Goal: Task Accomplishment & Management: Complete application form

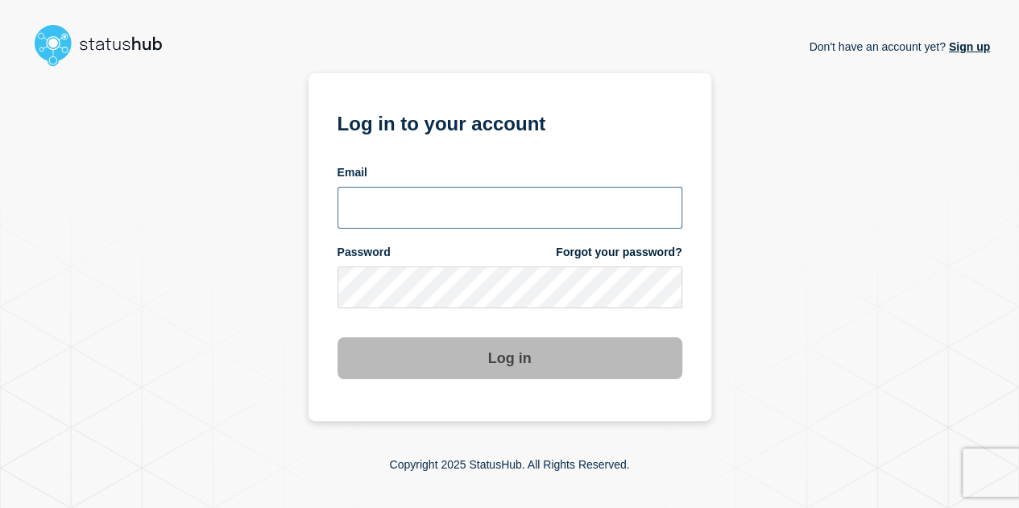
click at [533, 205] on input "email input" at bounding box center [509, 208] width 345 height 42
type input "parag.adkar@arctera.io"
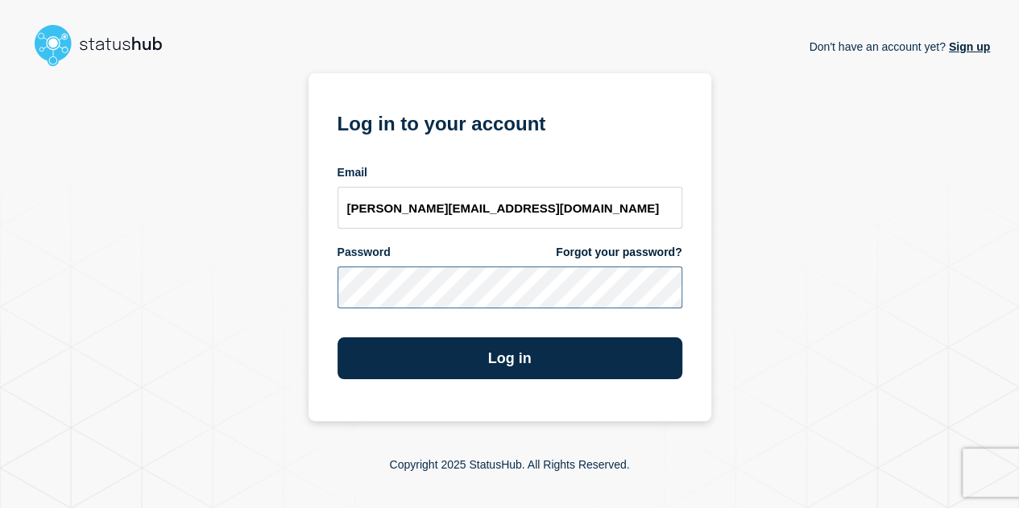
click at [337, 337] on button "Log in" at bounding box center [509, 358] width 345 height 42
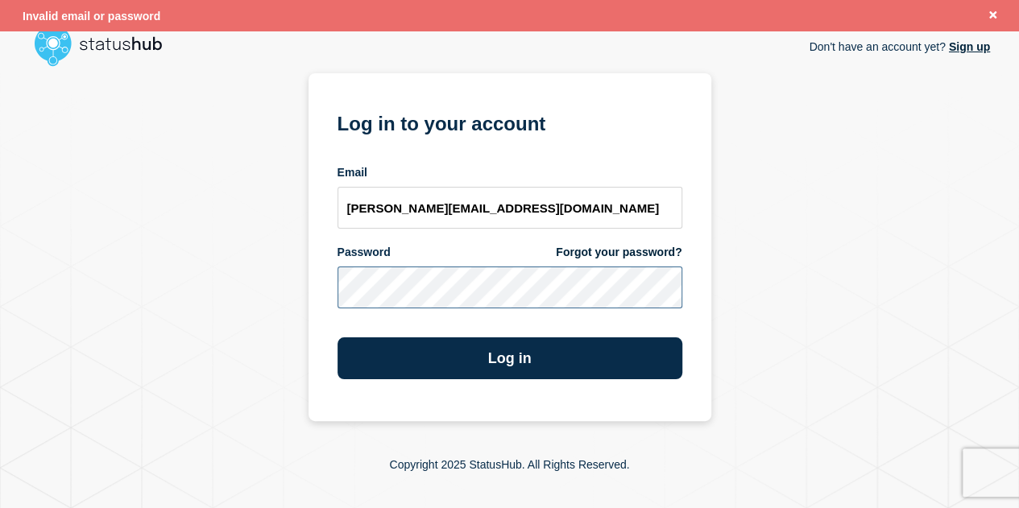
click at [322, 280] on section "Log in to your account Email parag.adkar@arctera.io Password Forgot your passwo…" at bounding box center [510, 247] width 403 height 348
click at [337, 337] on button "Log in" at bounding box center [509, 358] width 345 height 42
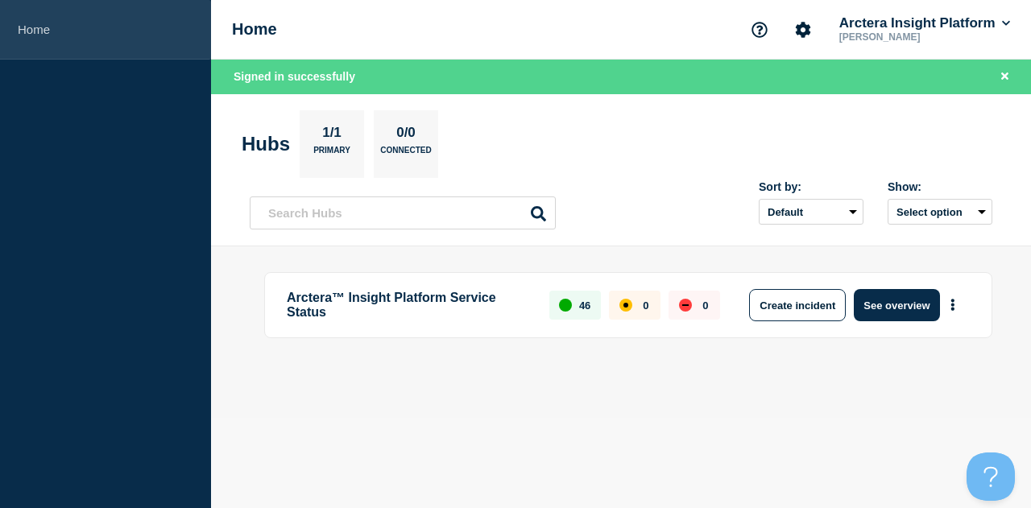
click at [50, 27] on link "Home" at bounding box center [105, 30] width 211 height 60
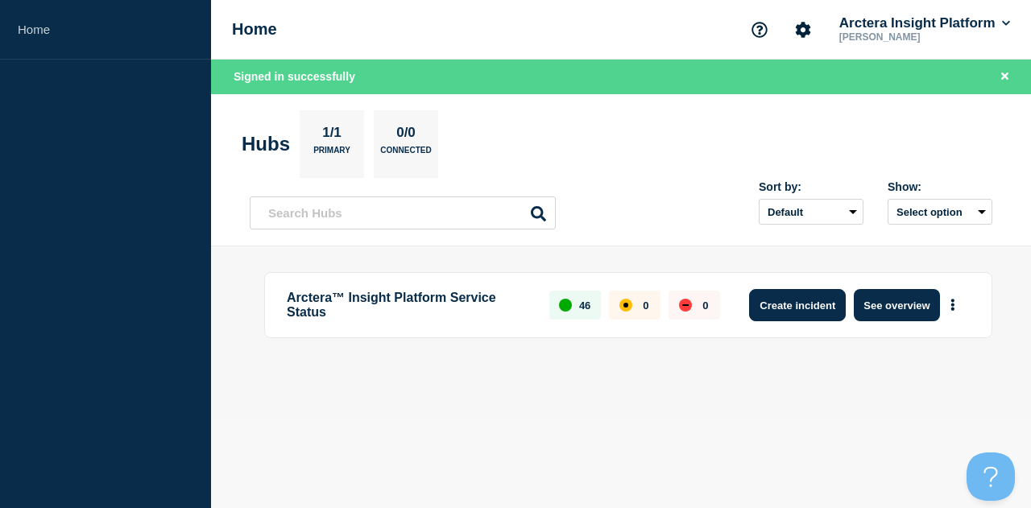
click at [799, 302] on button "Create incident" at bounding box center [797, 305] width 97 height 32
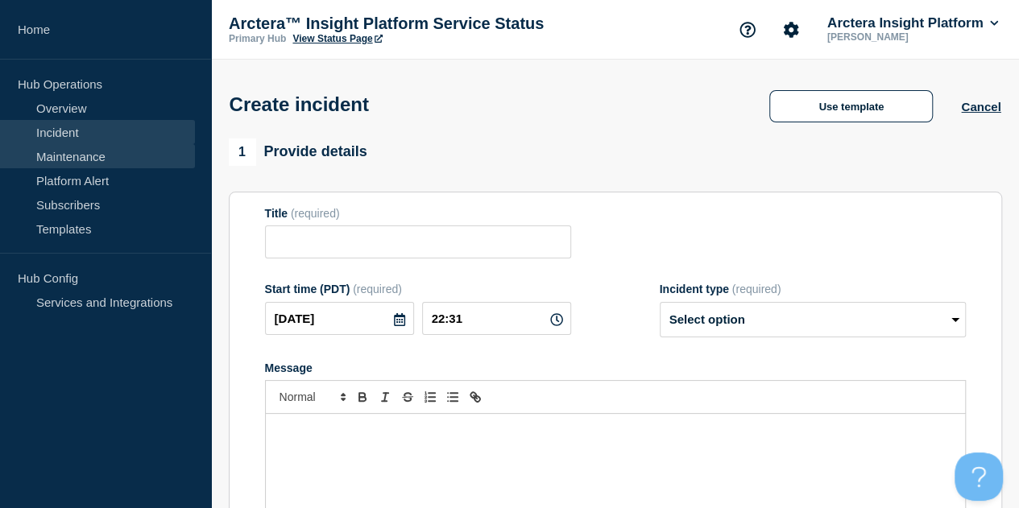
click at [122, 146] on link "Maintenance" at bounding box center [97, 156] width 195 height 24
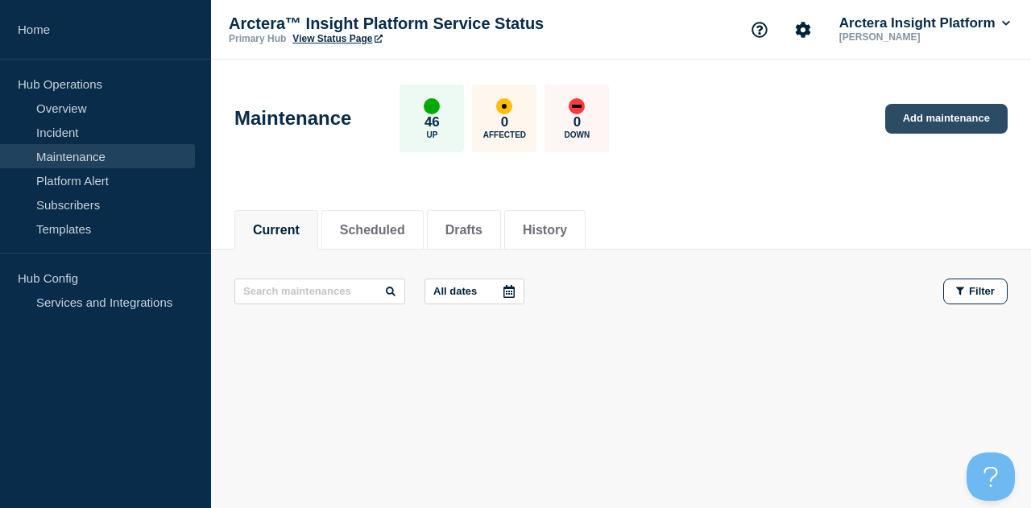
click at [965, 122] on link "Add maintenance" at bounding box center [946, 119] width 122 height 30
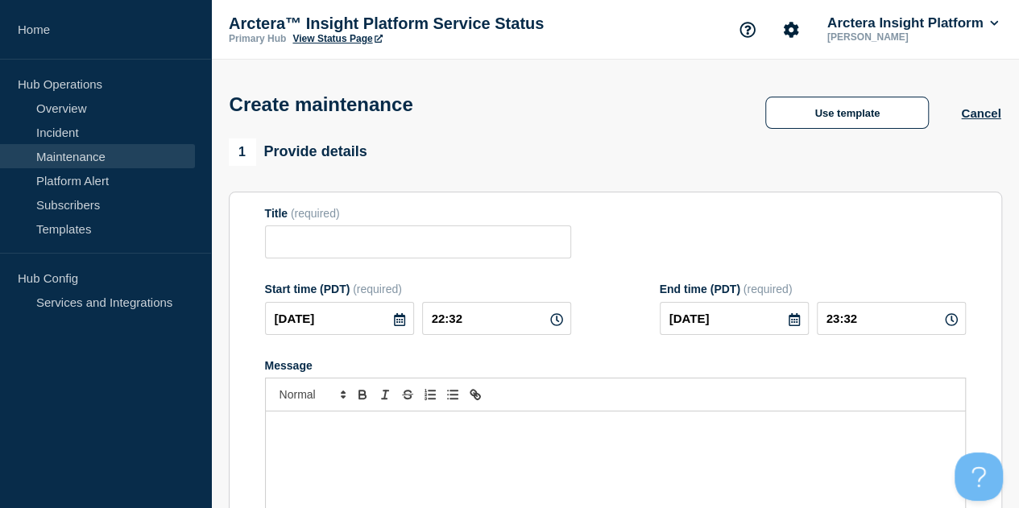
checkbox input "true"
click at [369, 246] on input "Title" at bounding box center [418, 242] width 306 height 33
click at [349, 246] on input "QAC01 -" at bounding box center [418, 242] width 306 height 33
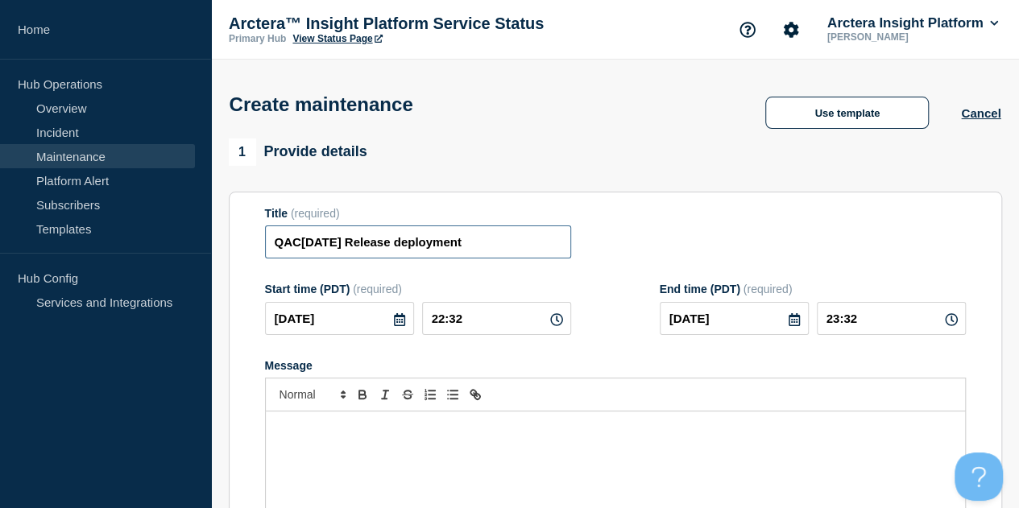
type input "QAC[DATE] Release deployment"
drag, startPoint x: 518, startPoint y: 247, endPoint x: 255, endPoint y: 240, distance: 263.5
click at [255, 240] on section "Title (required) QAC[DATE] Release deployment Start time (PDT) (required) [DATE…" at bounding box center [615, 423] width 773 height 462
click at [394, 324] on icon at bounding box center [399, 319] width 11 height 13
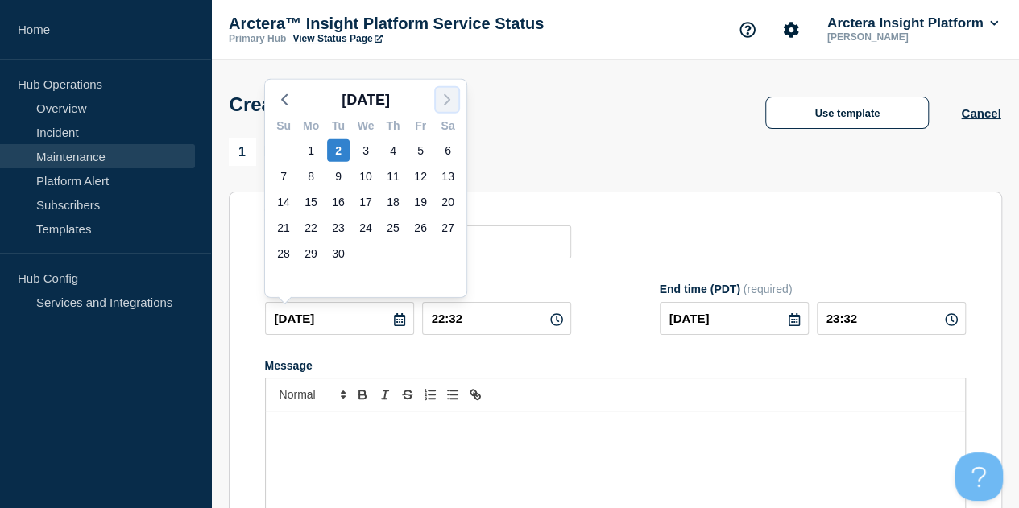
click at [444, 97] on icon "button" at bounding box center [446, 99] width 19 height 19
click at [416, 149] on div "3" at bounding box center [420, 150] width 23 height 23
type input "[DATE]"
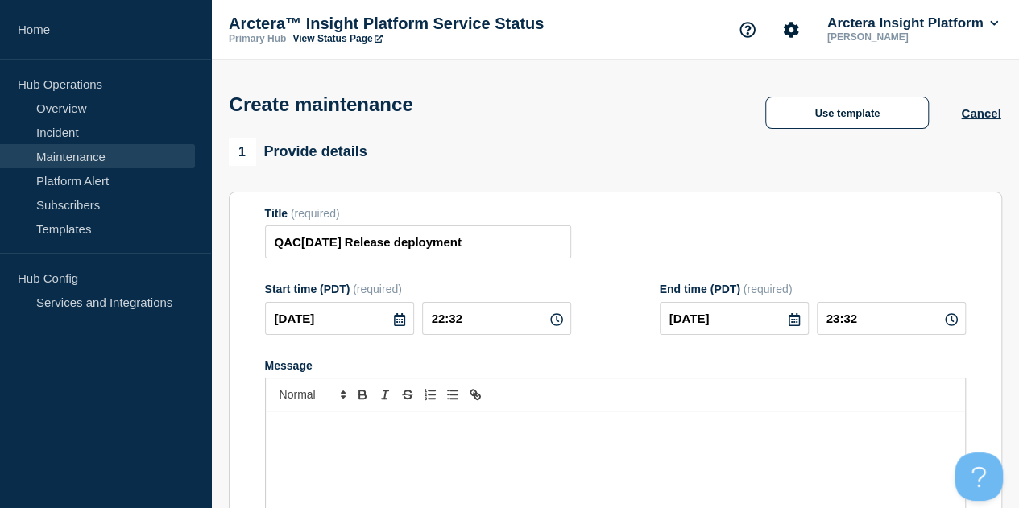
click at [550, 321] on icon at bounding box center [556, 319] width 13 height 13
click at [482, 322] on input "22:32" at bounding box center [496, 318] width 149 height 33
click at [474, 322] on input "22:32" at bounding box center [496, 318] width 149 height 33
type input "08:00"
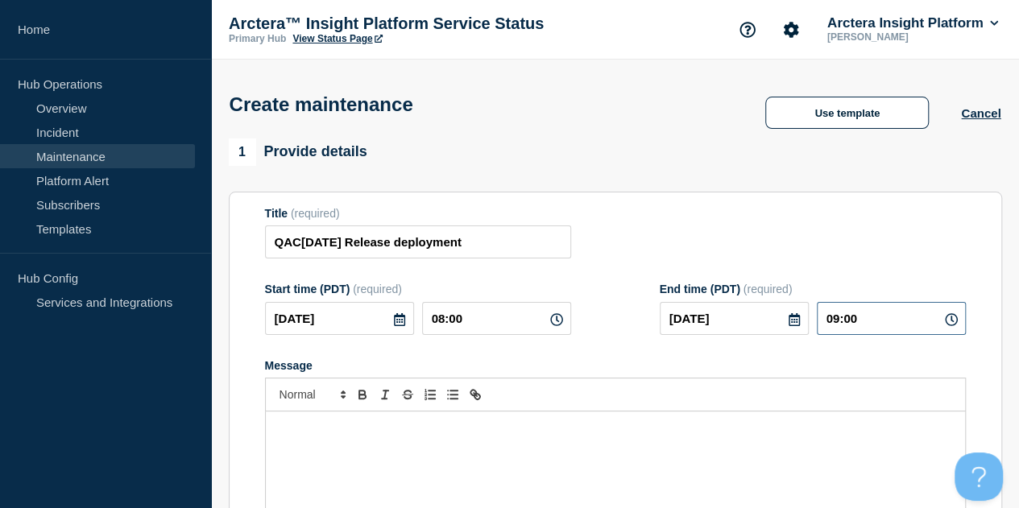
click at [890, 325] on input "09:00" at bounding box center [891, 318] width 149 height 33
type input "10:00"
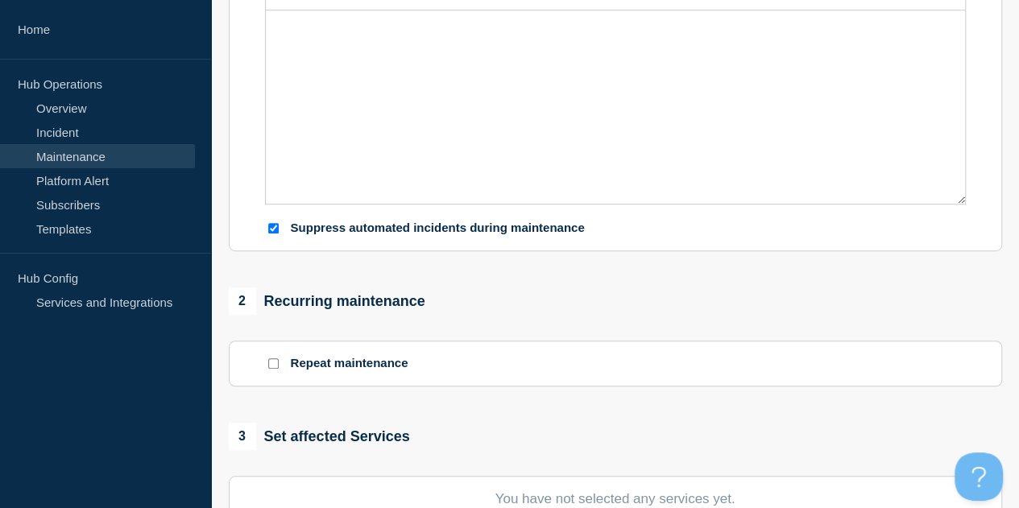
scroll to position [401, 0]
click at [272, 228] on input "Suppress automated incidents during maintenance" at bounding box center [273, 228] width 10 height 10
checkbox input "false"
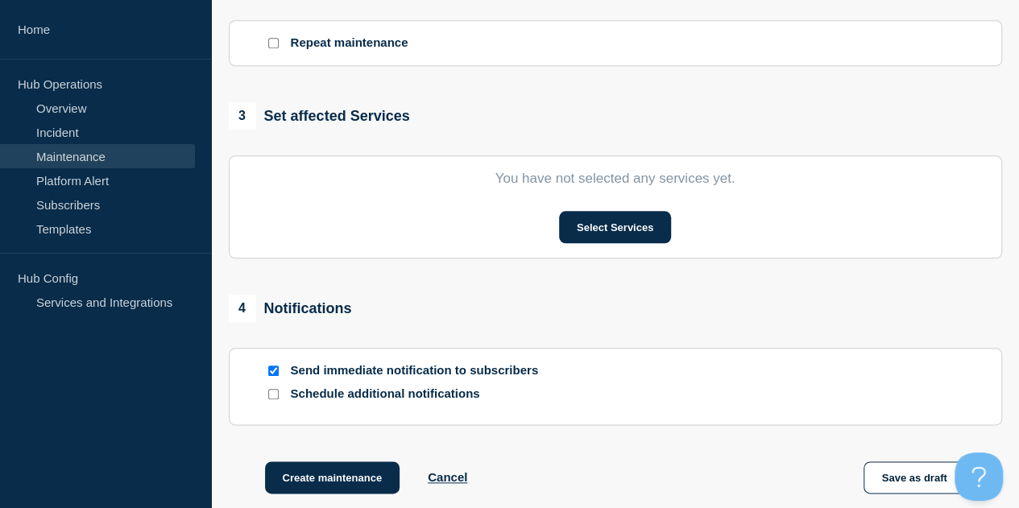
scroll to position [723, 0]
click at [273, 371] on input "Send immediate notification to subscribers" at bounding box center [273, 370] width 10 height 10
checkbox input "false"
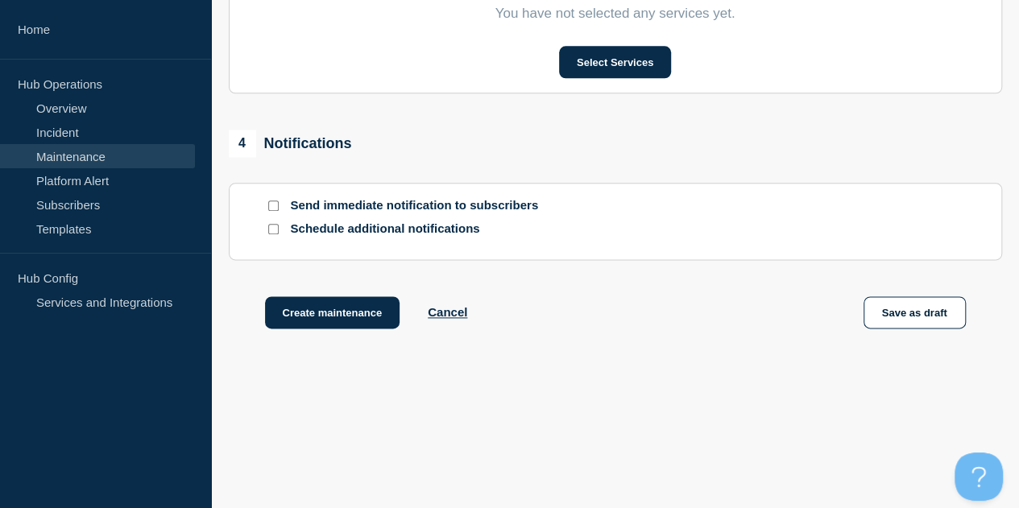
scroll to position [894, 0]
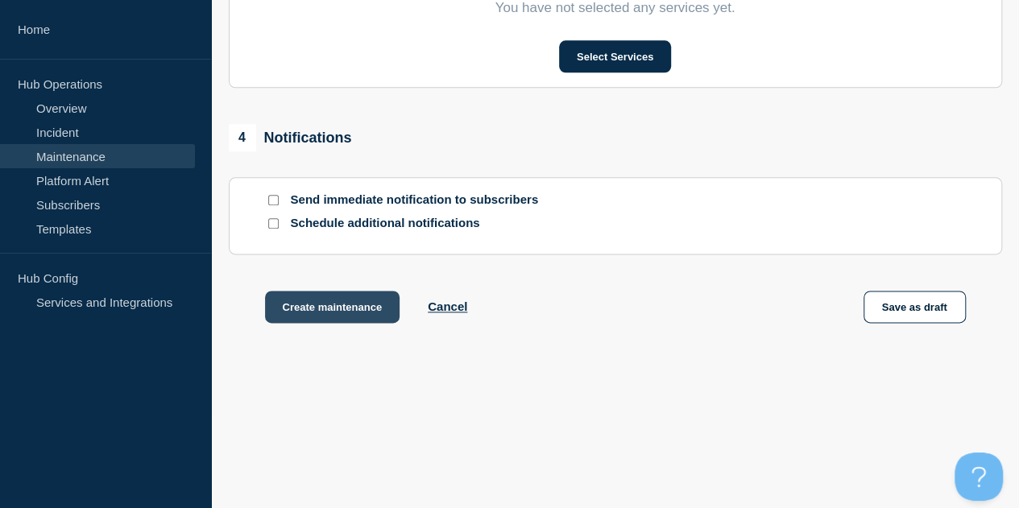
click at [346, 302] on button "Create maintenance" at bounding box center [332, 307] width 135 height 32
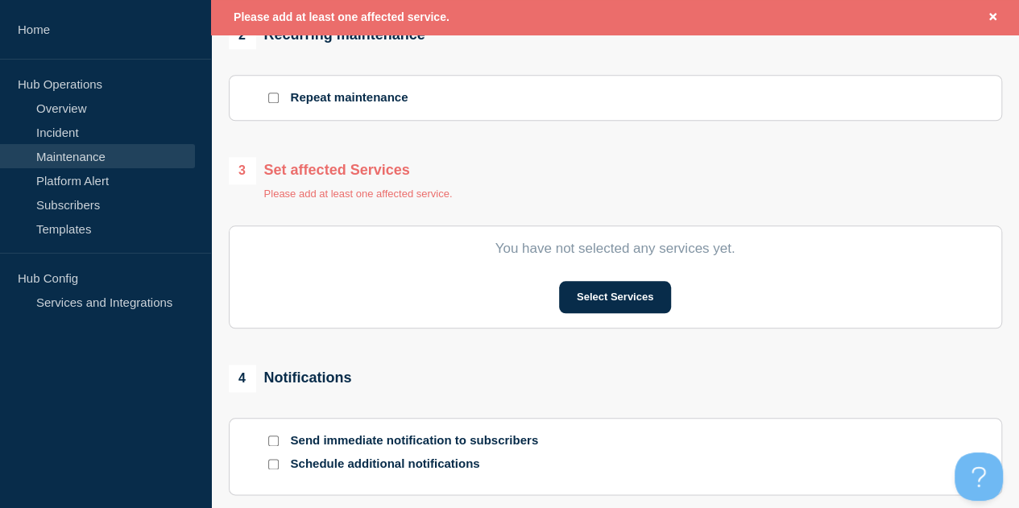
scroll to position [702, 0]
click at [589, 299] on button "Select Services" at bounding box center [615, 296] width 112 height 32
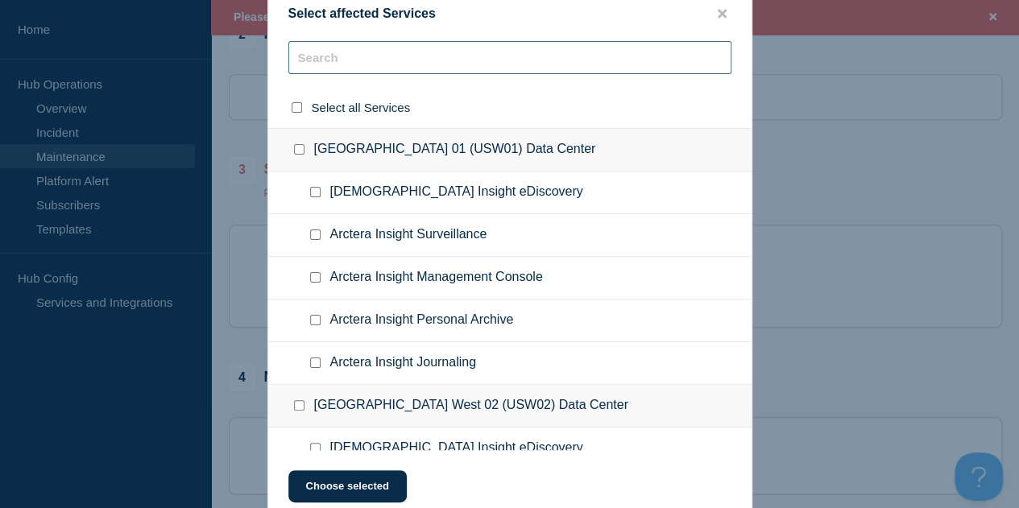
click at [458, 60] on input "text" at bounding box center [509, 57] width 443 height 33
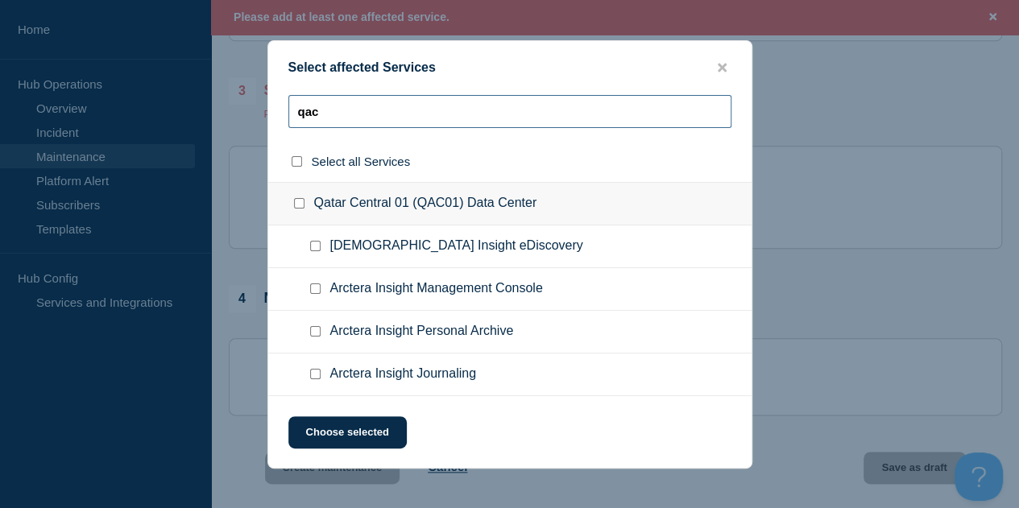
scroll to position [782, 0]
type input "qac"
click at [298, 207] on input "Qatar Central 01 (QAC01) Data Center checkbox" at bounding box center [299, 203] width 10 height 10
checkbox input "true"
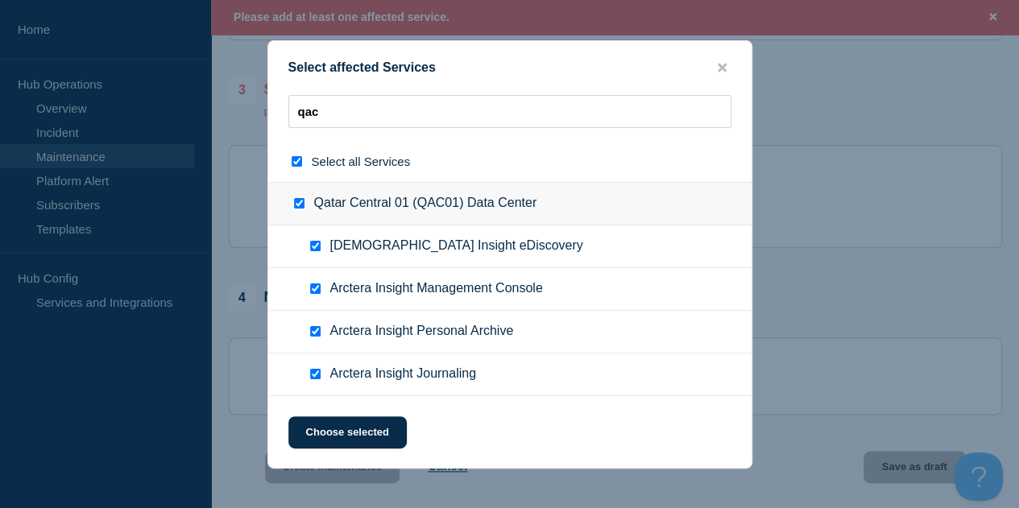
checkbox input "true"
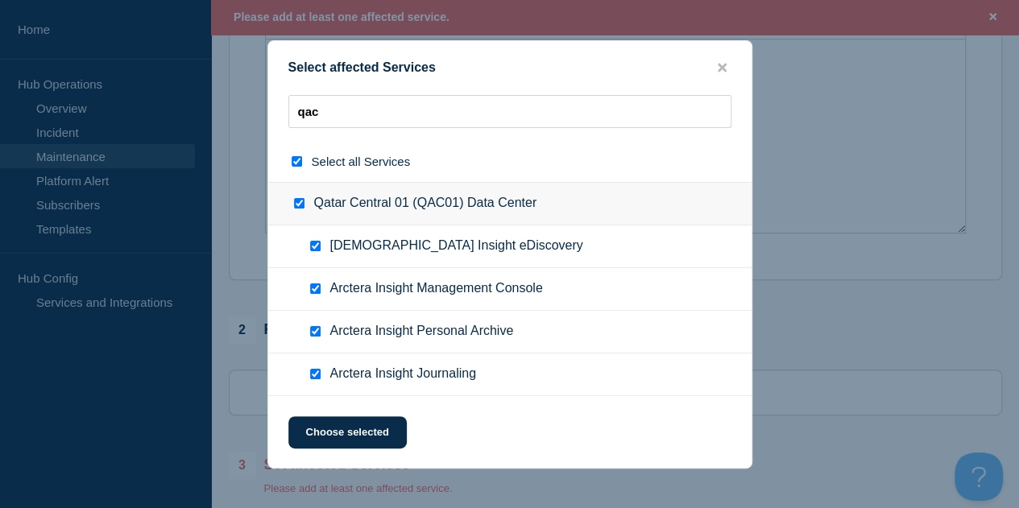
scroll to position [406, 0]
click at [389, 433] on button "Choose selected" at bounding box center [347, 432] width 118 height 32
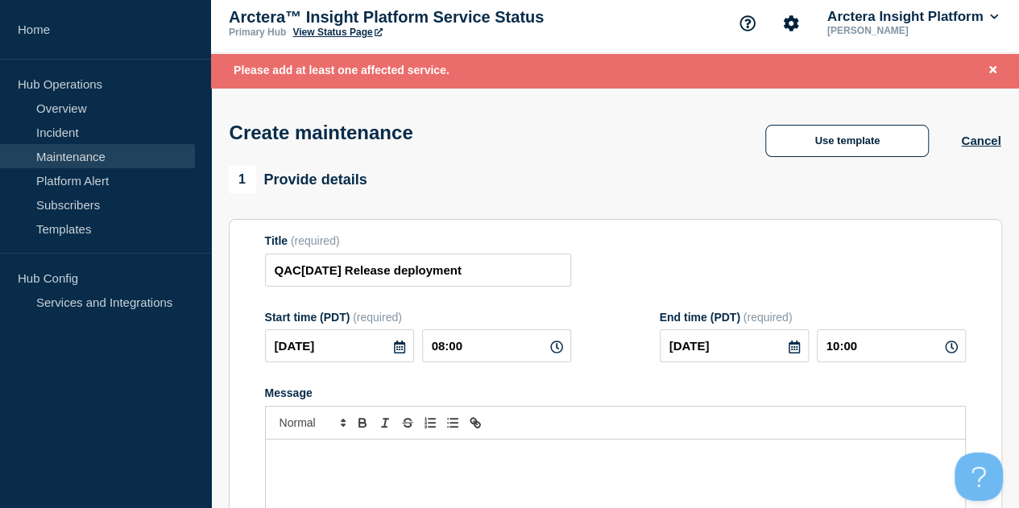
scroll to position [4, 0]
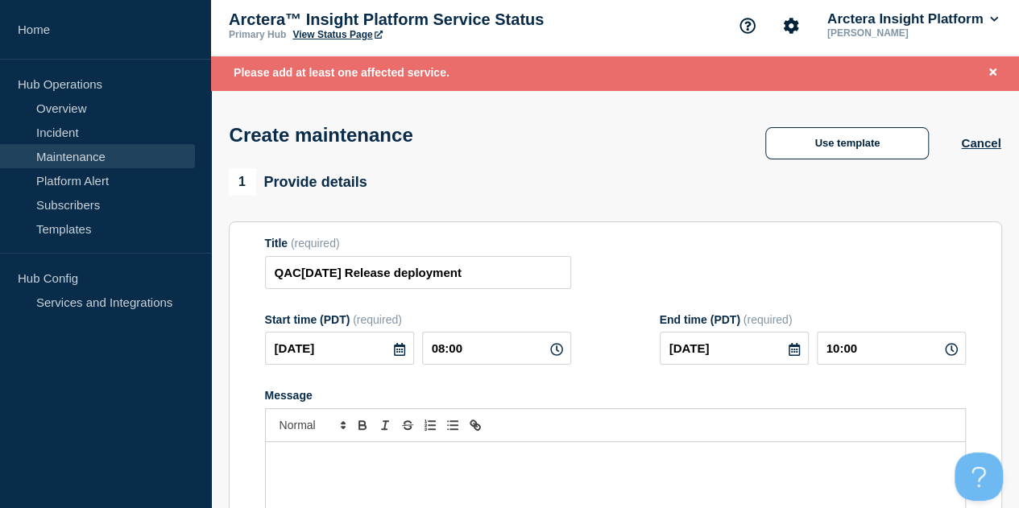
click at [656, 209] on div "1 Provide details Title (required) QAC[DATE] Release deployment Start time (PDT…" at bounding box center [615, 425] width 773 height 515
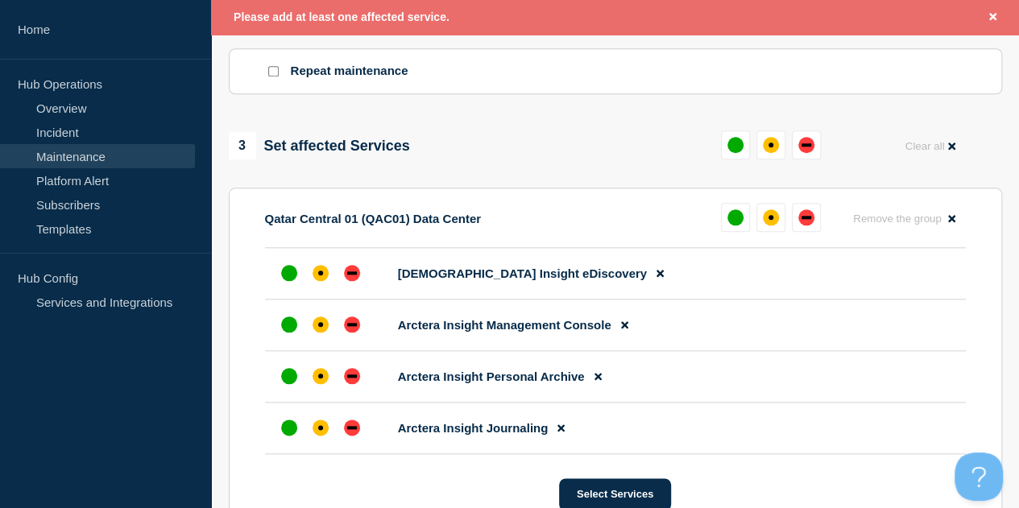
scroll to position [729, 0]
click at [565, 429] on button at bounding box center [561, 427] width 27 height 31
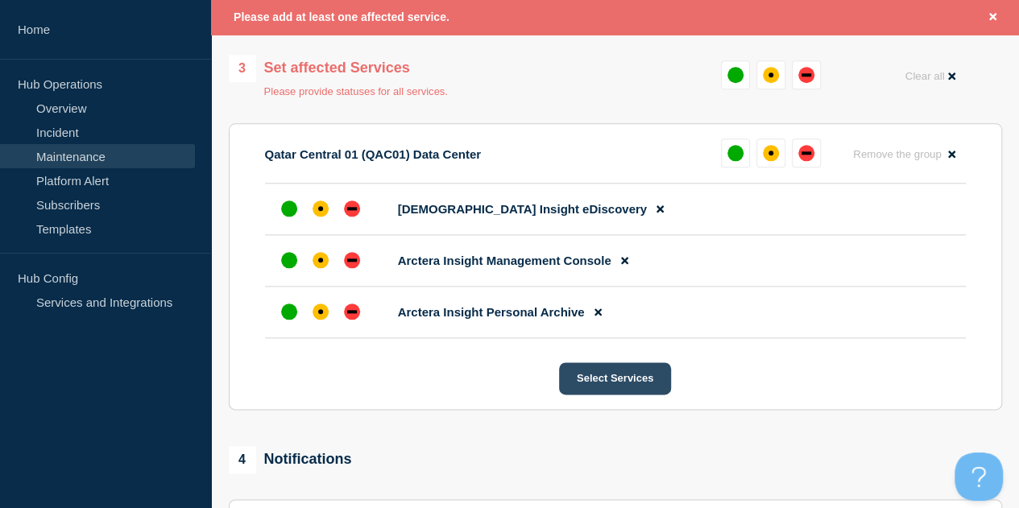
scroll to position [804, 0]
click at [615, 379] on button "Select Services" at bounding box center [615, 378] width 112 height 32
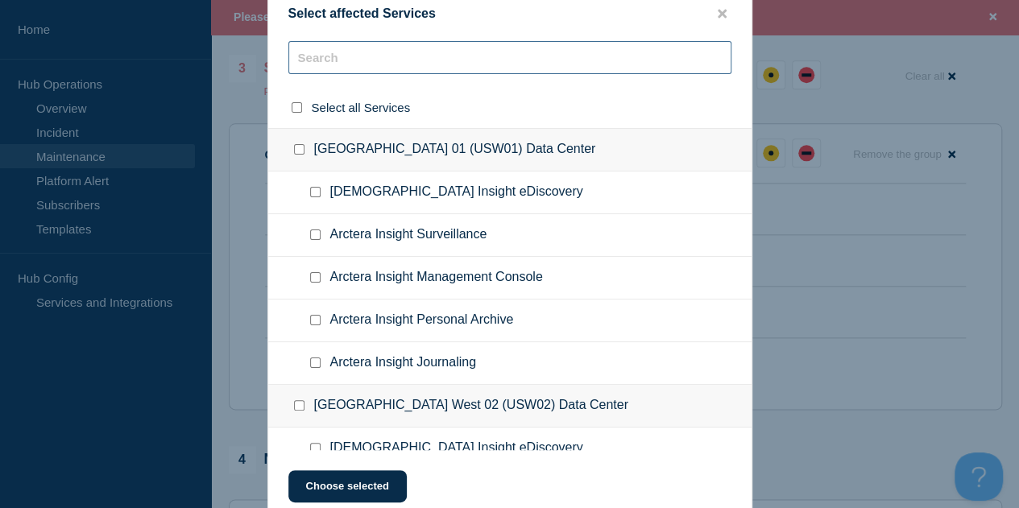
click at [367, 60] on input "text" at bounding box center [509, 57] width 443 height 33
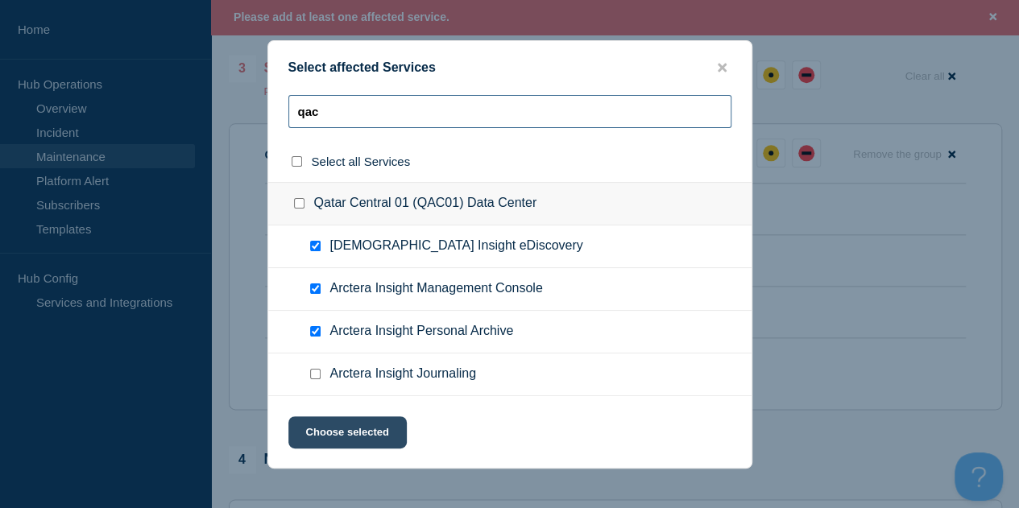
type input "qac"
click at [359, 433] on button "Choose selected" at bounding box center [347, 432] width 118 height 32
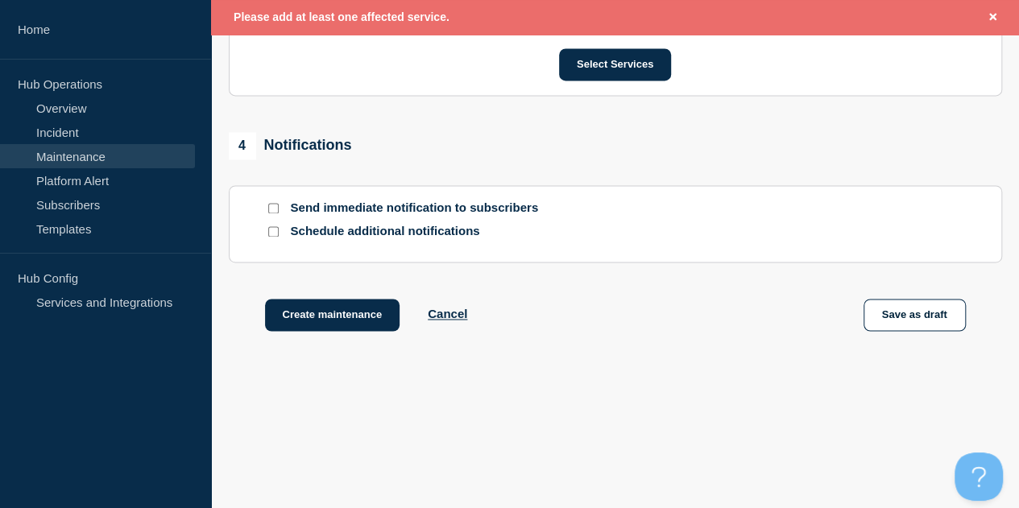
scroll to position [1116, 0]
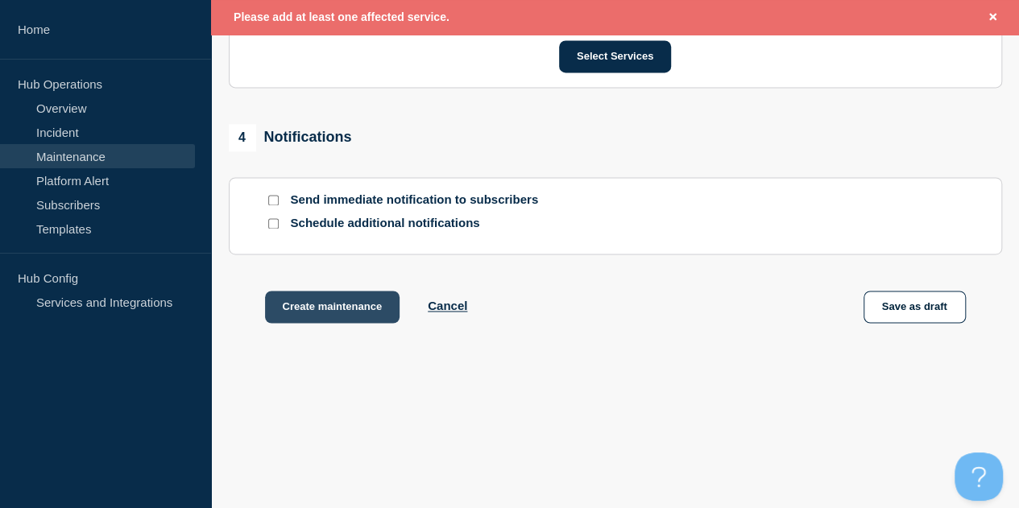
click at [329, 297] on button "Create maintenance" at bounding box center [332, 307] width 135 height 32
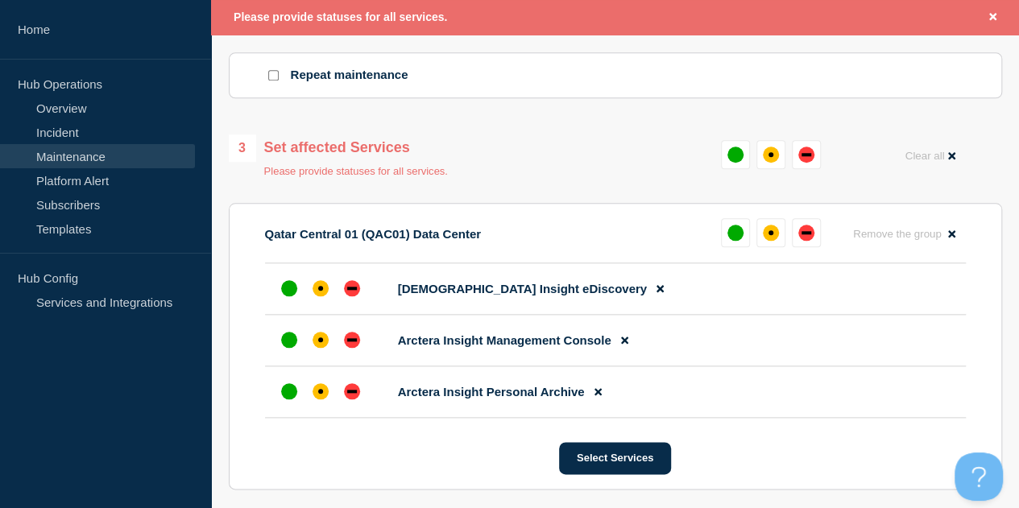
scroll to position [725, 0]
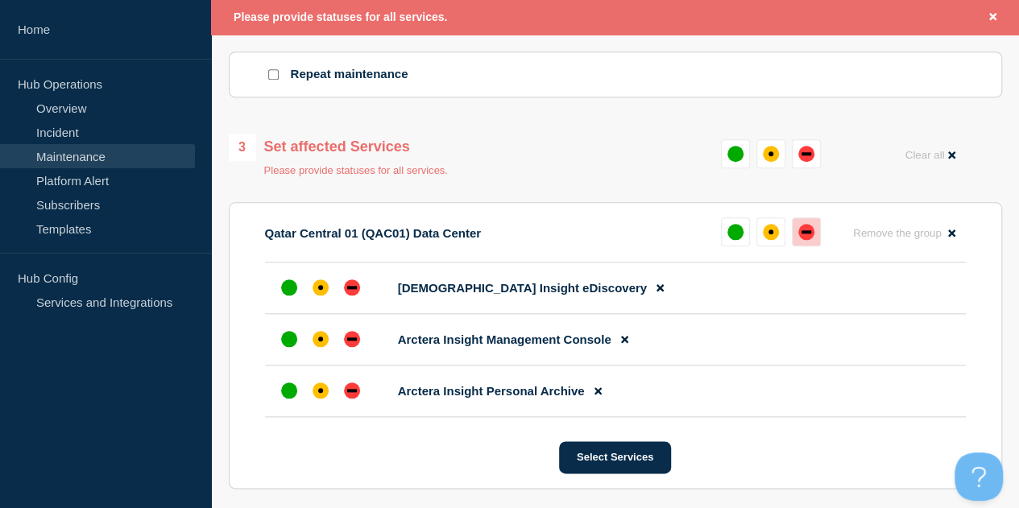
click at [810, 234] on div "down" at bounding box center [806, 231] width 10 height 3
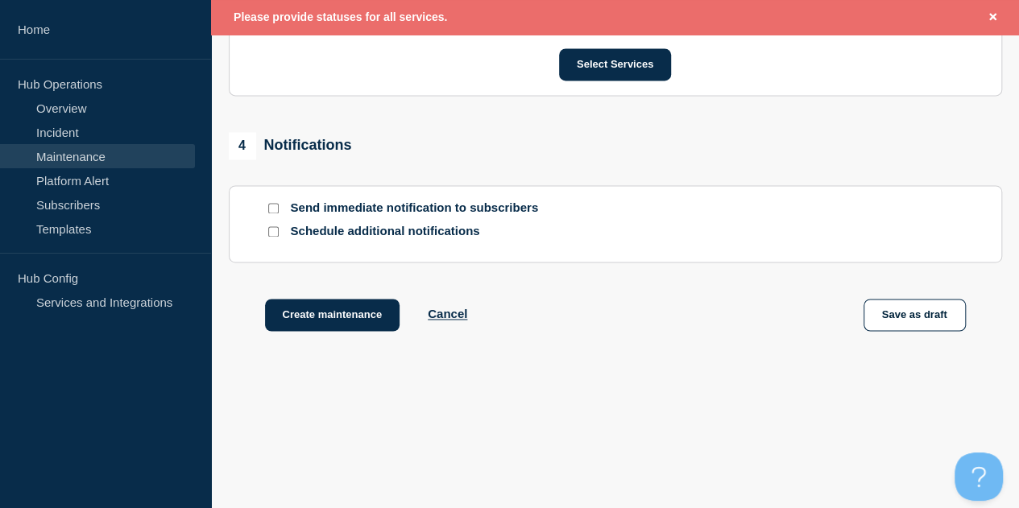
scroll to position [1116, 0]
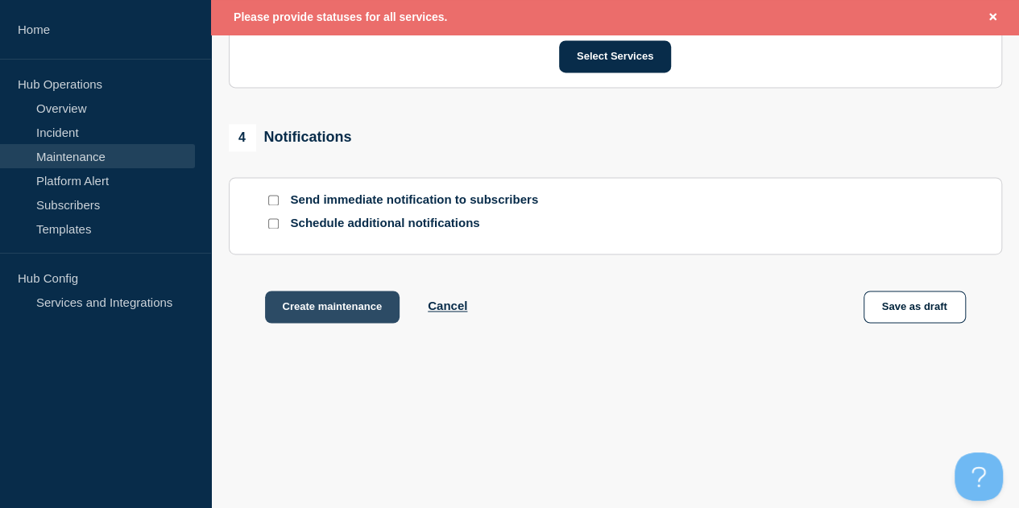
click at [329, 309] on button "Create maintenance" at bounding box center [332, 307] width 135 height 32
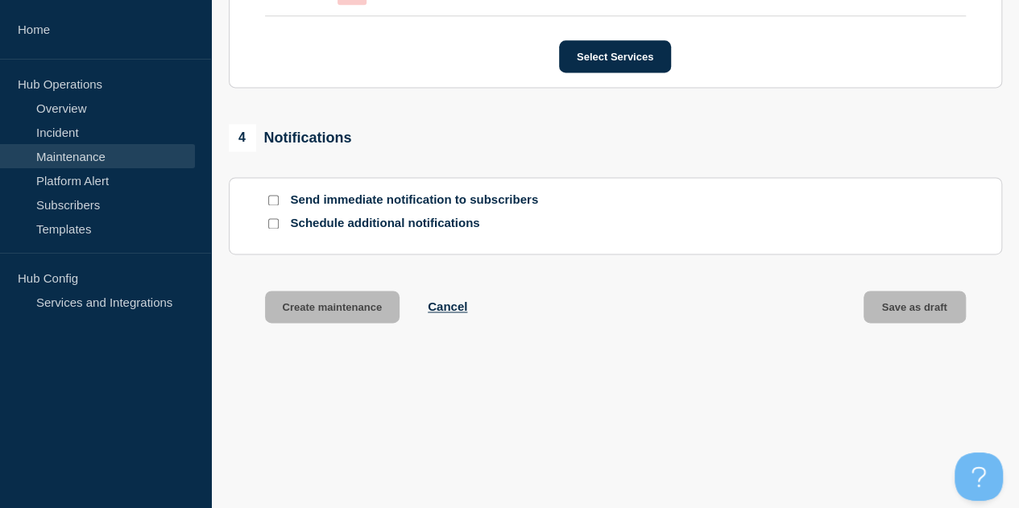
scroll to position [1083, 0]
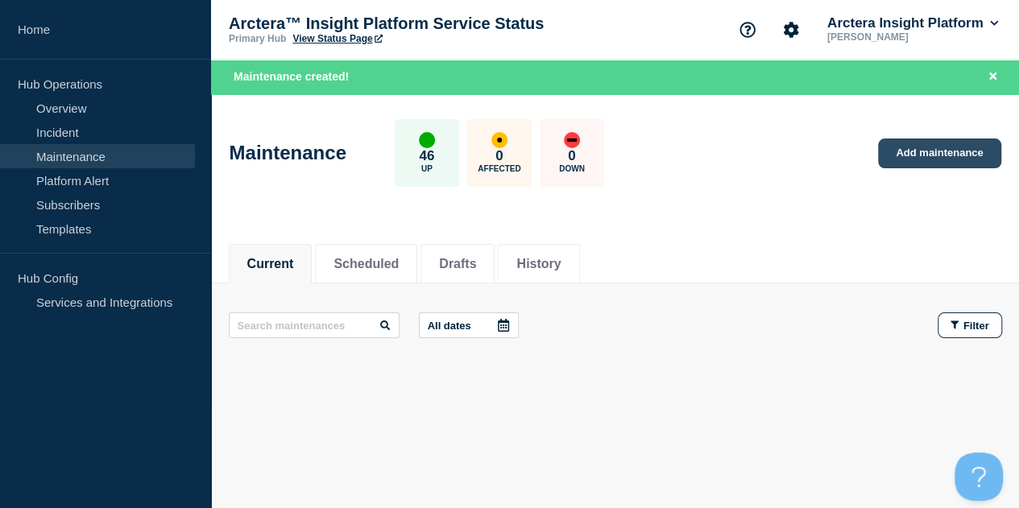
click at [938, 153] on link "Add maintenance" at bounding box center [939, 154] width 122 height 30
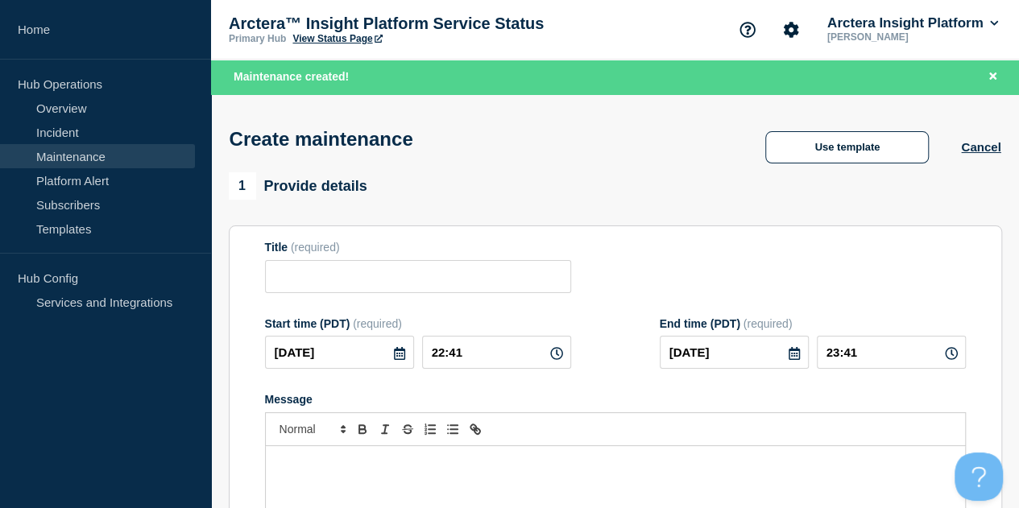
checkbox input "true"
click at [314, 280] on input "Title" at bounding box center [418, 276] width 306 height 33
paste input "QAC[DATE] Release deployment"
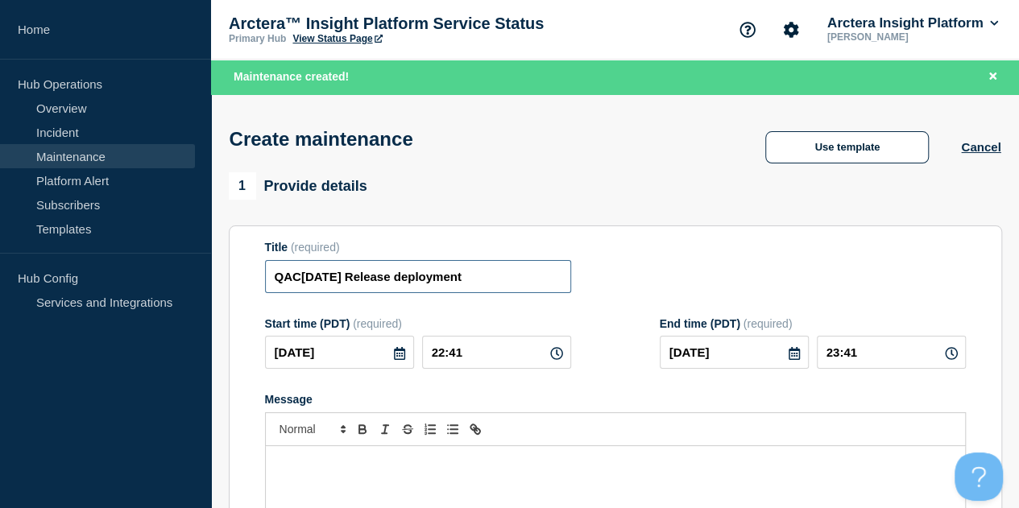
click at [304, 280] on input "QAC[DATE] Release deployment" at bounding box center [418, 276] width 306 height 33
type input "USW[DATE] Release deployment"
click at [394, 359] on icon at bounding box center [399, 353] width 11 height 13
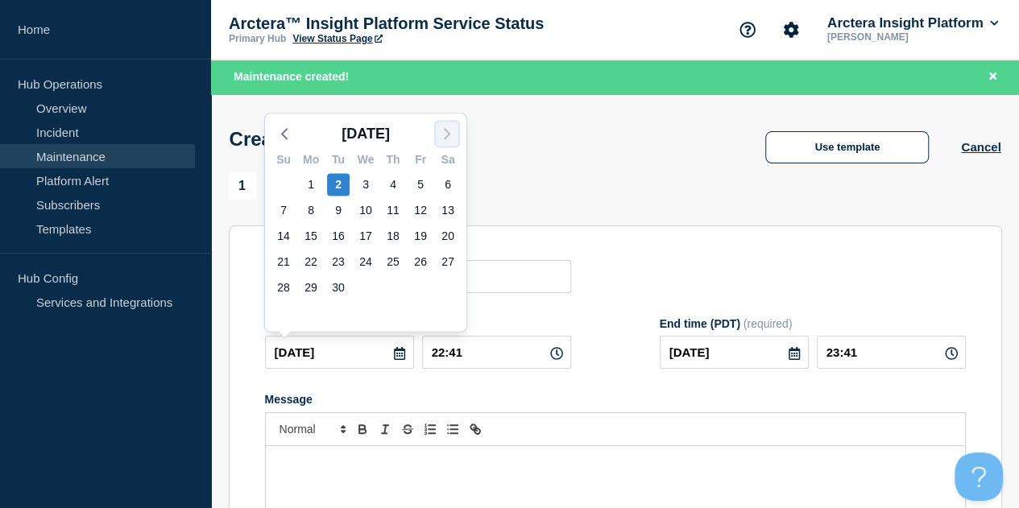
click at [449, 125] on icon "button" at bounding box center [446, 133] width 19 height 19
click at [420, 183] on div "3" at bounding box center [420, 184] width 23 height 23
type input "[DATE]"
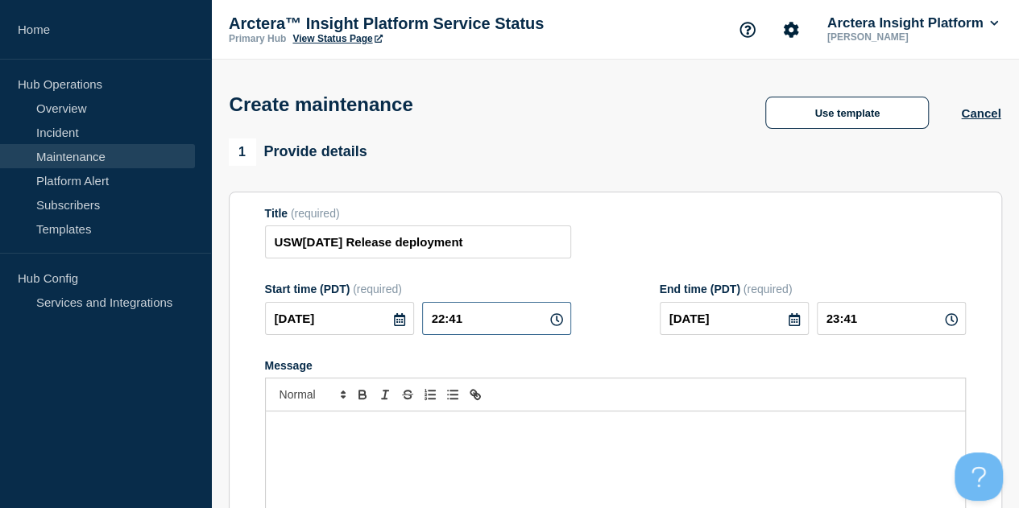
click at [492, 323] on input "22:41" at bounding box center [496, 318] width 149 height 33
type input "19:30"
type input "21:30"
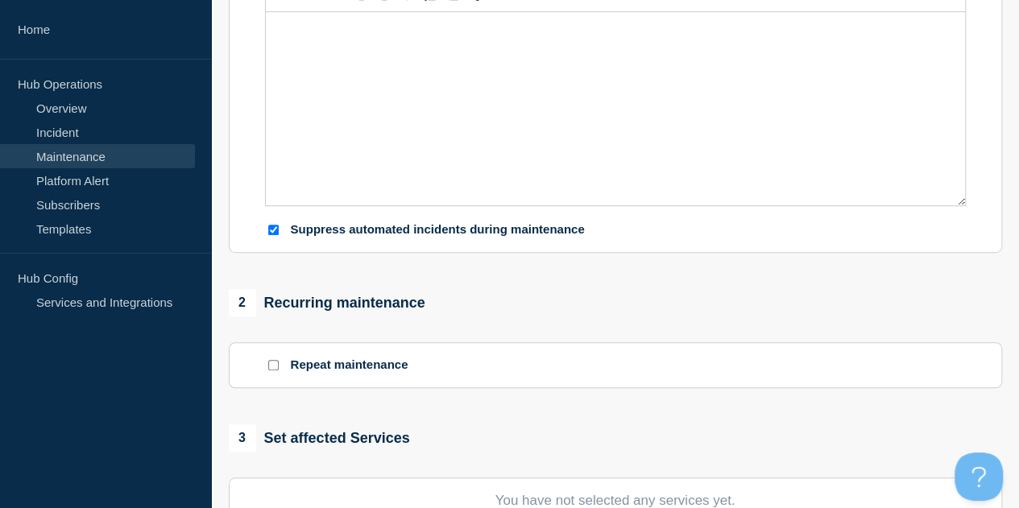
click at [272, 232] on input "Suppress automated incidents during maintenance" at bounding box center [273, 230] width 10 height 10
checkbox input "false"
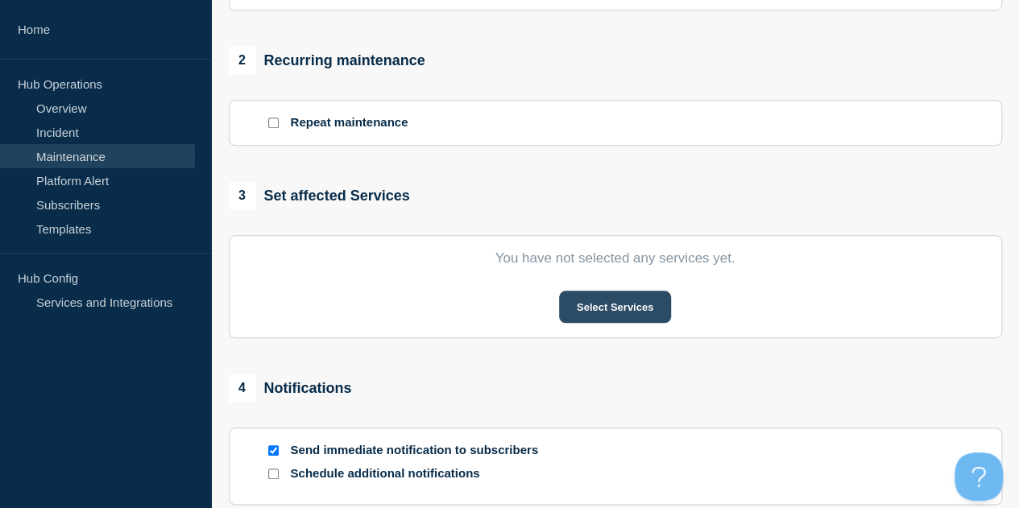
click at [619, 310] on button "Select Services" at bounding box center [615, 307] width 112 height 32
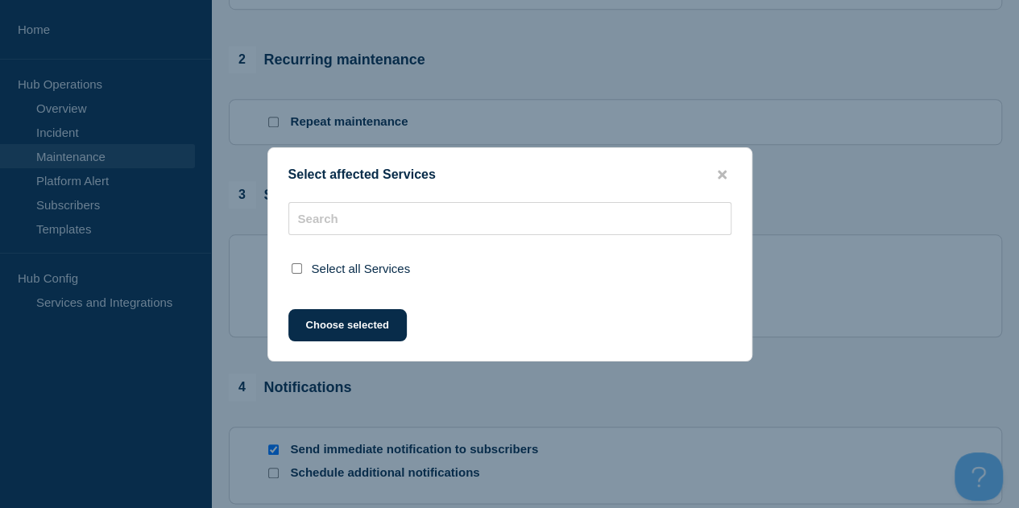
scroll to position [644, 0]
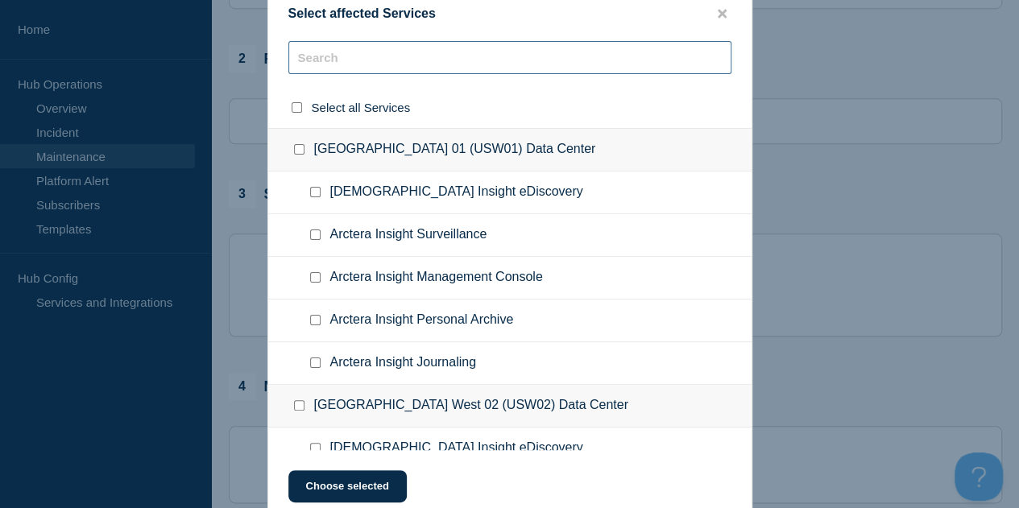
click at [341, 59] on input "text" at bounding box center [509, 57] width 443 height 33
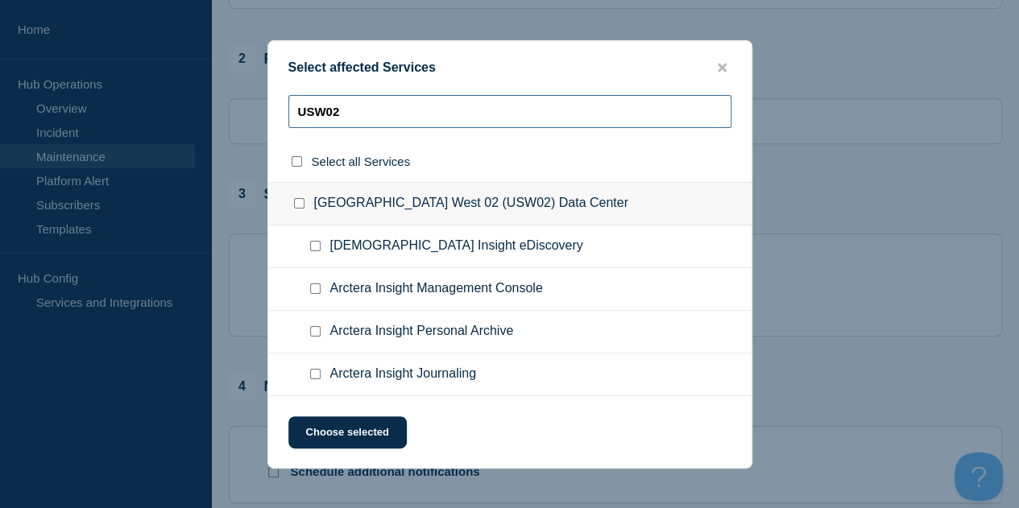
type input "USW02"
click at [299, 201] on input "United States West 02 (USW02) Data Center checkbox" at bounding box center [299, 203] width 10 height 10
checkbox input "true"
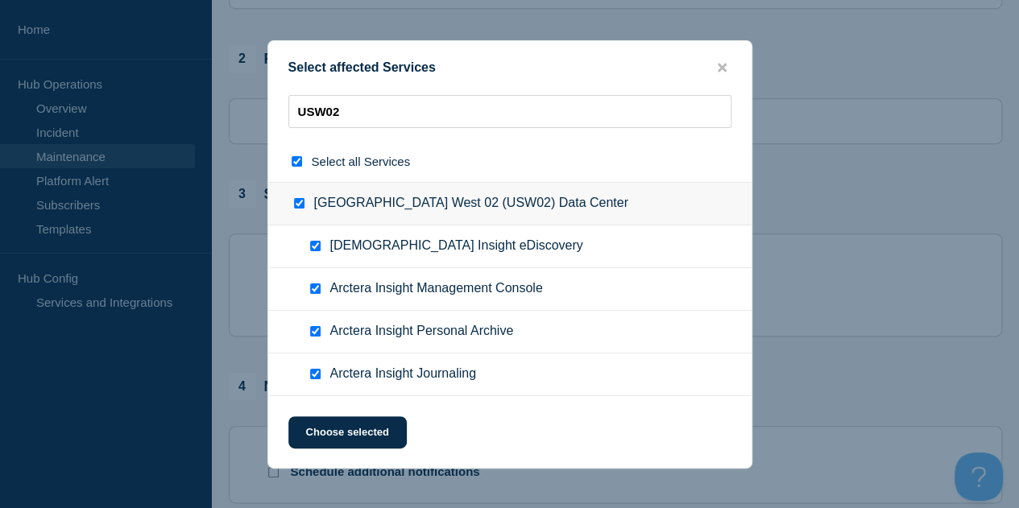
checkbox input "true"
click at [318, 375] on input "Arctera Insight Journaling checkbox" at bounding box center [315, 374] width 10 height 10
checkbox input "false"
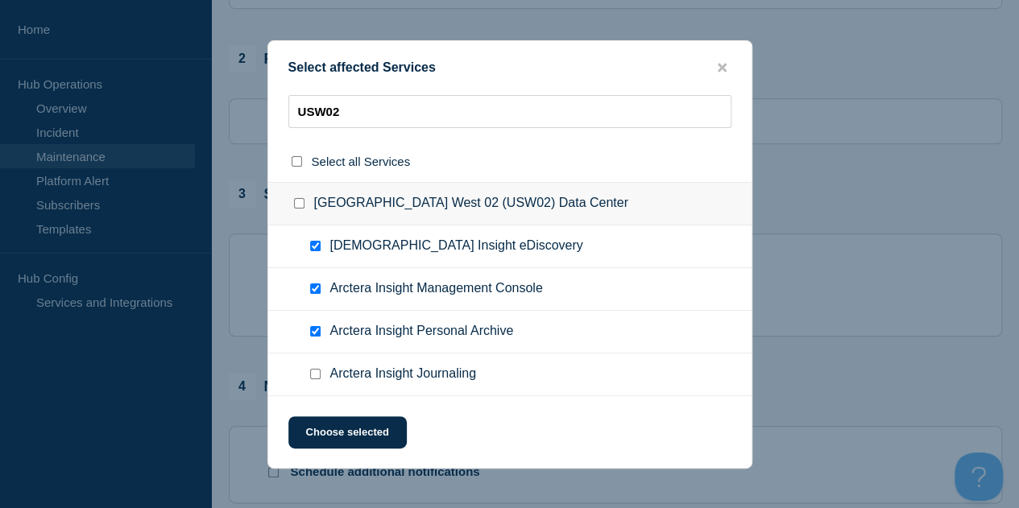
checkbox input "false"
click at [351, 433] on button "Choose selected" at bounding box center [347, 432] width 118 height 32
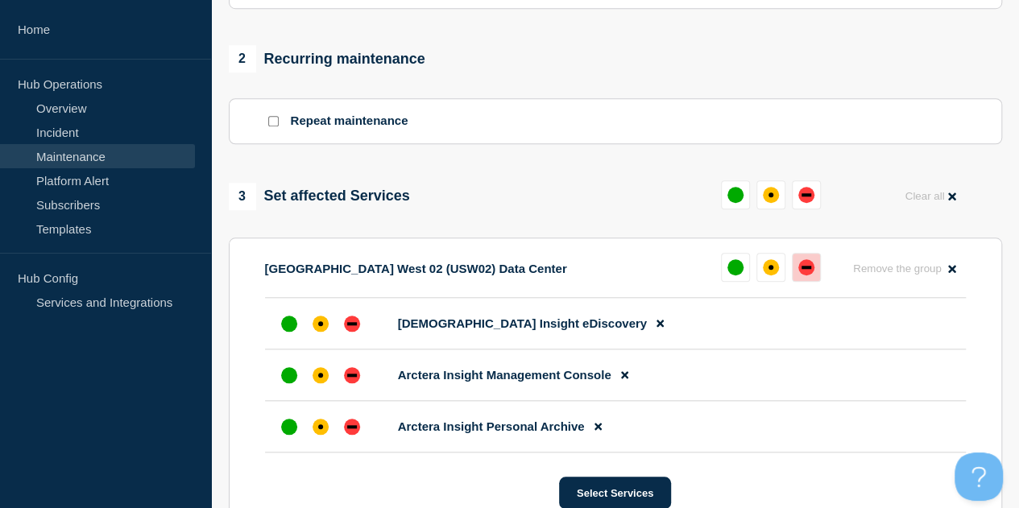
click at [809, 269] on div "down" at bounding box center [806, 267] width 10 height 3
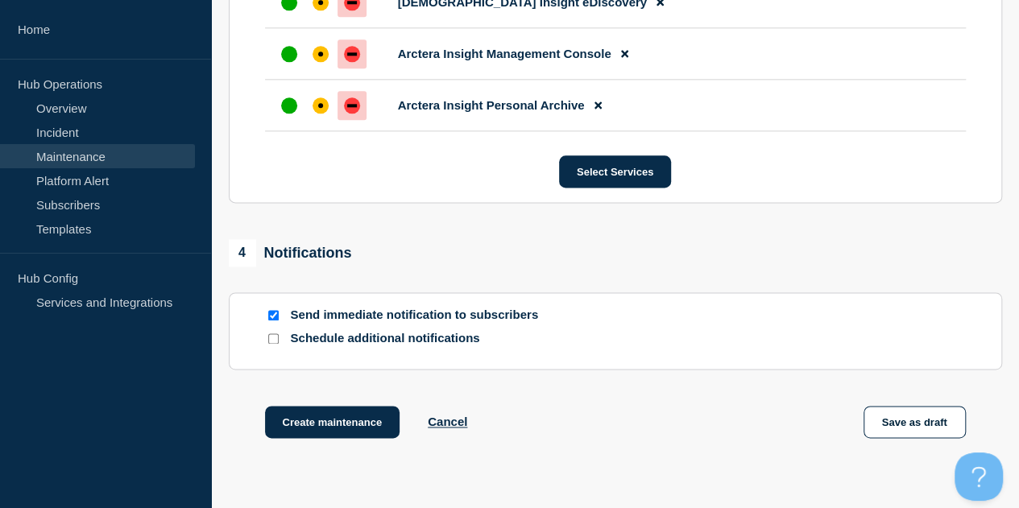
scroll to position [966, 0]
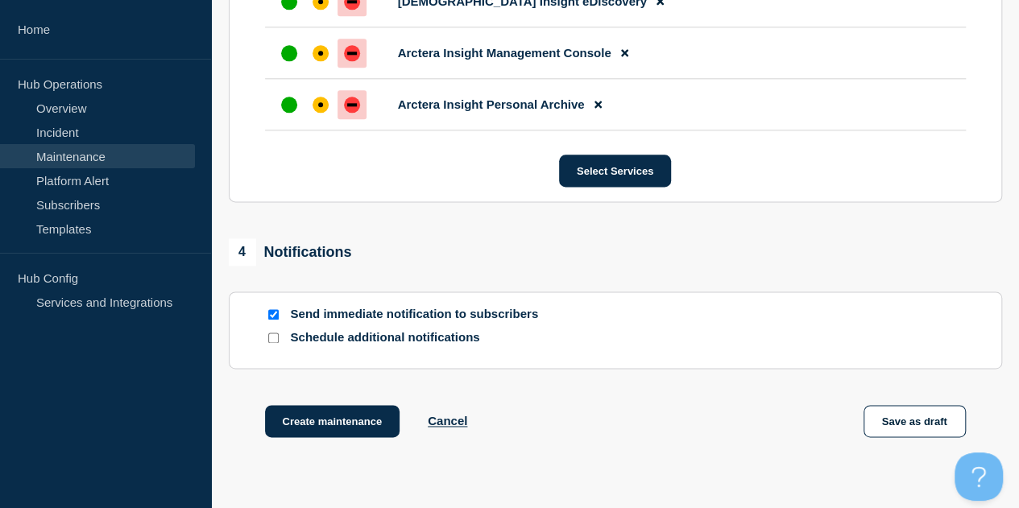
click at [271, 314] on input "Send immediate notification to subscribers" at bounding box center [273, 314] width 10 height 10
checkbox input "false"
click at [301, 420] on button "Create maintenance" at bounding box center [332, 421] width 135 height 32
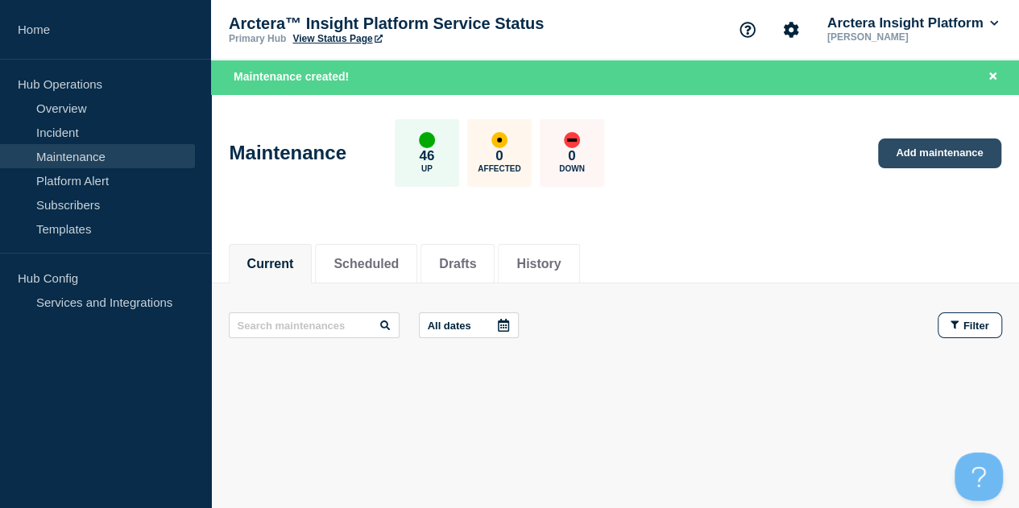
click at [941, 151] on link "Add maintenance" at bounding box center [939, 154] width 122 height 30
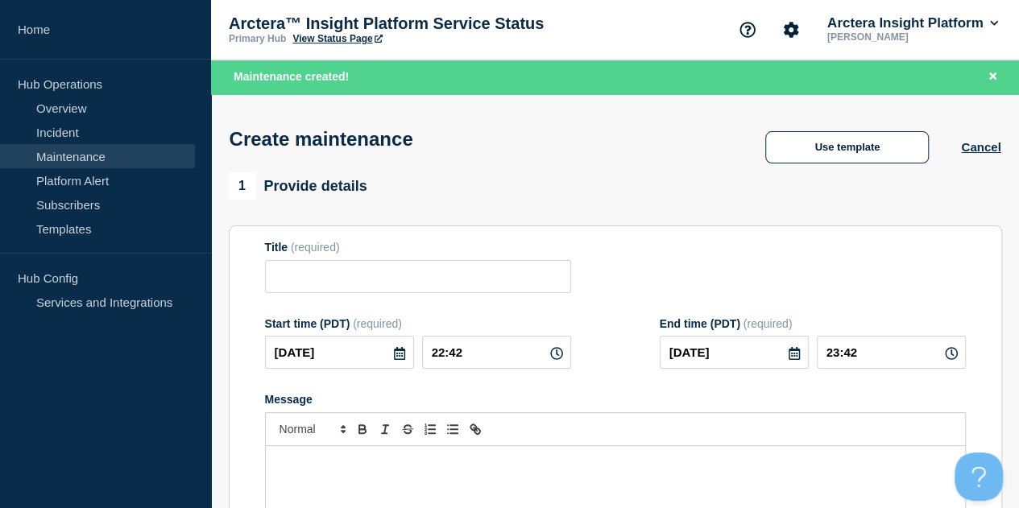
checkbox input "true"
click at [327, 275] on input "Title" at bounding box center [418, 276] width 306 height 33
paste input "QAC[DATE] Release deployment"
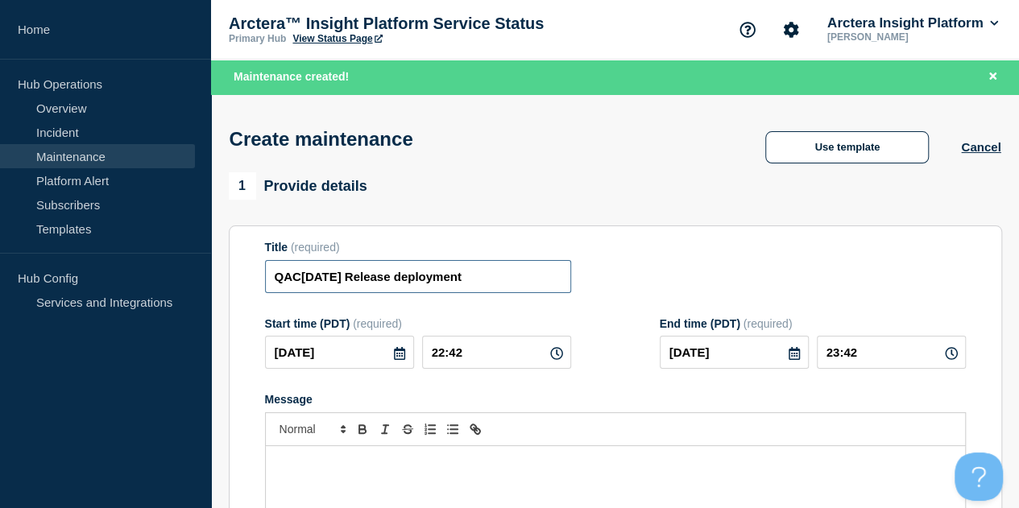
click at [301, 275] on input "QAC[DATE] Release deployment" at bounding box center [418, 276] width 306 height 33
type input "USW[DATE] Release deployment"
click at [394, 358] on icon at bounding box center [399, 353] width 11 height 13
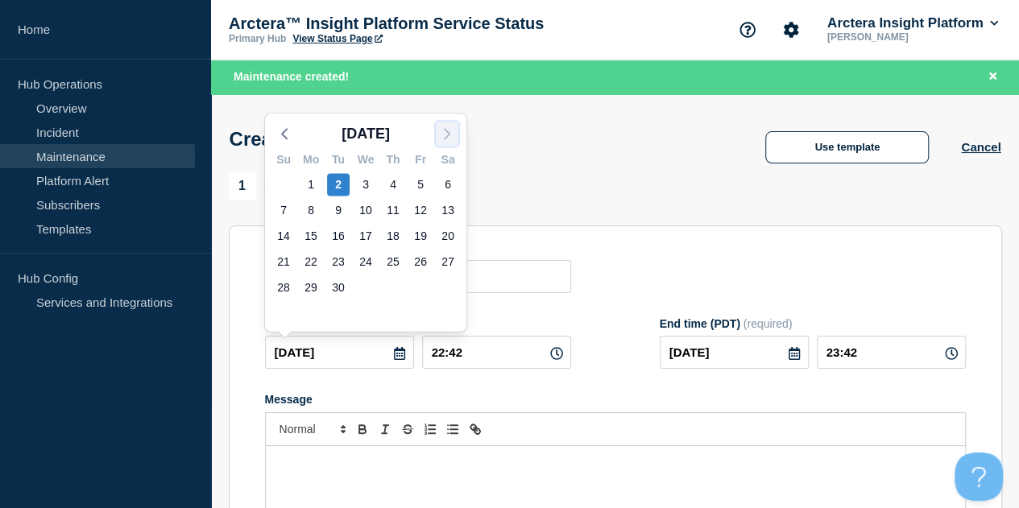
click at [446, 134] on icon "button" at bounding box center [446, 133] width 19 height 19
click at [424, 184] on div "3" at bounding box center [420, 184] width 23 height 23
type input "[DATE]"
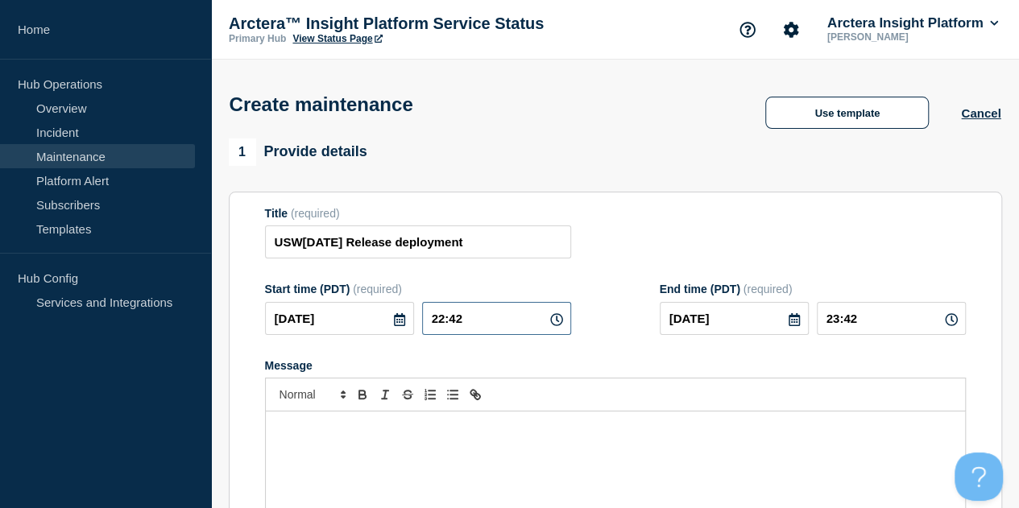
click at [440, 324] on input "22:42" at bounding box center [496, 318] width 149 height 33
type input "20:00"
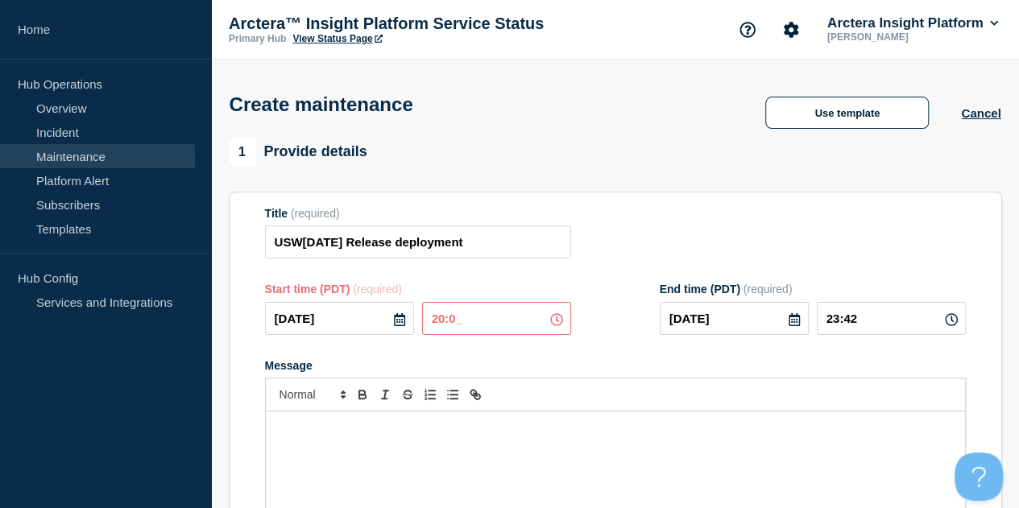
type input "21:00"
click at [793, 325] on input "220_-__-__" at bounding box center [734, 318] width 149 height 33
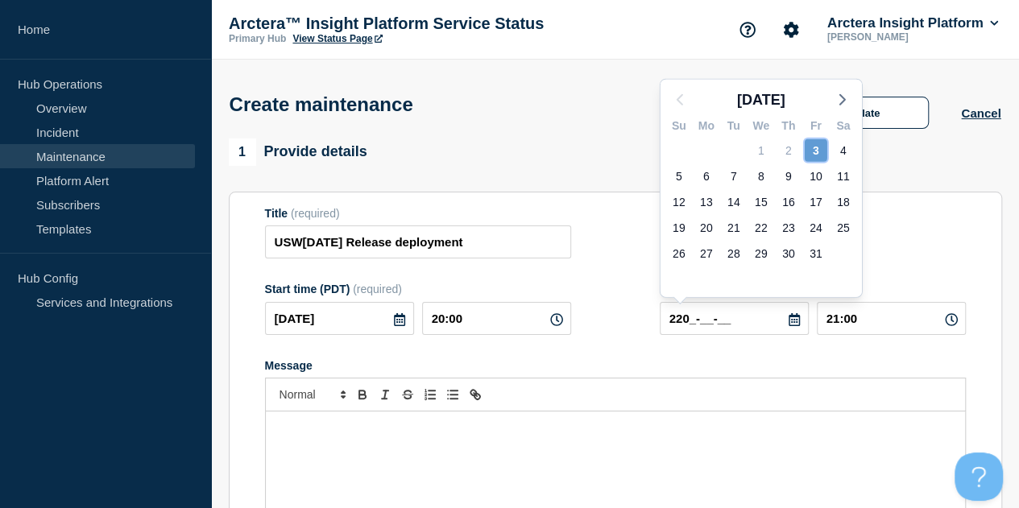
click at [812, 150] on div "3" at bounding box center [816, 150] width 23 height 23
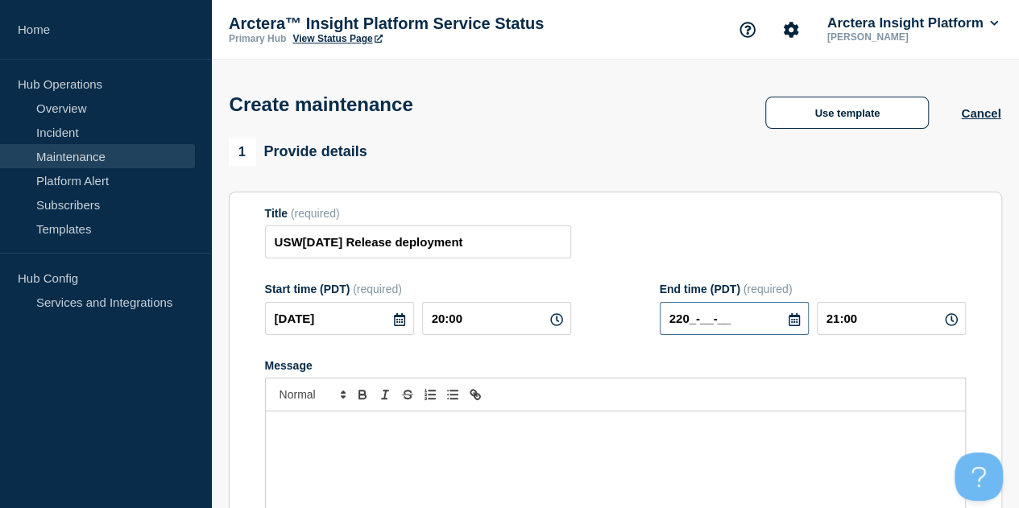
click at [690, 323] on input "220_-__-__" at bounding box center [734, 318] width 149 height 33
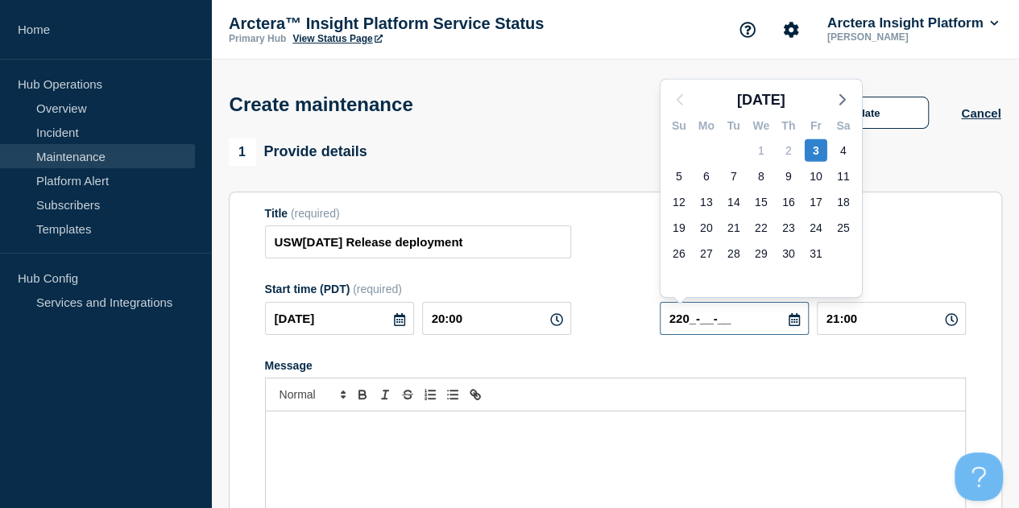
type input "____-__-__"
click at [816, 151] on div "3" at bounding box center [816, 150] width 23 height 23
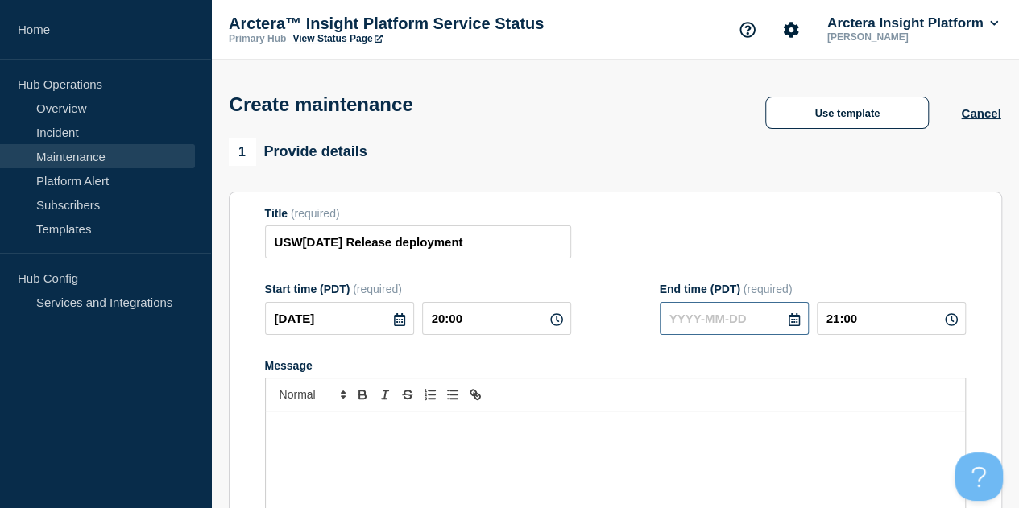
click at [672, 322] on input "text" at bounding box center [734, 318] width 149 height 33
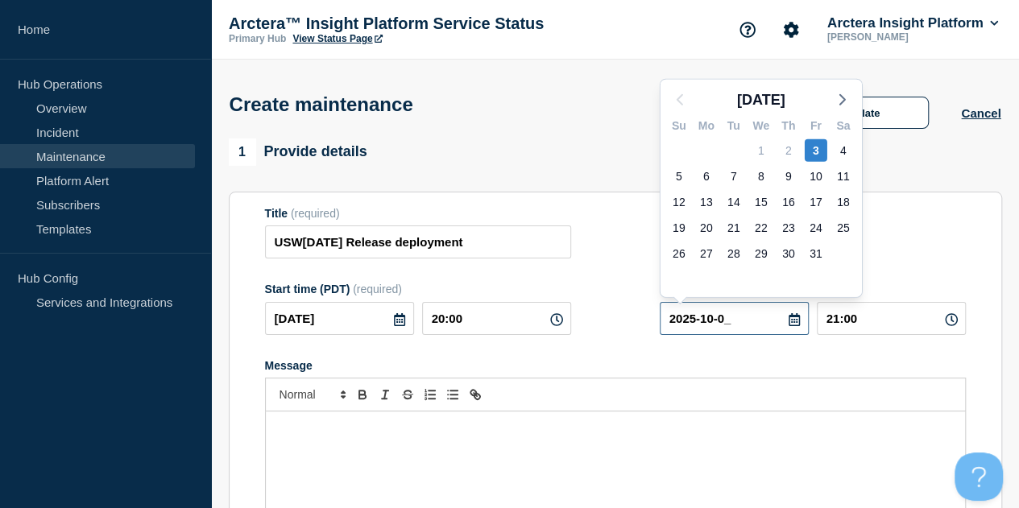
type input "[DATE]"
click at [876, 363] on div "Message" at bounding box center [615, 365] width 701 height 13
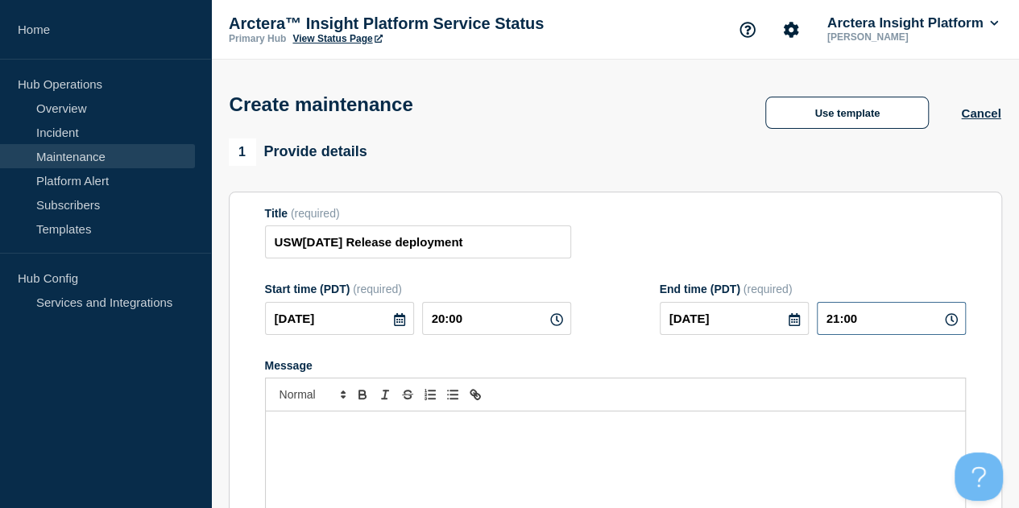
click at [855, 324] on input "21:00" at bounding box center [891, 318] width 149 height 33
type input "22:00"
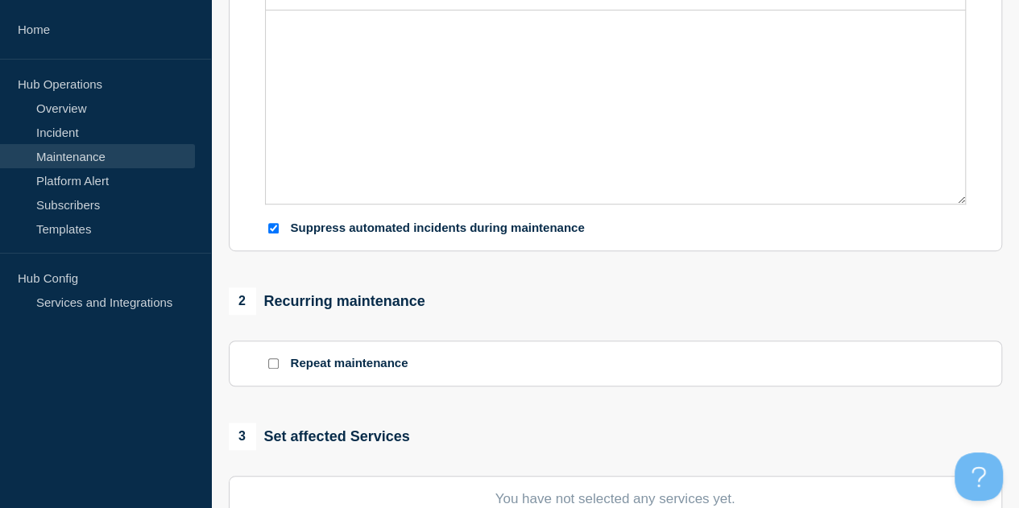
scroll to position [402, 0]
click at [270, 228] on input "Suppress automated incidents during maintenance" at bounding box center [273, 227] width 10 height 10
checkbox input "false"
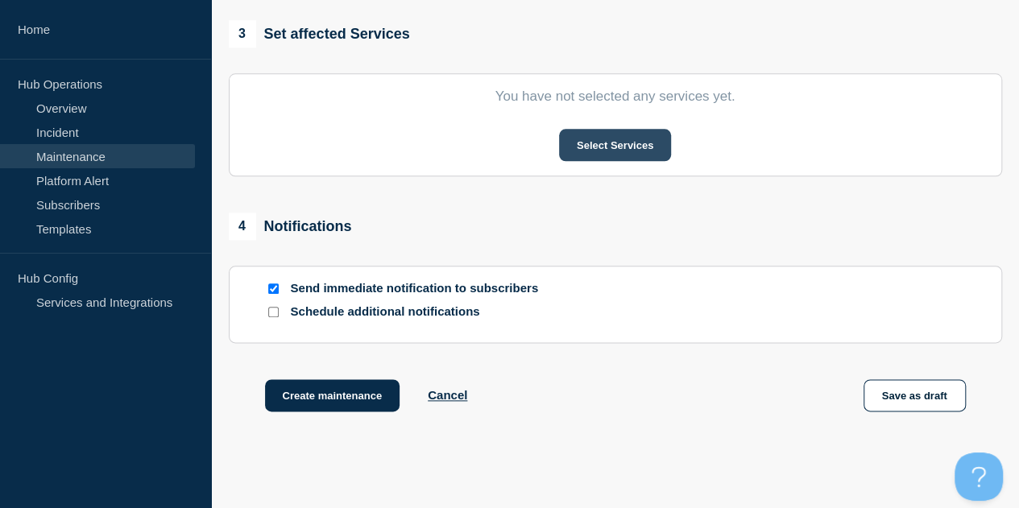
scroll to position [805, 0]
click at [602, 149] on button "Select Services" at bounding box center [615, 144] width 112 height 32
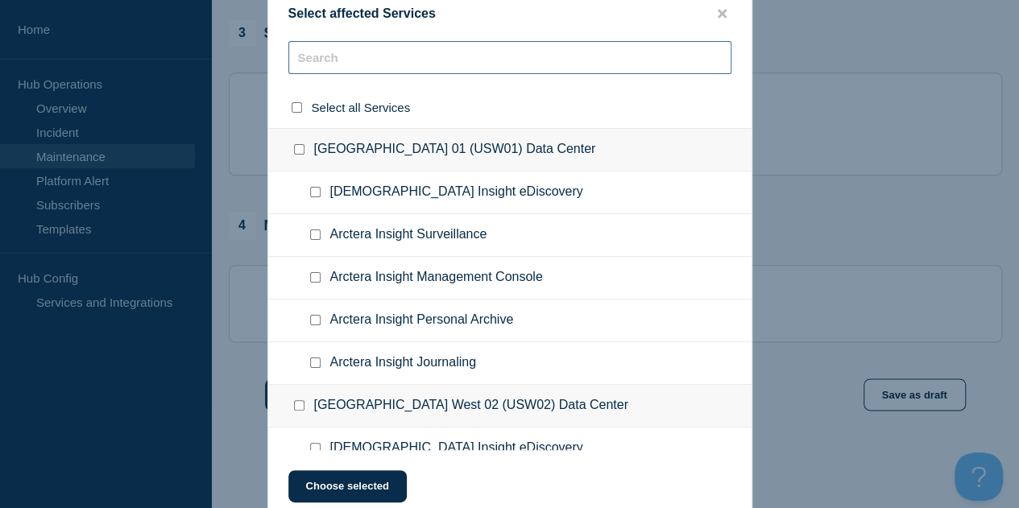
click at [371, 56] on input "text" at bounding box center [509, 57] width 443 height 33
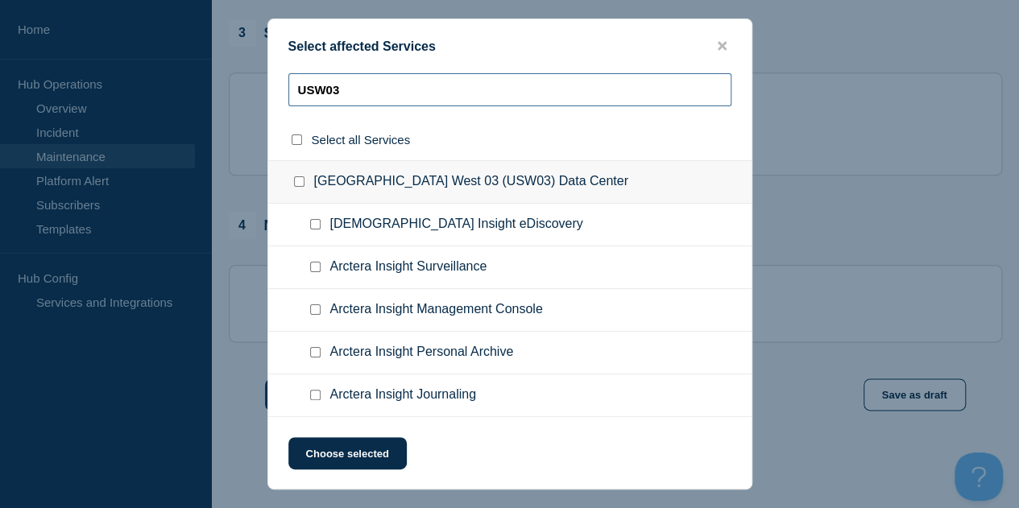
type input "USW03"
click at [299, 181] on input "United States West 03 (USW03) Data Center checkbox" at bounding box center [299, 181] width 10 height 10
checkbox input "true"
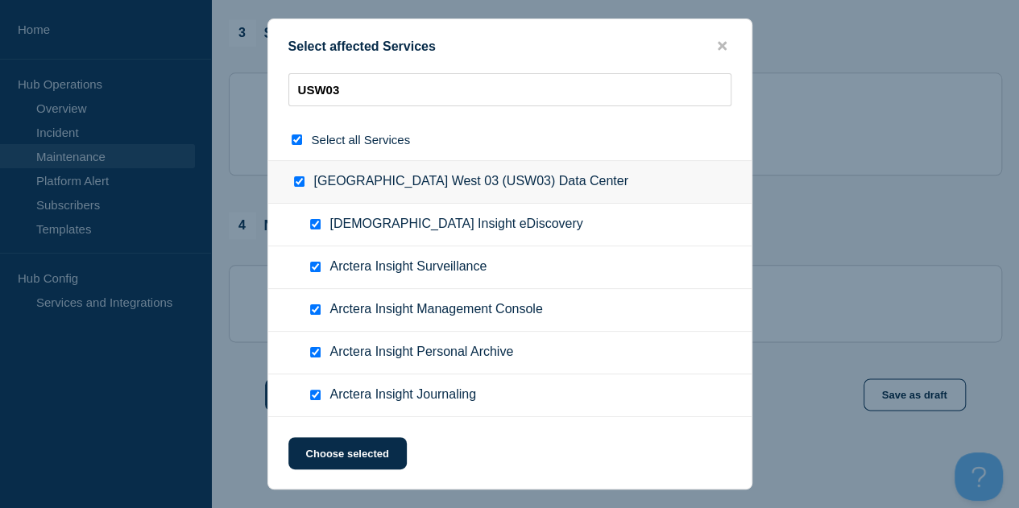
checkbox input "true"
click at [311, 399] on input "Arctera Insight Journaling checkbox" at bounding box center [315, 395] width 10 height 10
checkbox input "false"
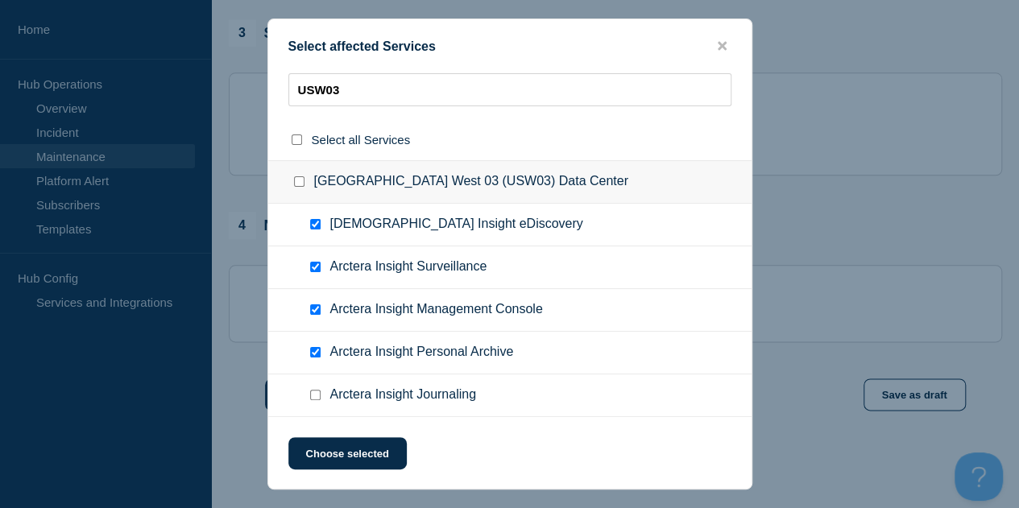
checkbox input "false"
click at [335, 457] on button "Choose selected" at bounding box center [347, 453] width 118 height 32
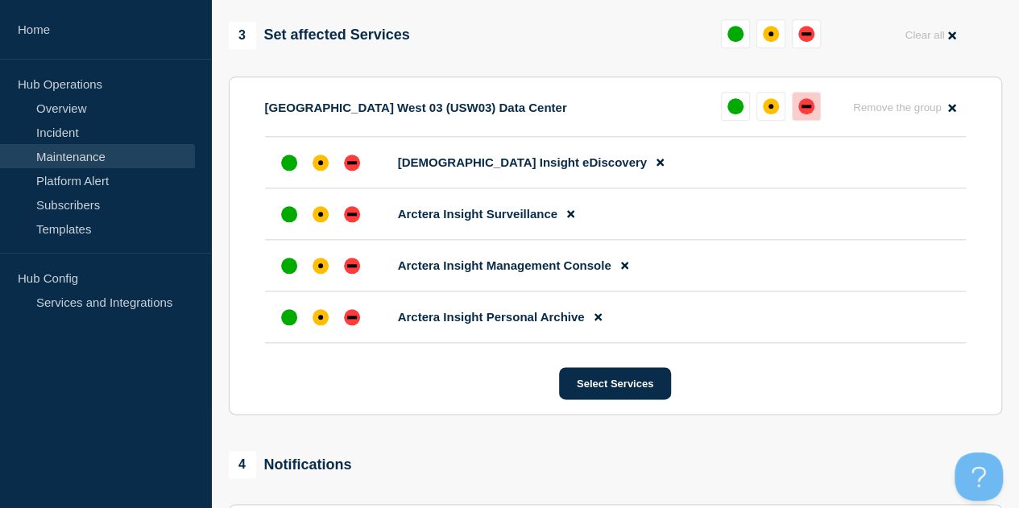
click at [804, 108] on div "down" at bounding box center [806, 106] width 10 height 3
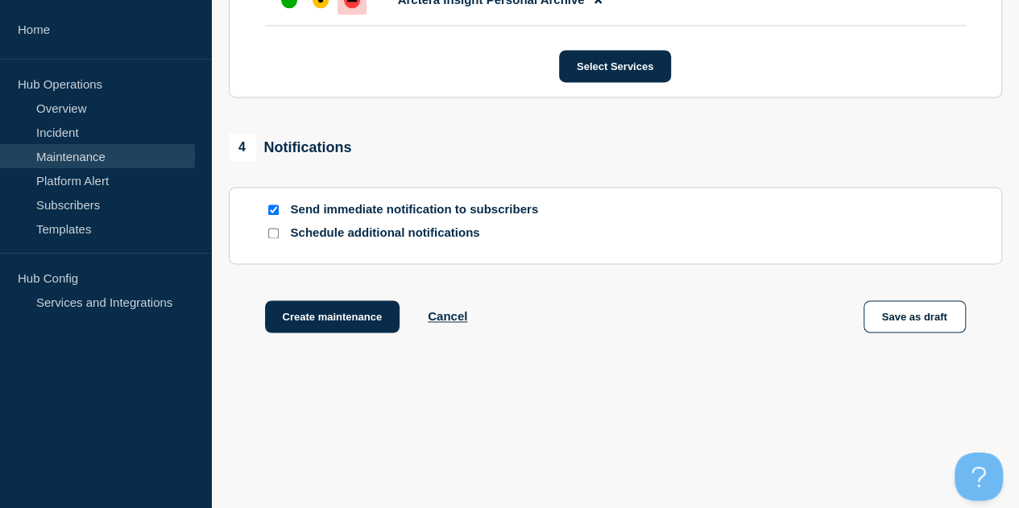
scroll to position [1134, 0]
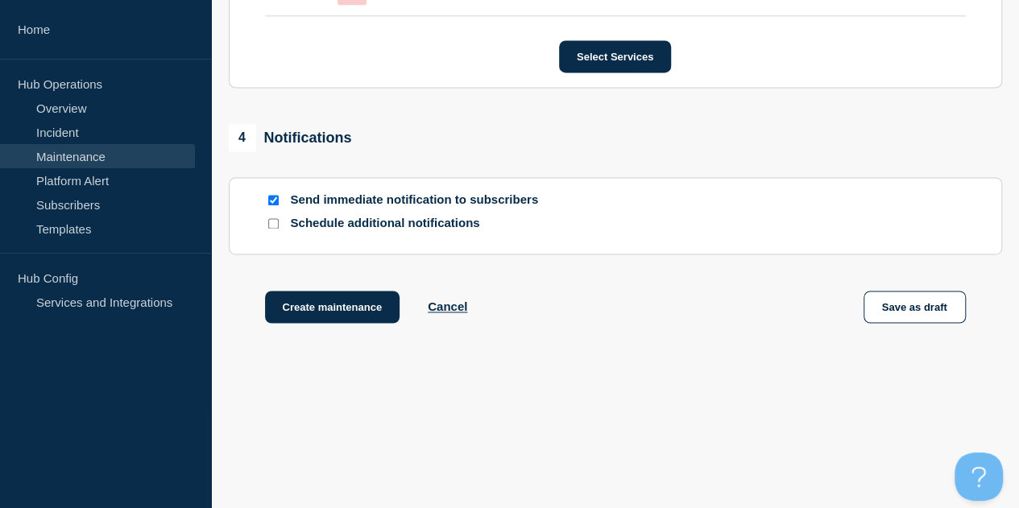
click at [271, 199] on input "Send immediate notification to subscribers" at bounding box center [273, 200] width 10 height 10
checkbox input "false"
click at [332, 300] on button "Create maintenance" at bounding box center [332, 307] width 135 height 32
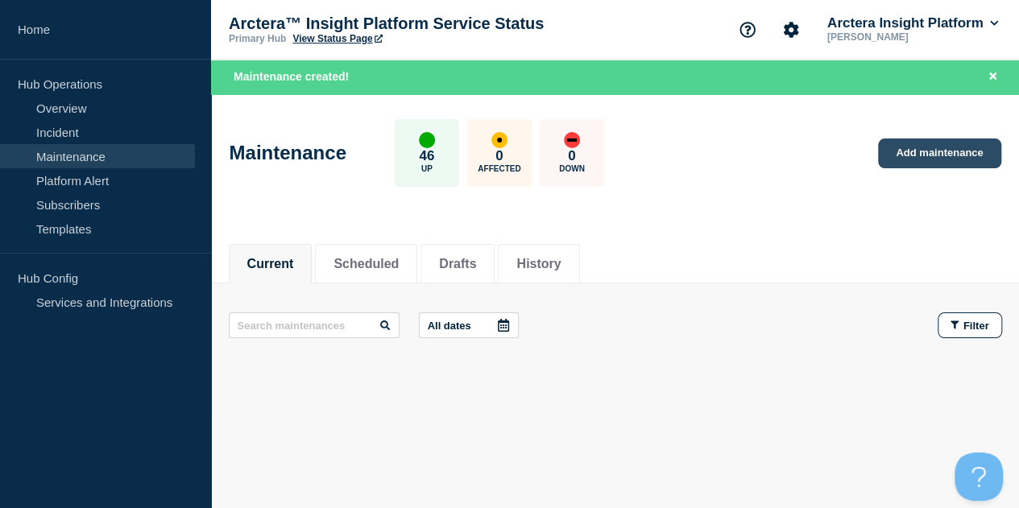
click at [937, 152] on link "Add maintenance" at bounding box center [939, 154] width 122 height 30
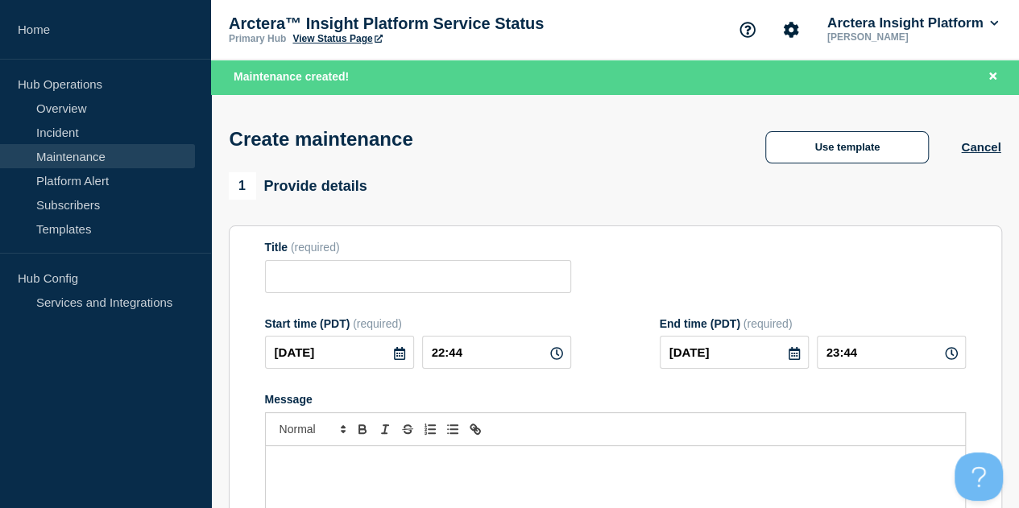
checkbox input "true"
click at [462, 271] on input "Title" at bounding box center [418, 276] width 306 height 33
paste input "QAC[DATE] Release deployment"
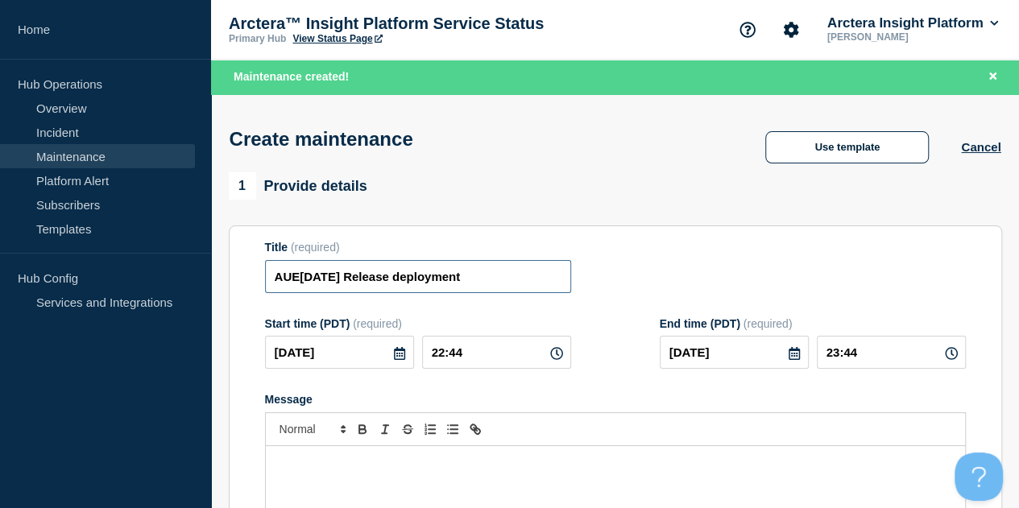
type input "AUE[DATE] Release deployment"
click at [394, 360] on icon at bounding box center [399, 353] width 11 height 13
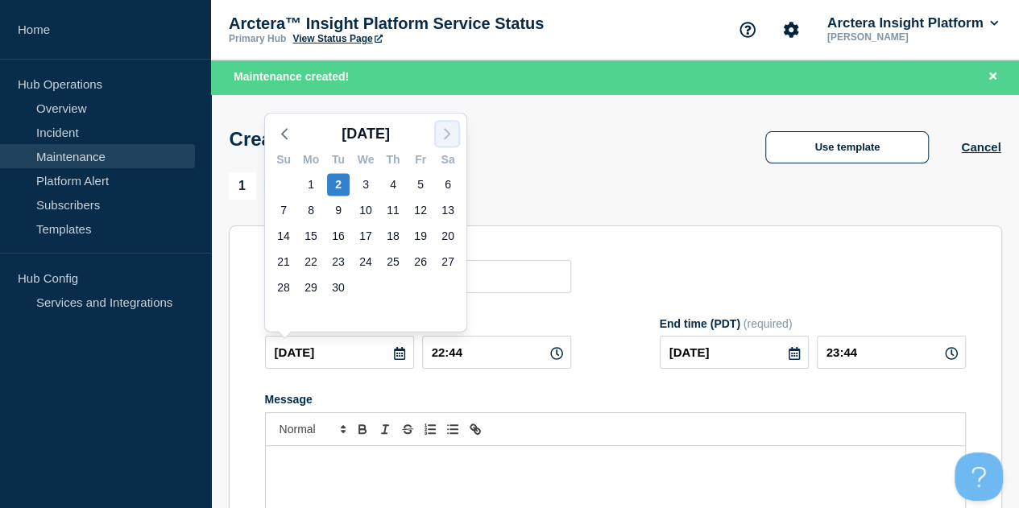
click at [449, 133] on icon "button" at bounding box center [446, 133] width 19 height 19
click at [336, 209] on div "7" at bounding box center [338, 210] width 23 height 23
type input "[DATE]"
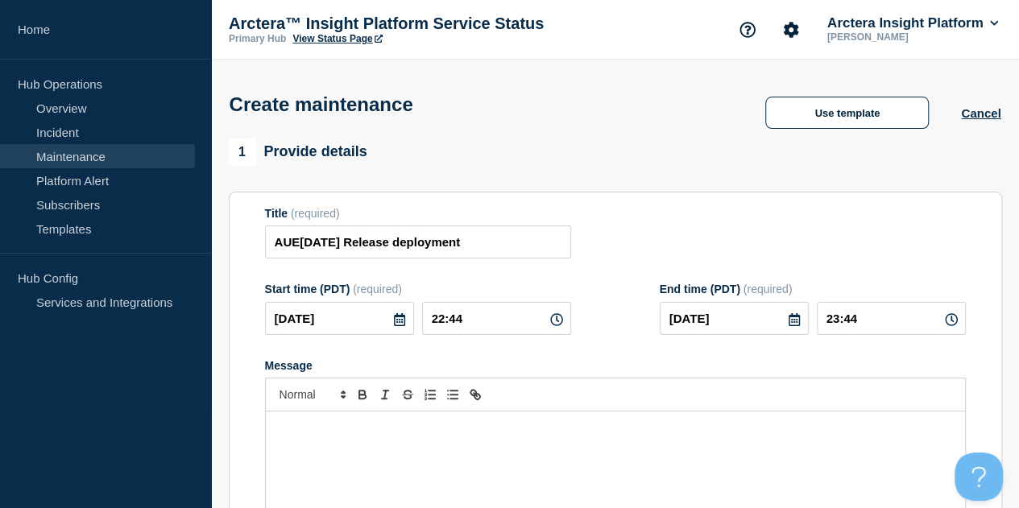
click at [550, 321] on icon at bounding box center [556, 319] width 13 height 13
click at [472, 321] on input "22:44" at bounding box center [496, 318] width 149 height 33
type input "08:00"
type input "10:00"
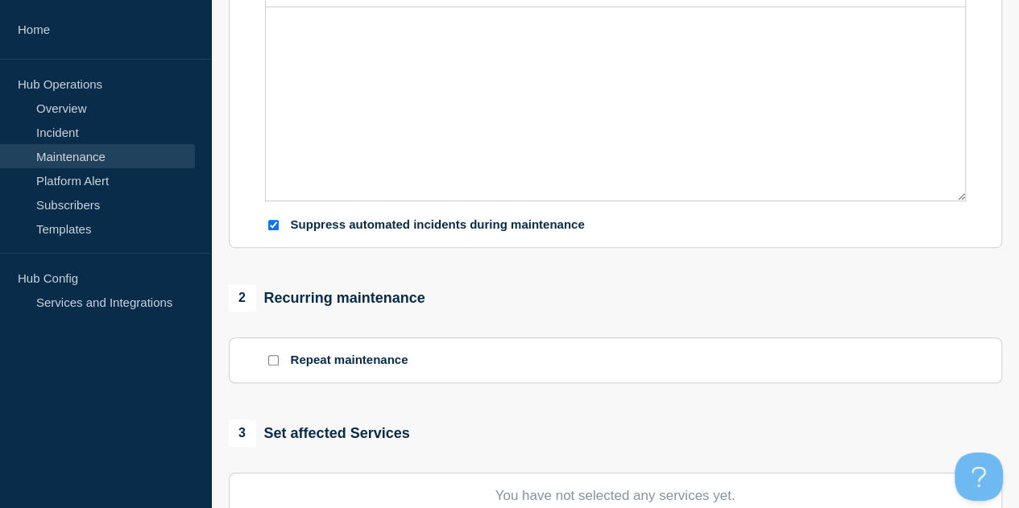
scroll to position [403, 0]
click at [272, 231] on input "Suppress automated incidents during maintenance" at bounding box center [273, 227] width 10 height 10
checkbox input "false"
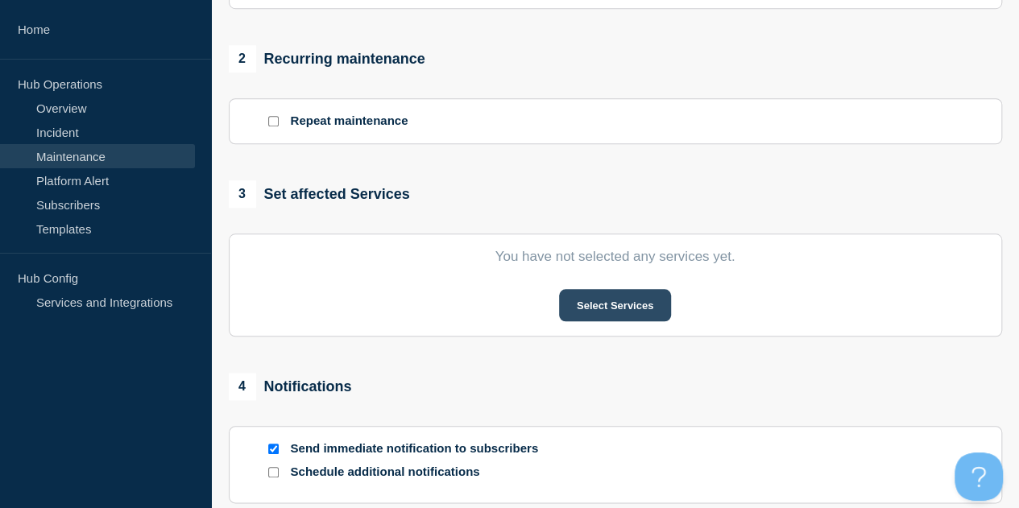
scroll to position [644, 0]
click at [607, 309] on button "Select Services" at bounding box center [615, 304] width 112 height 32
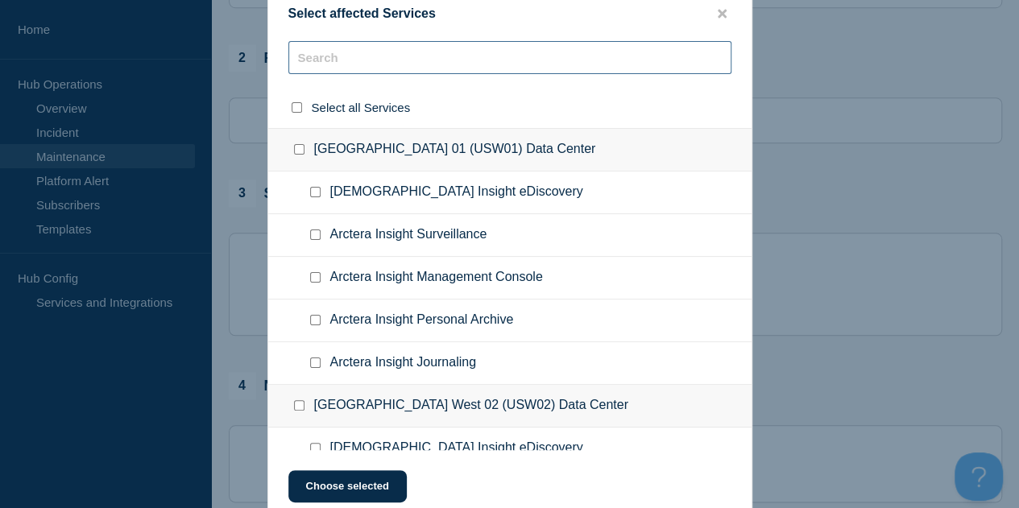
click at [407, 57] on input "text" at bounding box center [509, 57] width 443 height 33
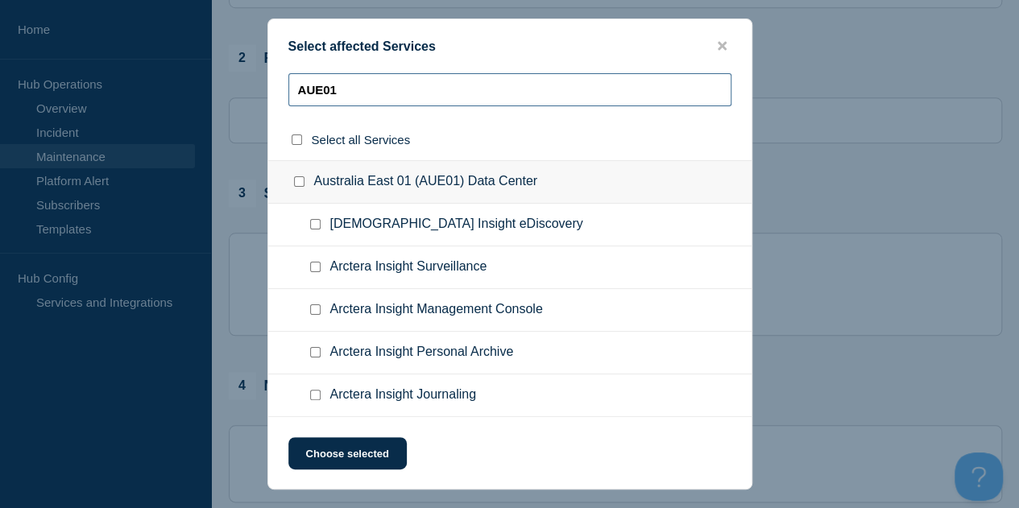
type input "AUE01"
click at [304, 184] on div at bounding box center [302, 182] width 23 height 16
click at [297, 184] on input "Australia East 01 (AUE01) Data Center checkbox" at bounding box center [299, 181] width 10 height 10
checkbox input "true"
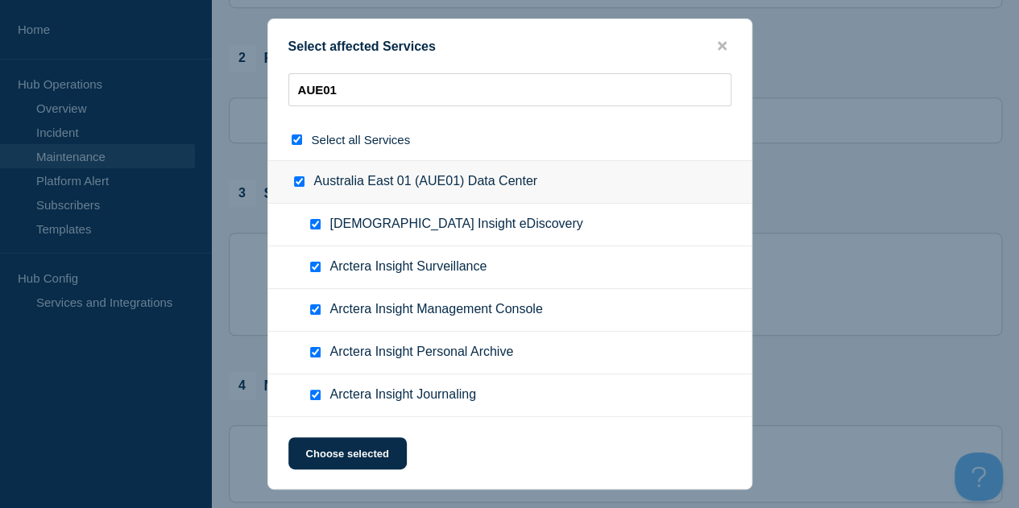
checkbox input "true"
click at [312, 398] on input "Arctera Insight Journaling checkbox" at bounding box center [315, 395] width 10 height 10
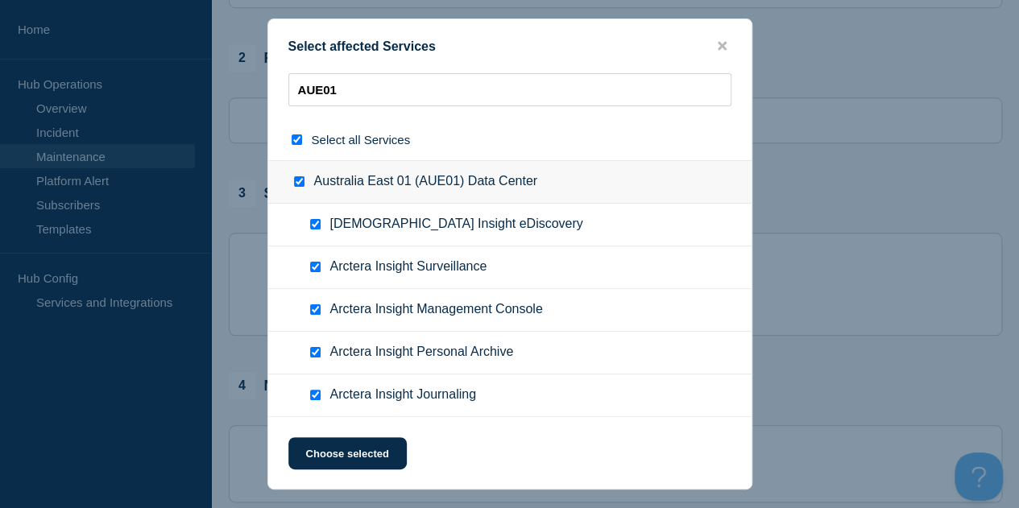
checkbox input "false"
click at [342, 449] on button "Choose selected" at bounding box center [347, 453] width 118 height 32
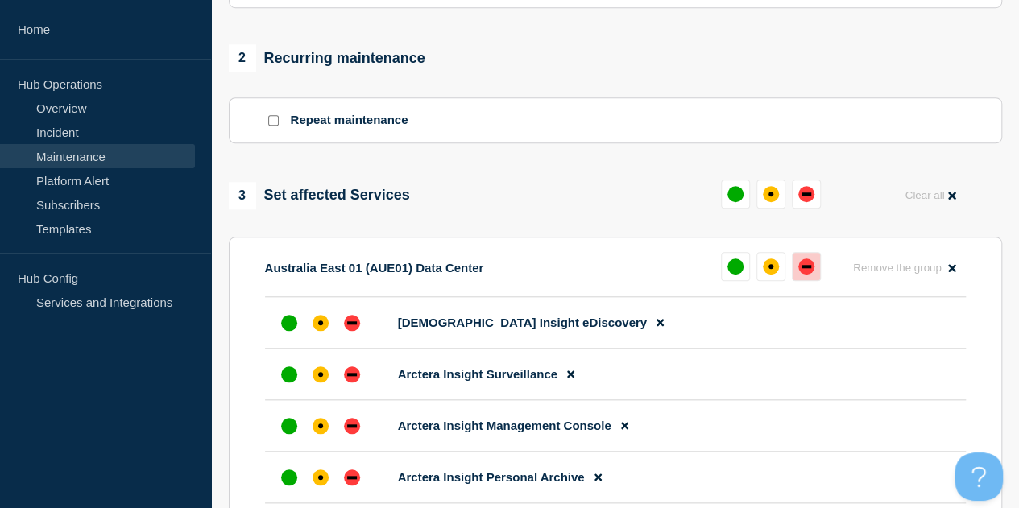
click at [812, 275] on div "down" at bounding box center [806, 267] width 16 height 16
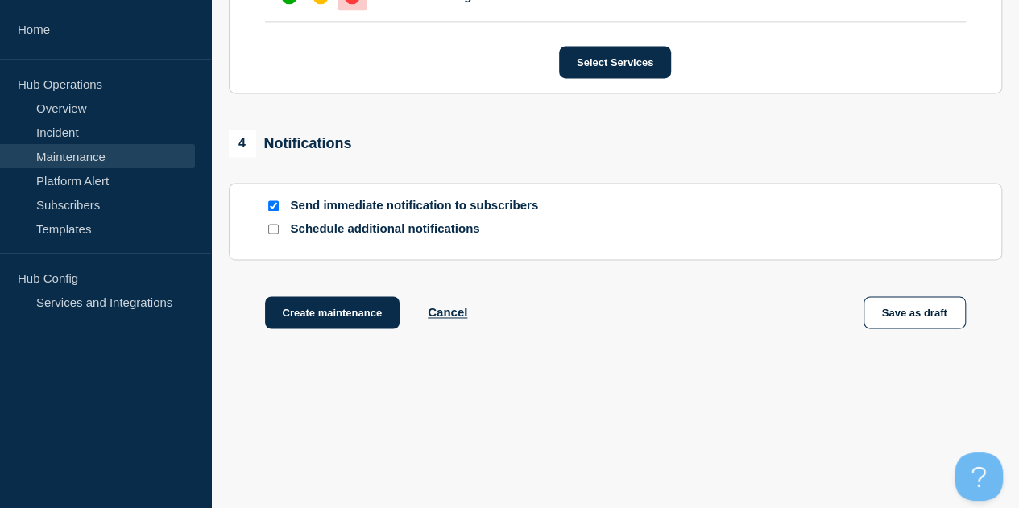
scroll to position [1127, 0]
click at [272, 208] on input "Send immediate notification to subscribers" at bounding box center [273, 205] width 10 height 10
checkbox input "false"
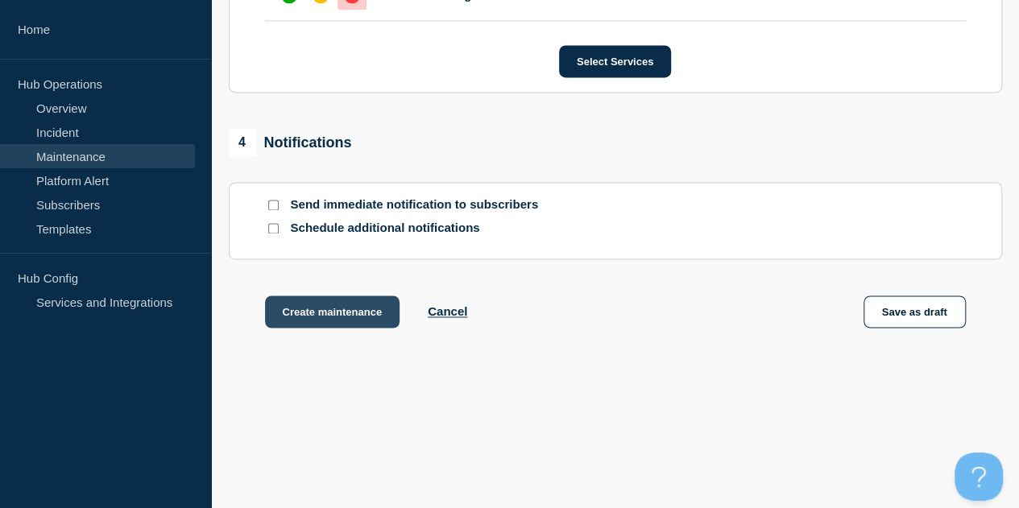
click at [315, 310] on button "Create maintenance" at bounding box center [332, 312] width 135 height 32
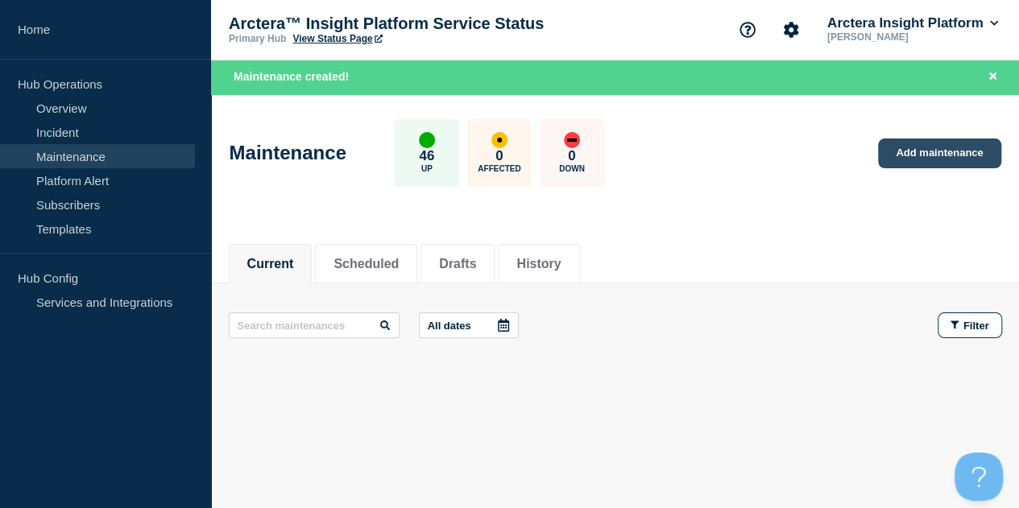
click at [934, 152] on link "Add maintenance" at bounding box center [939, 154] width 122 height 30
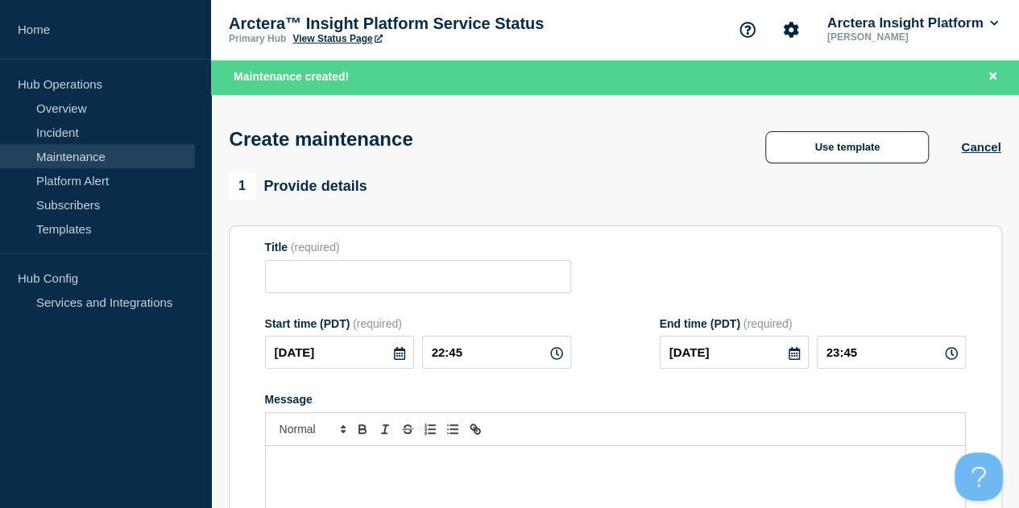
checkbox input "true"
click at [426, 279] on input "Title" at bounding box center [418, 276] width 306 height 33
paste input "QAC[DATE] Release deployment"
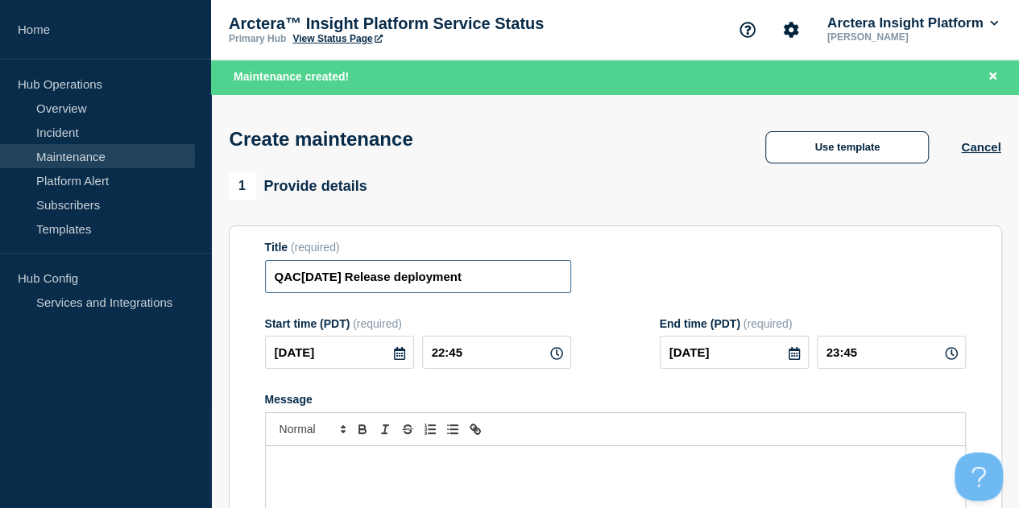
click at [294, 275] on input "QAC[DATE] Release deployment" at bounding box center [418, 276] width 306 height 33
type input "AUE[DATE] Release deployment"
click at [394, 360] on icon at bounding box center [399, 353] width 11 height 13
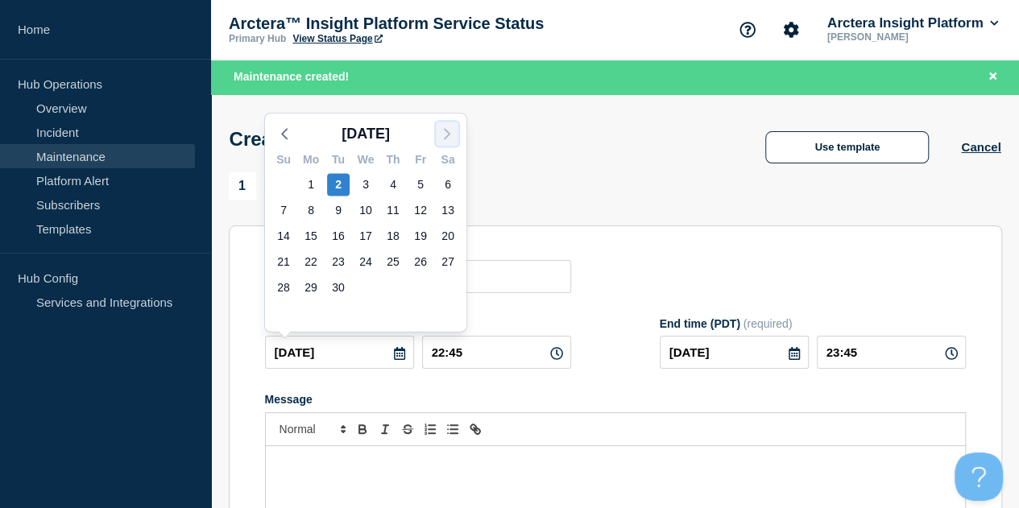
click at [445, 129] on icon "button" at bounding box center [446, 133] width 19 height 19
click at [338, 210] on div "7" at bounding box center [338, 210] width 23 height 23
type input "[DATE]"
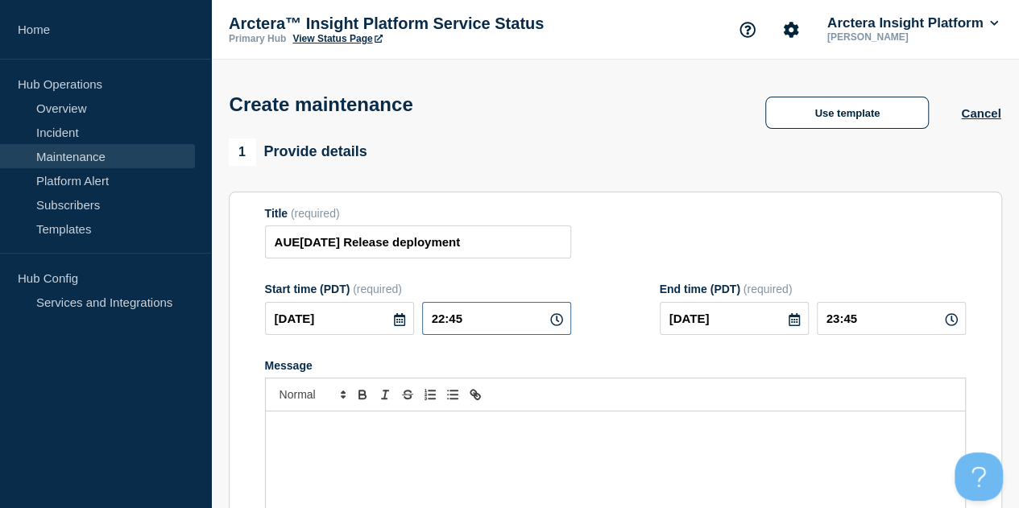
click at [497, 321] on input "22:45" at bounding box center [496, 318] width 149 height 33
type input "08:30"
type input "10:30"
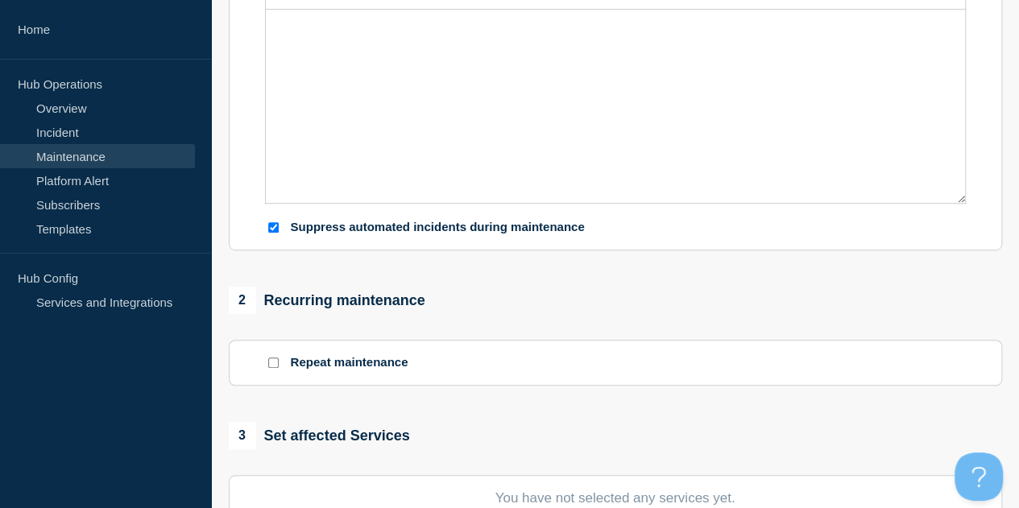
click at [274, 231] on input "Suppress automated incidents during maintenance" at bounding box center [273, 227] width 10 height 10
checkbox input "false"
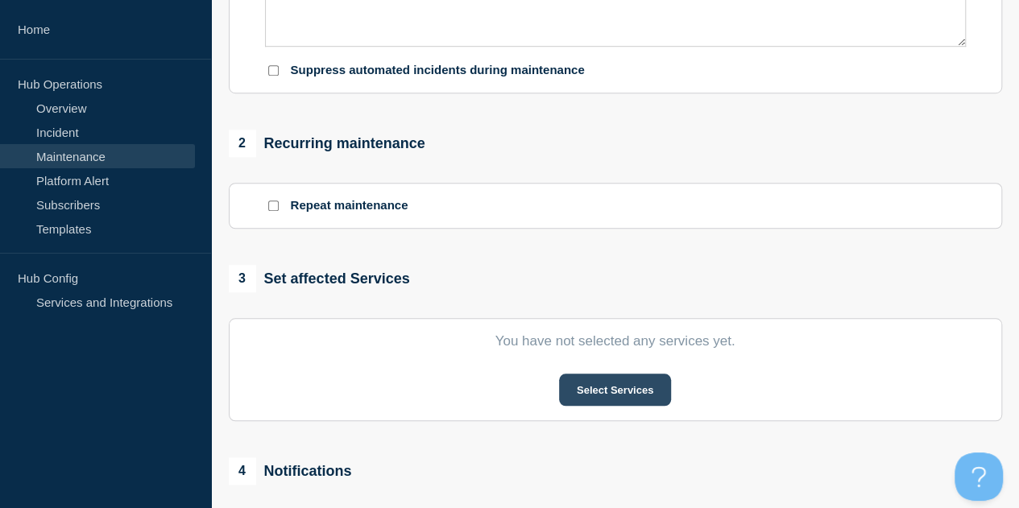
click at [598, 387] on button "Select Services" at bounding box center [615, 390] width 112 height 32
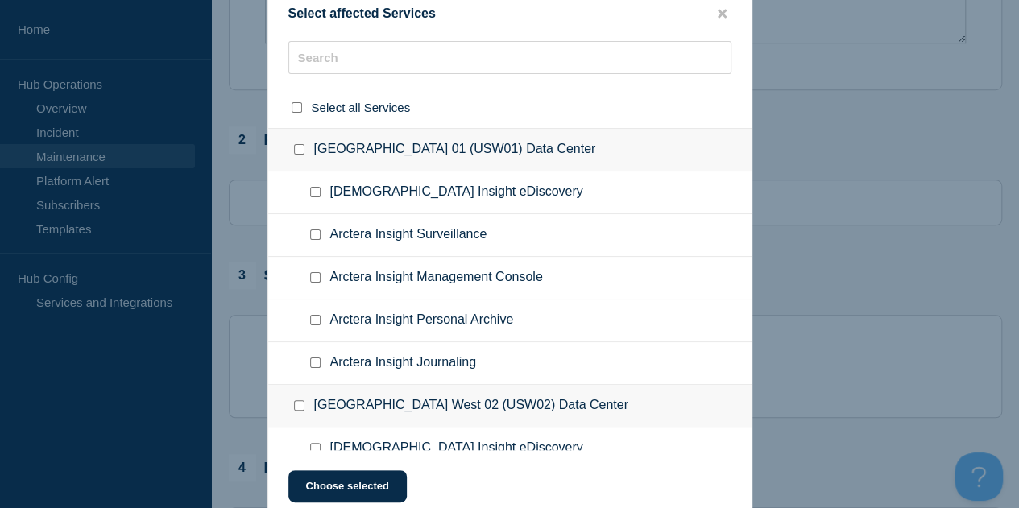
scroll to position [562, 0]
click at [350, 56] on input "text" at bounding box center [509, 57] width 443 height 33
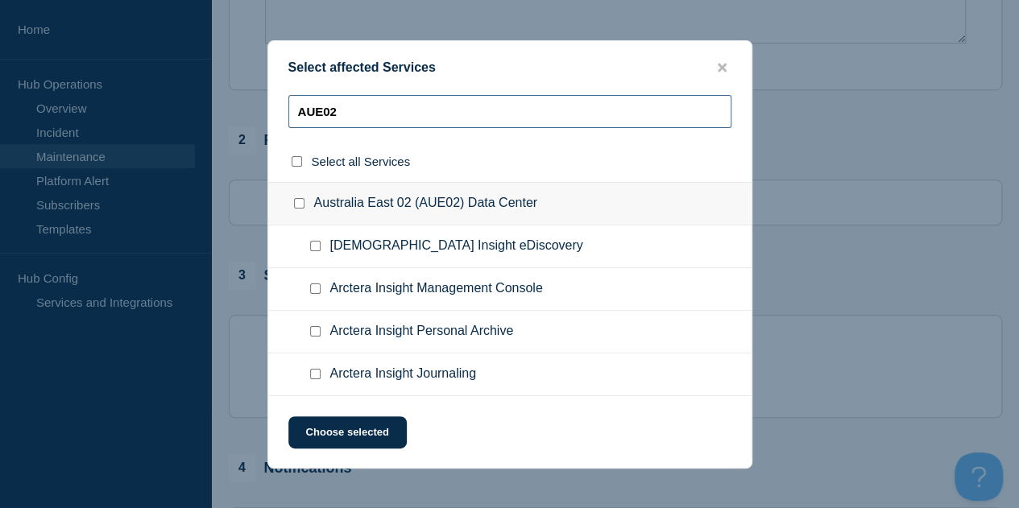
type input "AUE02"
click at [300, 203] on input "Australia East 02 (AUE02) Data Center checkbox" at bounding box center [299, 203] width 10 height 10
checkbox input "true"
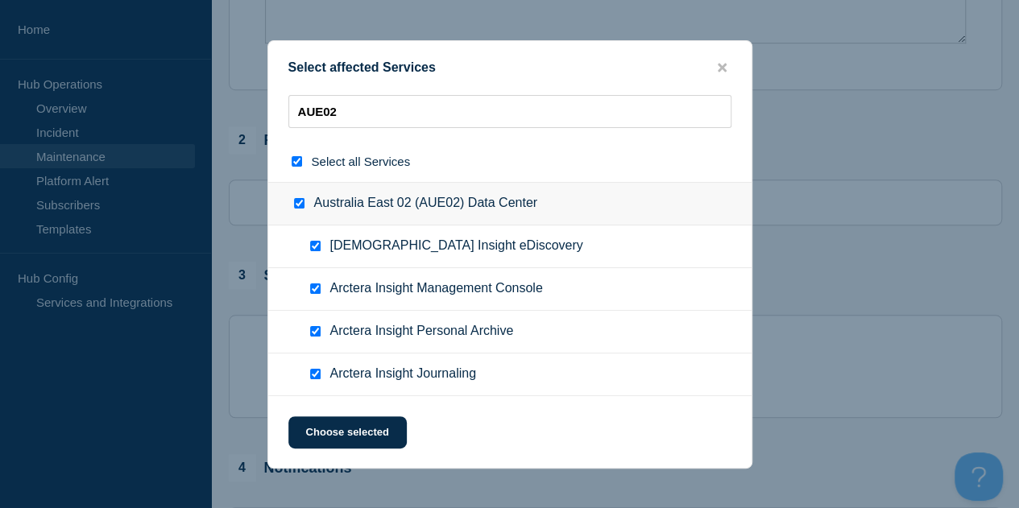
checkbox input "true"
click at [317, 374] on input "Arctera Insight Journaling checkbox" at bounding box center [315, 374] width 10 height 10
checkbox input "false"
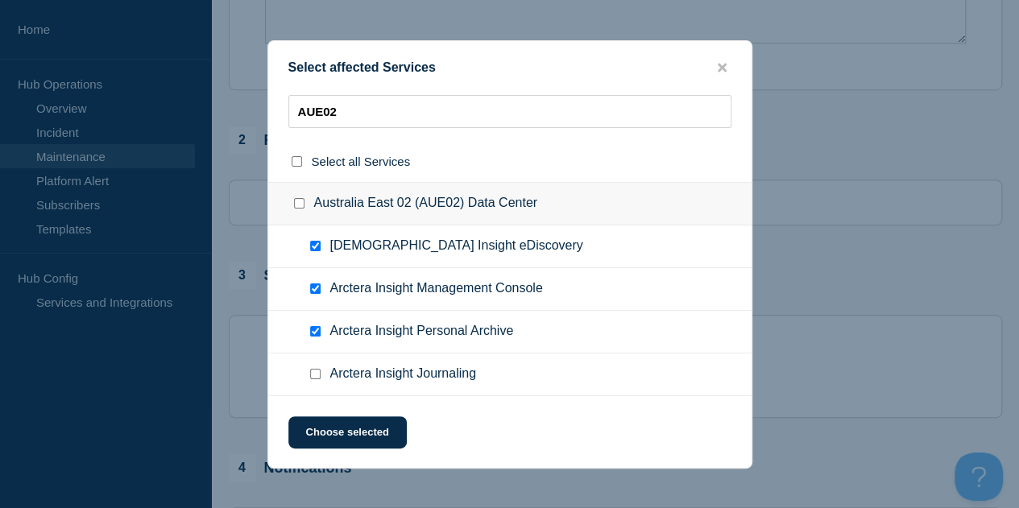
checkbox input "false"
click at [351, 429] on button "Choose selected" at bounding box center [347, 432] width 118 height 32
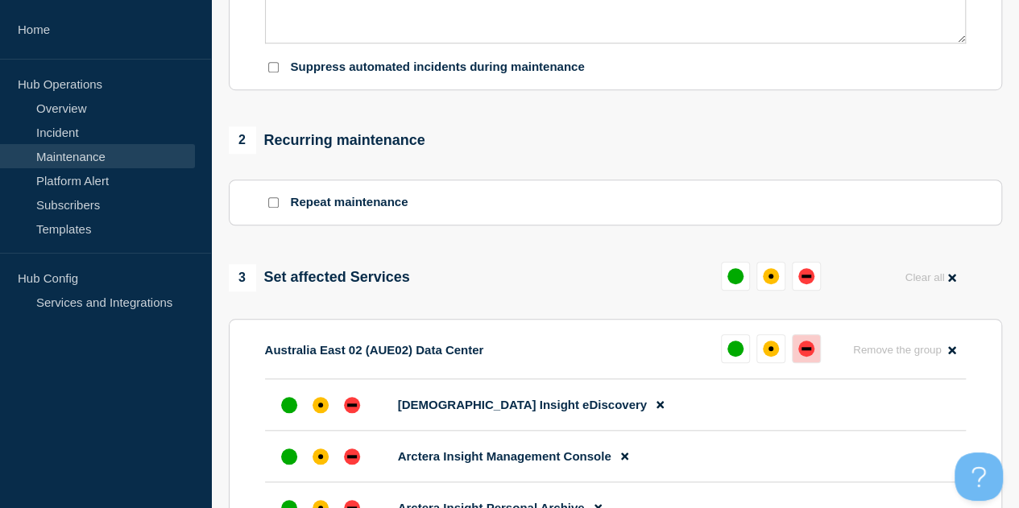
click at [805, 348] on div "down" at bounding box center [806, 349] width 16 height 16
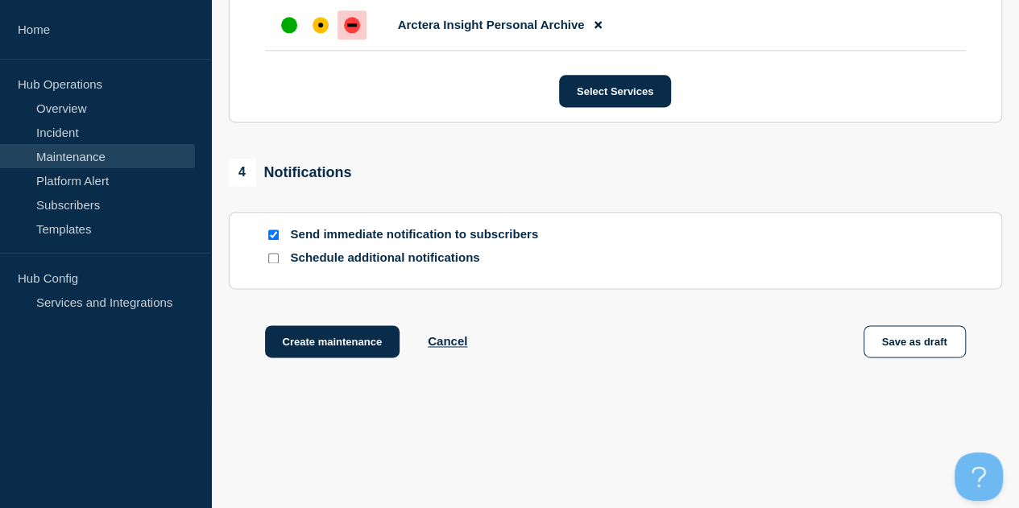
scroll to position [1046, 0]
click at [271, 236] on input "Send immediate notification to subscribers" at bounding box center [273, 235] width 10 height 10
checkbox input "false"
click at [309, 340] on button "Create maintenance" at bounding box center [332, 341] width 135 height 32
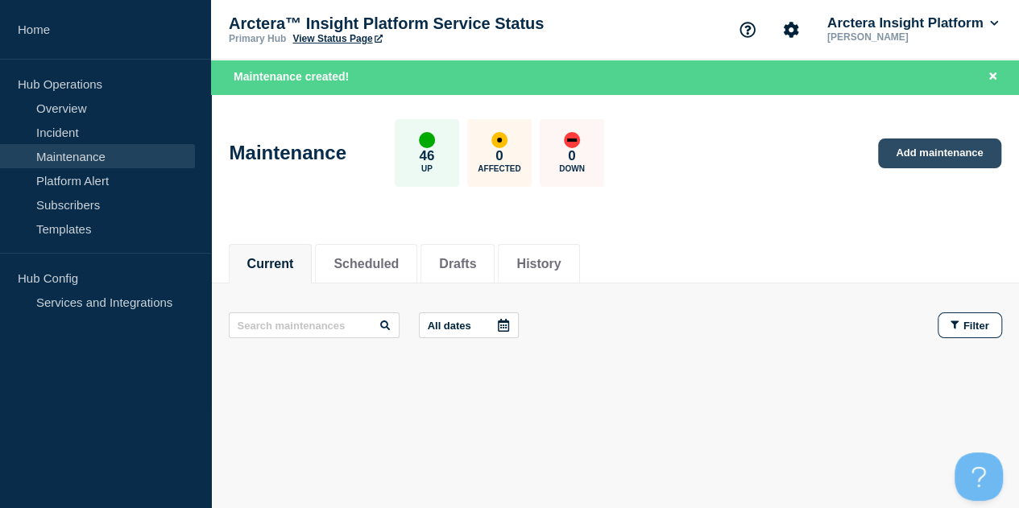
click at [952, 162] on link "Add maintenance" at bounding box center [939, 154] width 122 height 30
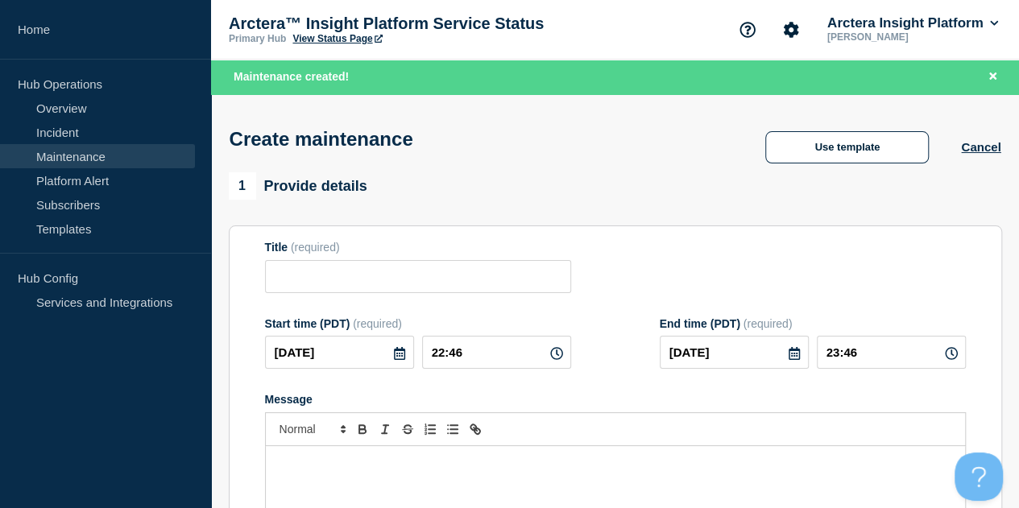
checkbox input "true"
click at [301, 284] on input "Title" at bounding box center [418, 276] width 306 height 33
paste input "QAC[DATE] Release deployment"
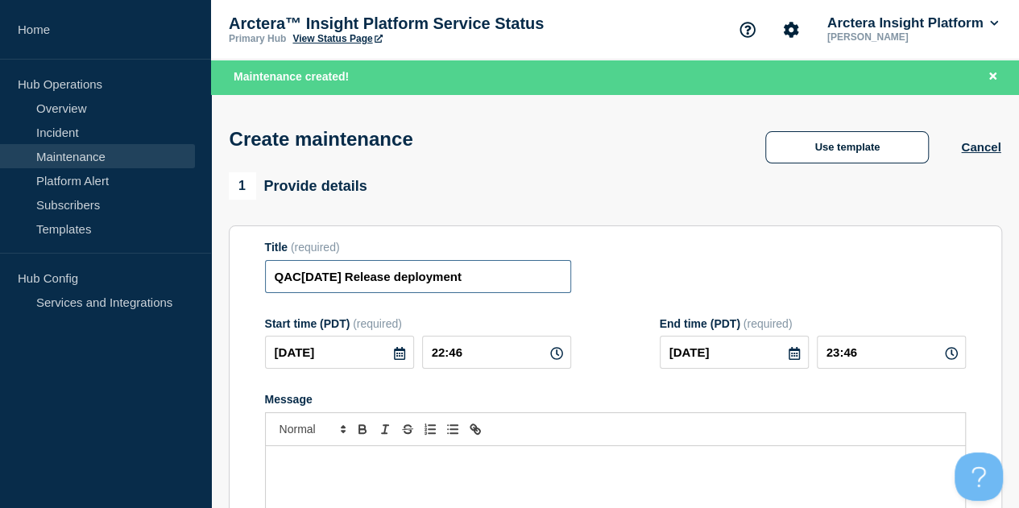
click at [302, 276] on input "QAC[DATE] Release deployment" at bounding box center [418, 276] width 306 height 33
type input "AEN[DATE] Release deployment"
click at [393, 360] on icon at bounding box center [399, 353] width 13 height 13
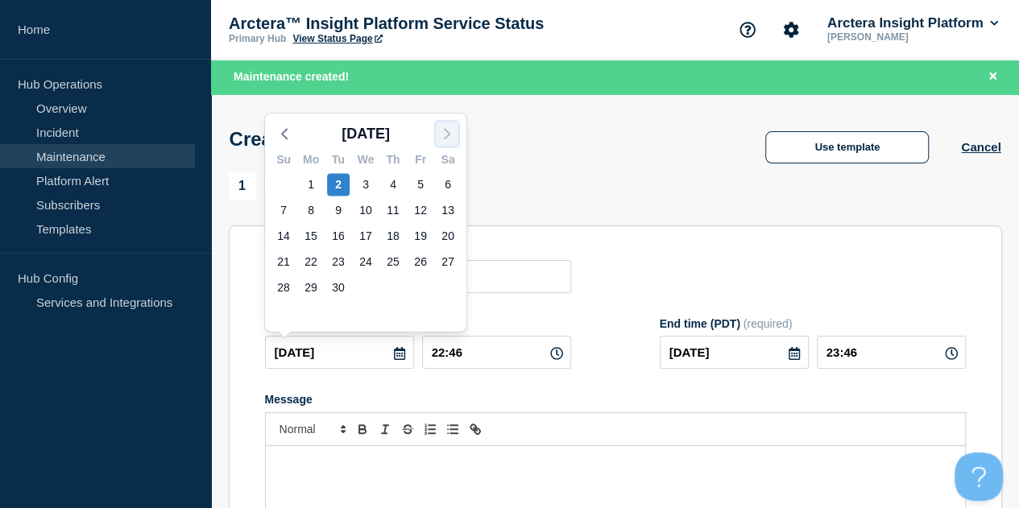
click at [446, 135] on icon "button" at bounding box center [446, 133] width 19 height 19
click at [337, 213] on div "7" at bounding box center [338, 210] width 23 height 23
type input "[DATE]"
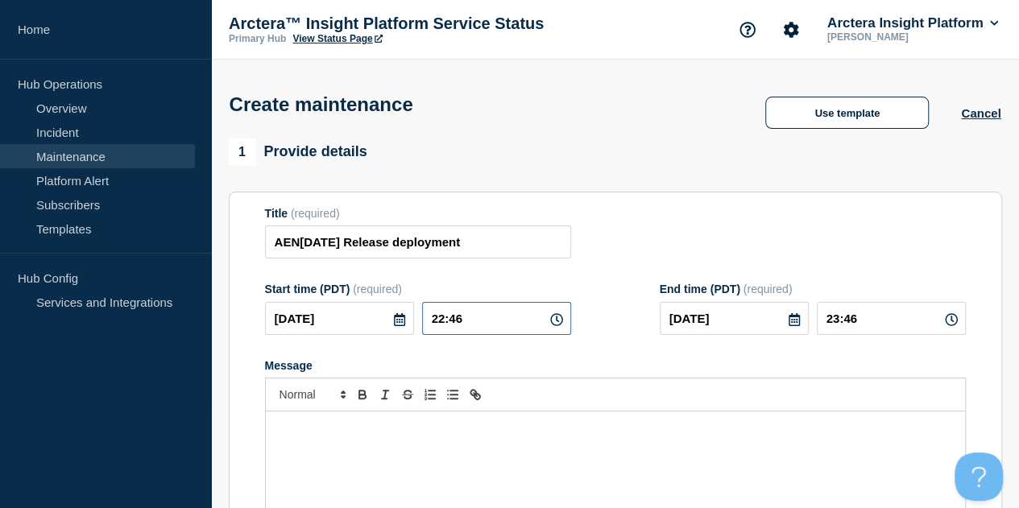
click at [487, 324] on input "22:46" at bounding box center [496, 318] width 149 height 33
type input "09:00"
type input "11:00"
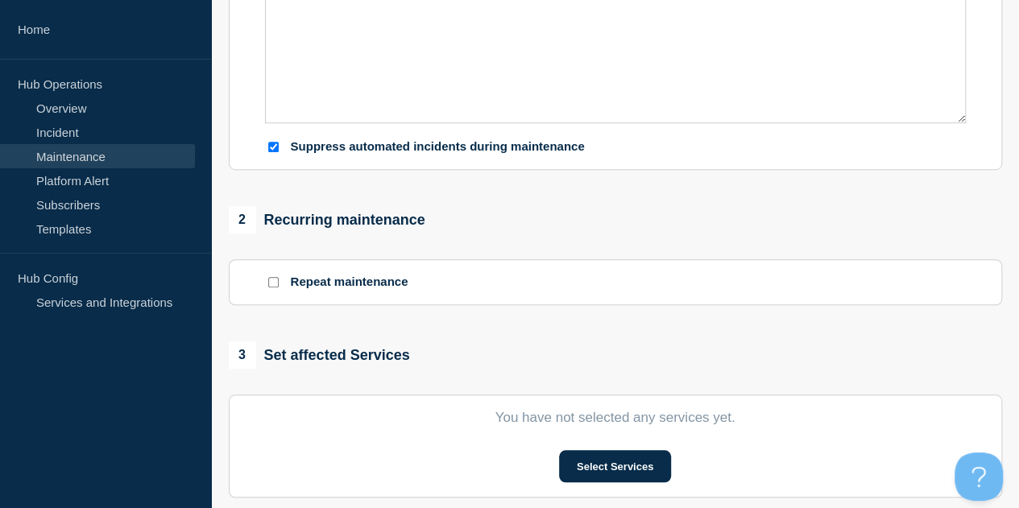
scroll to position [483, 0]
click at [272, 148] on input "Suppress automated incidents during maintenance" at bounding box center [273, 146] width 10 height 10
checkbox input "false"
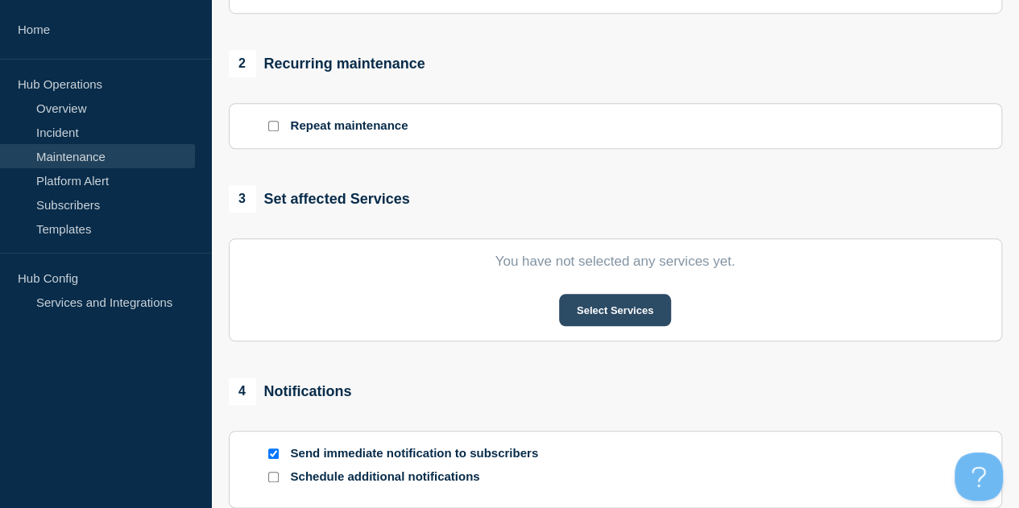
click at [604, 309] on button "Select Services" at bounding box center [615, 310] width 112 height 32
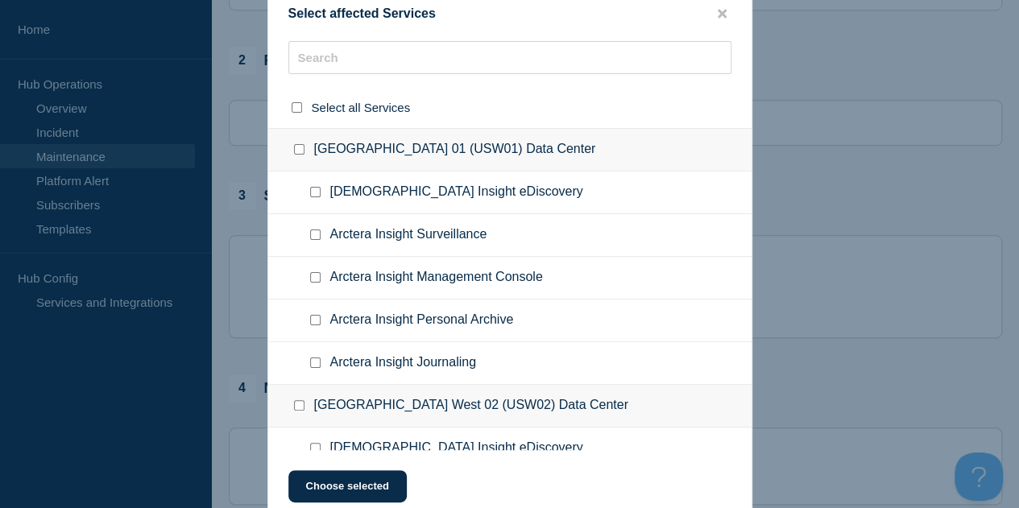
scroll to position [0, 0]
click at [391, 59] on input "text" at bounding box center [509, 57] width 443 height 33
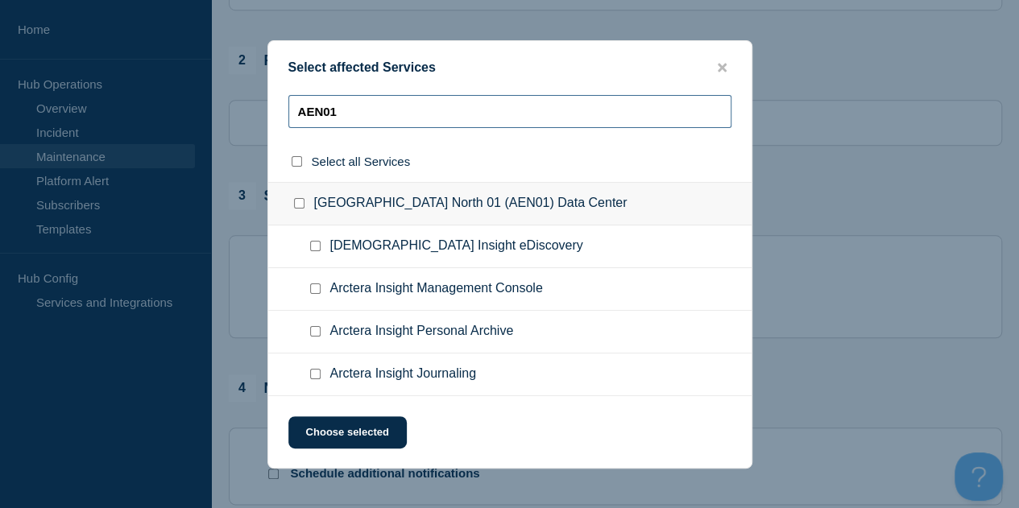
type input "AEN01"
click at [298, 205] on input "United Arab Emirates North 01 (AEN01) Data Center checkbox" at bounding box center [299, 203] width 10 height 10
checkbox input "true"
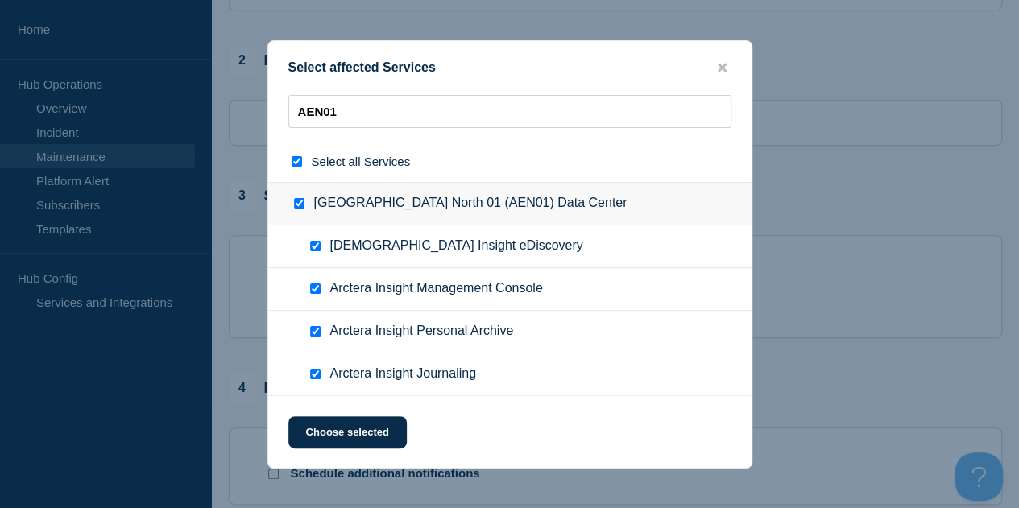
checkbox input "true"
click at [314, 375] on input "Arctera Insight Journaling checkbox" at bounding box center [315, 374] width 10 height 10
checkbox input "false"
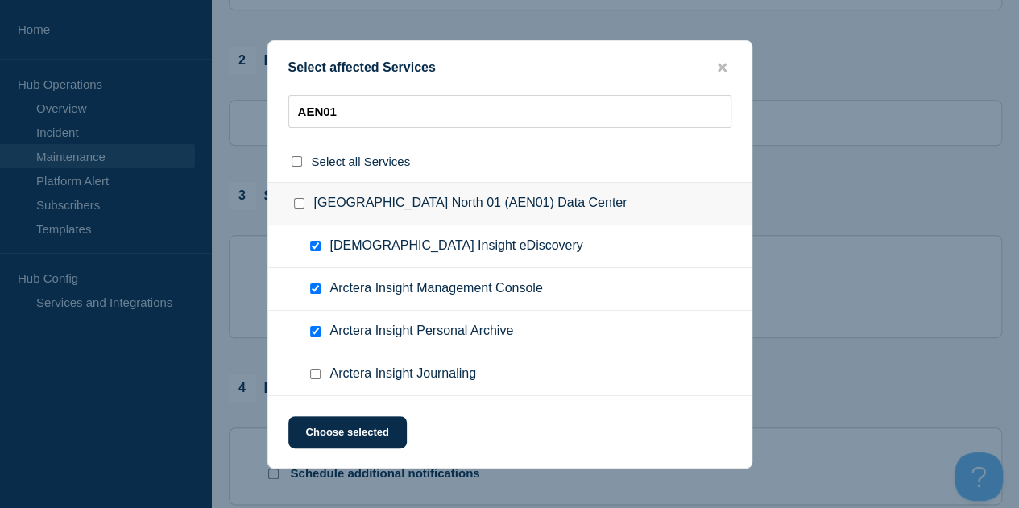
checkbox input "false"
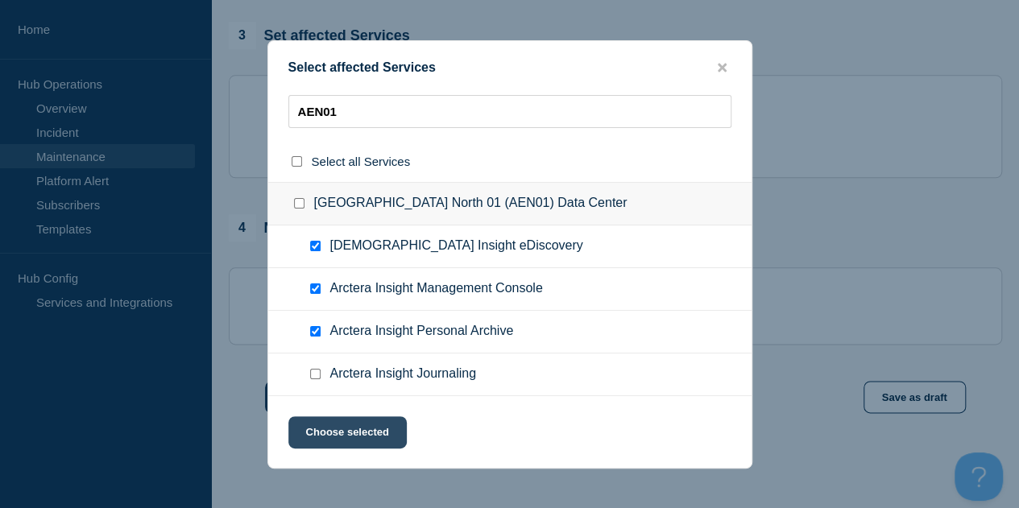
scroll to position [802, 0]
click at [365, 435] on button "Choose selected" at bounding box center [347, 432] width 118 height 32
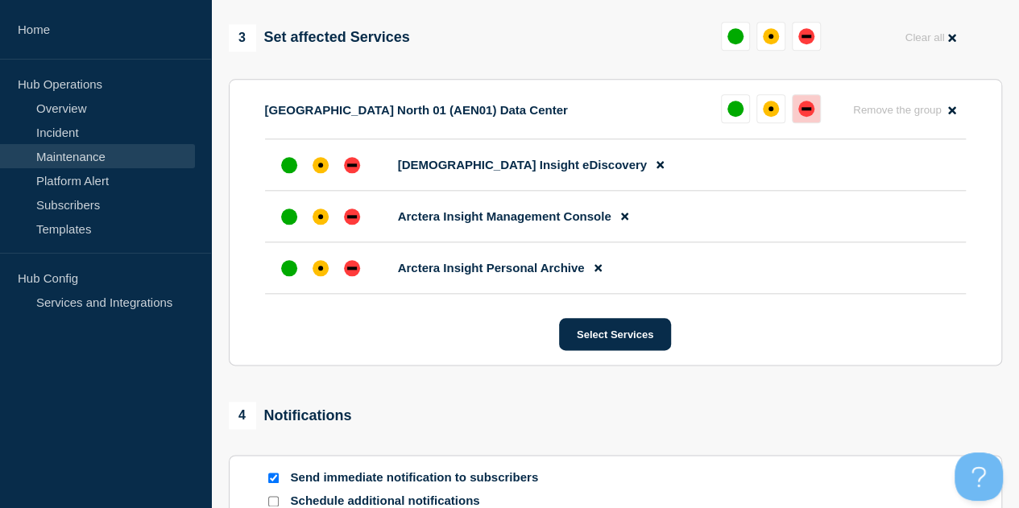
click at [807, 104] on div "down" at bounding box center [806, 109] width 16 height 16
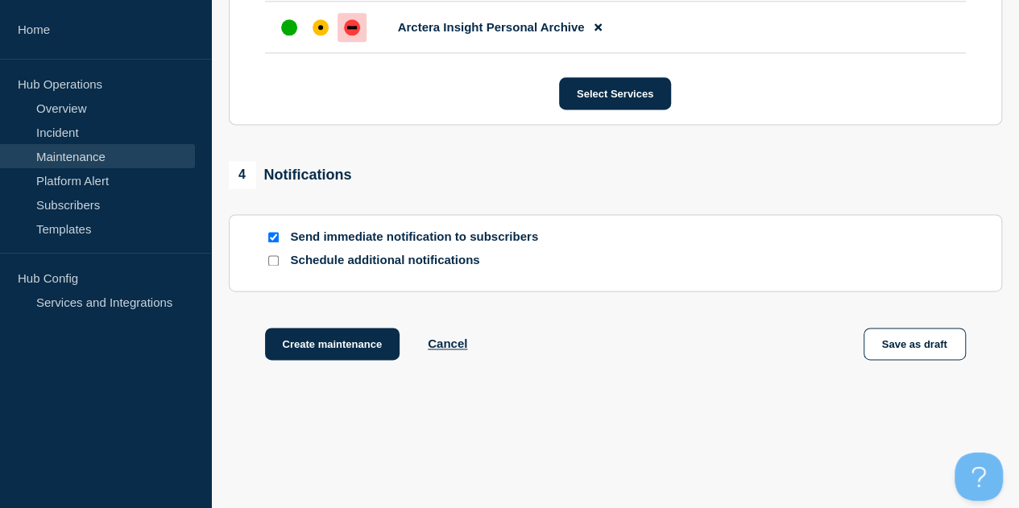
scroll to position [1044, 0]
click at [271, 236] on input "Send immediate notification to subscribers" at bounding box center [273, 236] width 10 height 10
checkbox input "false"
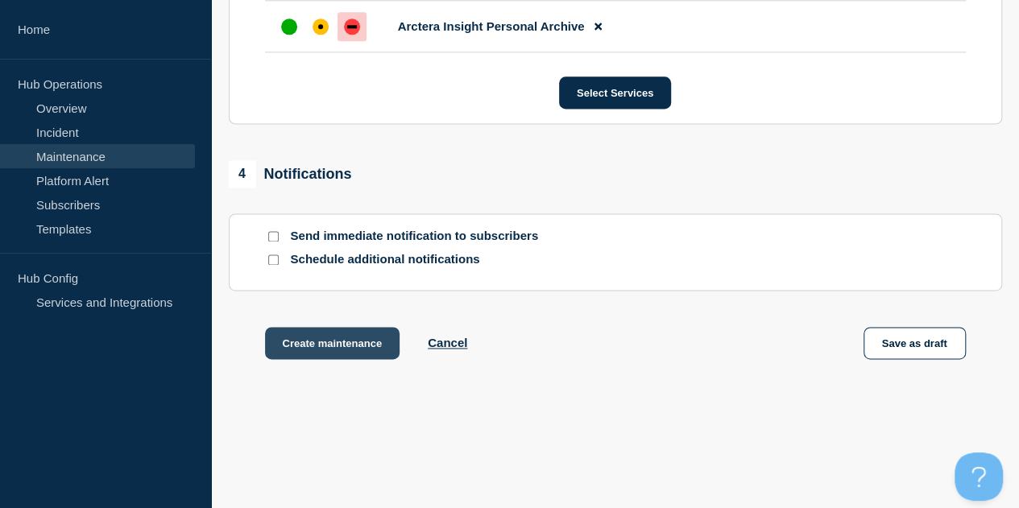
click at [333, 345] on button "Create maintenance" at bounding box center [332, 343] width 135 height 32
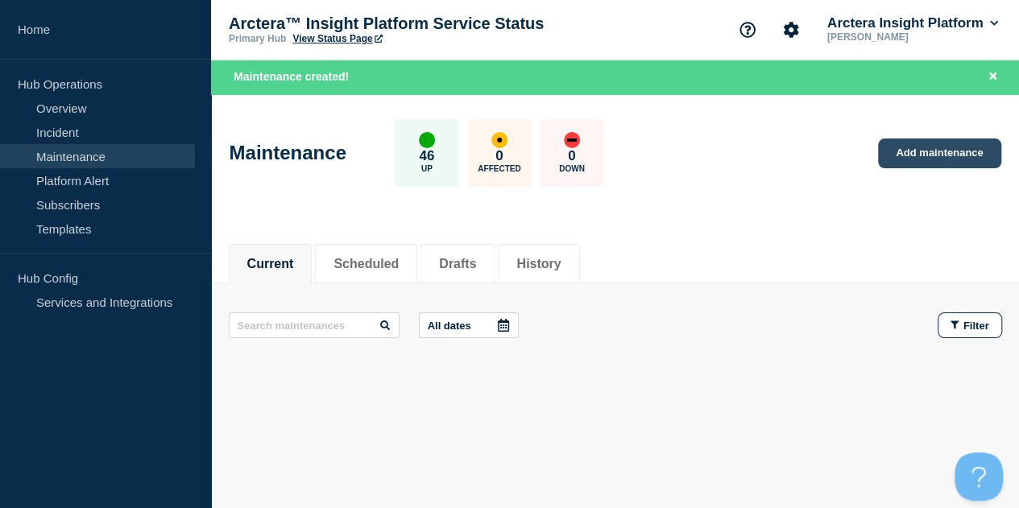
click at [929, 151] on link "Add maintenance" at bounding box center [939, 154] width 122 height 30
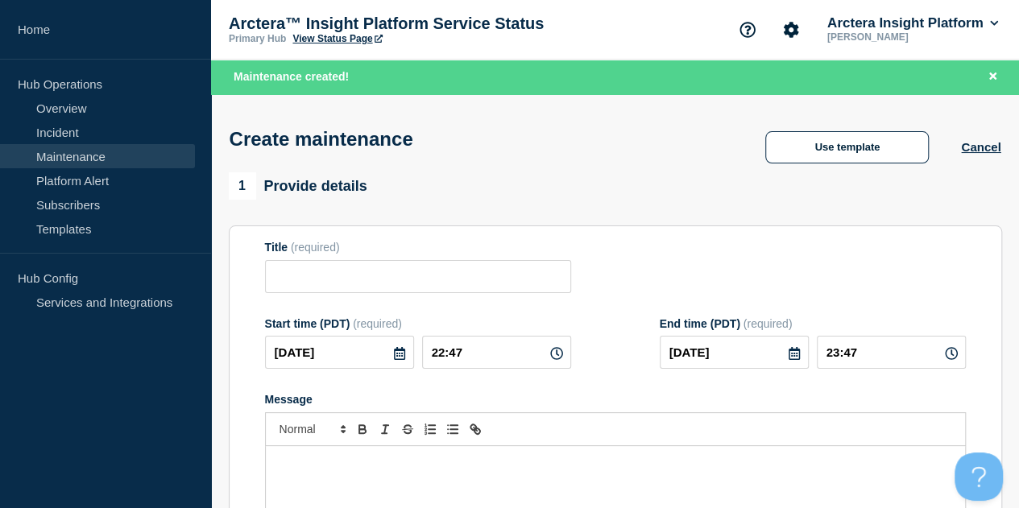
checkbox input "true"
click at [367, 279] on input "Title" at bounding box center [418, 276] width 306 height 33
paste input "QAC[DATE] Release deployment"
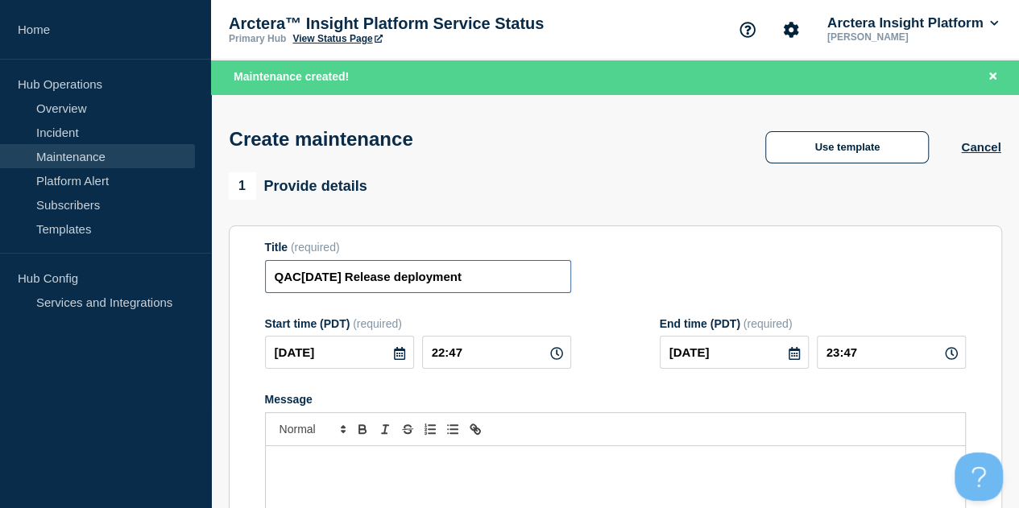
click at [276, 280] on input "QAC[DATE] Release deployment" at bounding box center [418, 276] width 306 height 33
type input "UKS[DATE] Release deployment"
click at [394, 358] on icon at bounding box center [399, 353] width 11 height 13
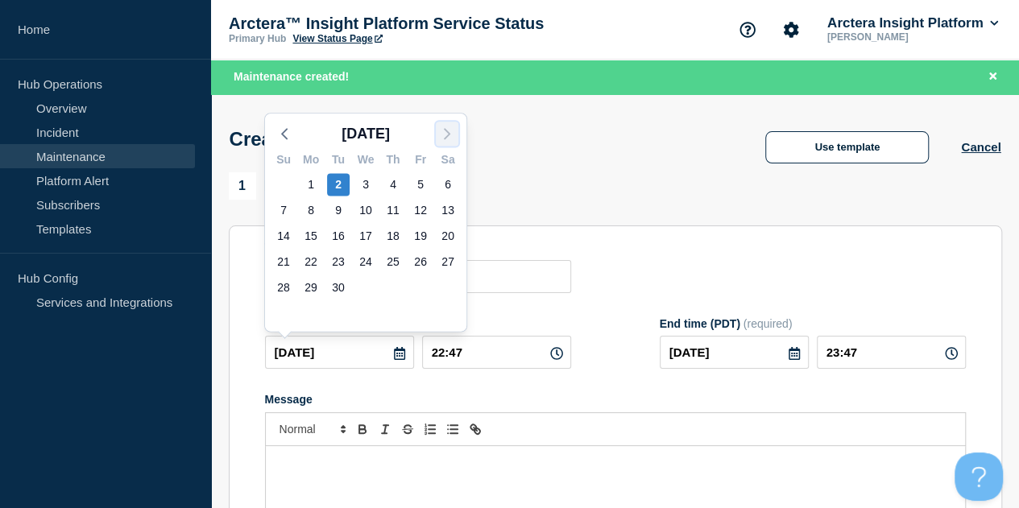
click at [448, 126] on icon "button" at bounding box center [446, 133] width 19 height 19
click at [369, 207] on div "8" at bounding box center [365, 210] width 23 height 23
type input "[DATE]"
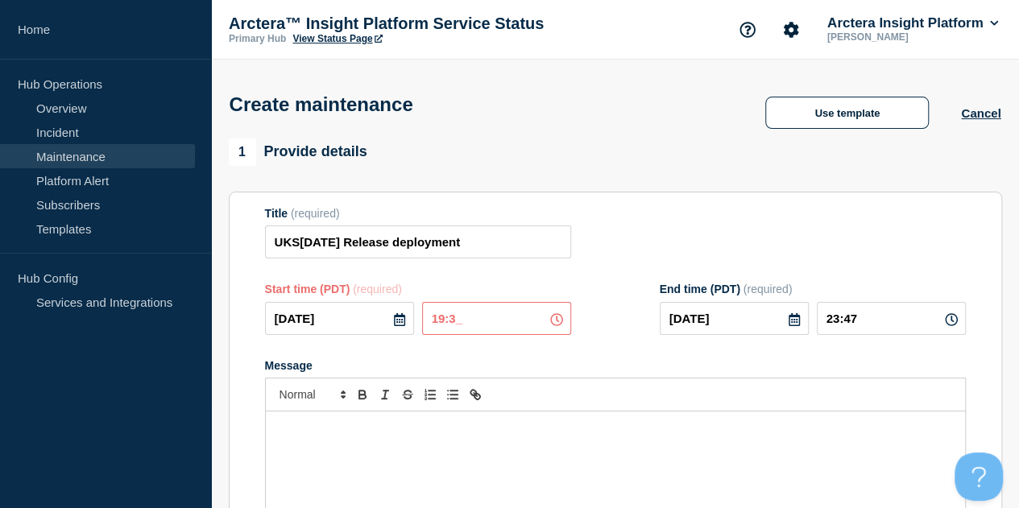
type input "19:30"
type input "21:30"
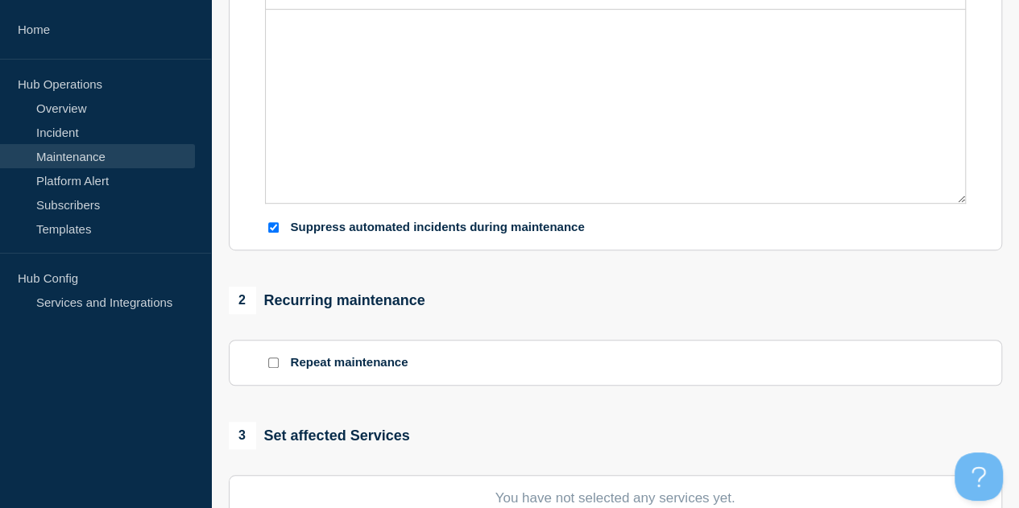
scroll to position [403, 0]
click at [277, 228] on input "Suppress automated incidents during maintenance" at bounding box center [273, 227] width 10 height 10
checkbox input "false"
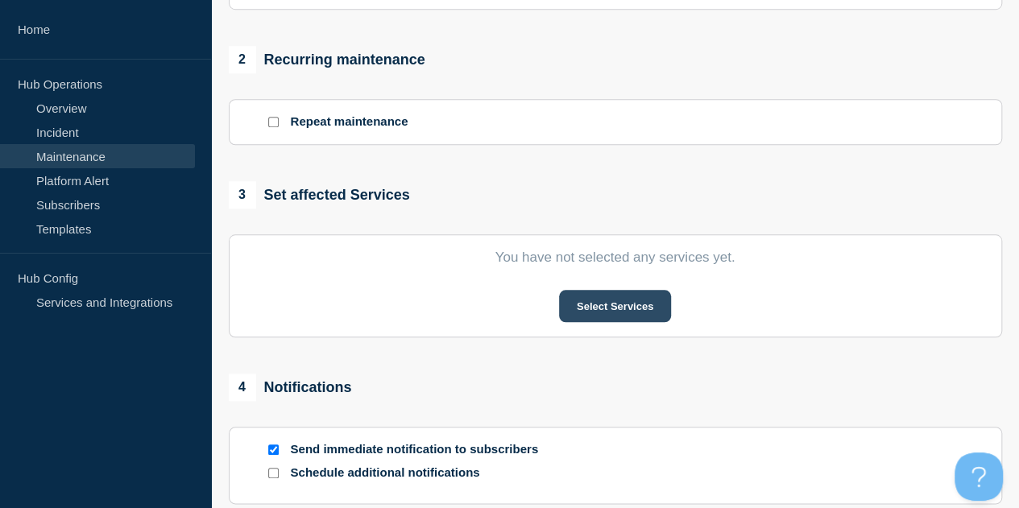
scroll to position [644, 0]
click at [626, 302] on button "Select Services" at bounding box center [615, 305] width 112 height 32
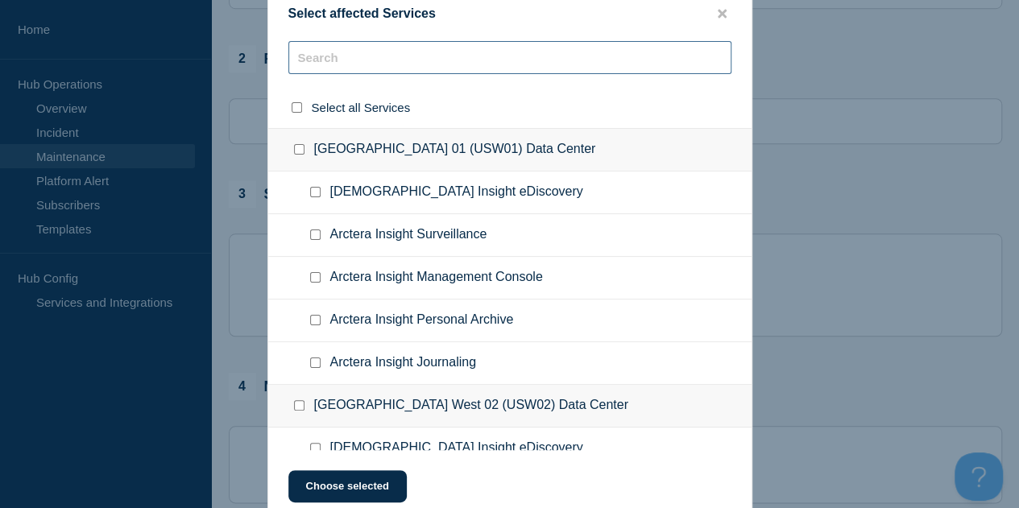
click at [429, 56] on input "text" at bounding box center [509, 57] width 443 height 33
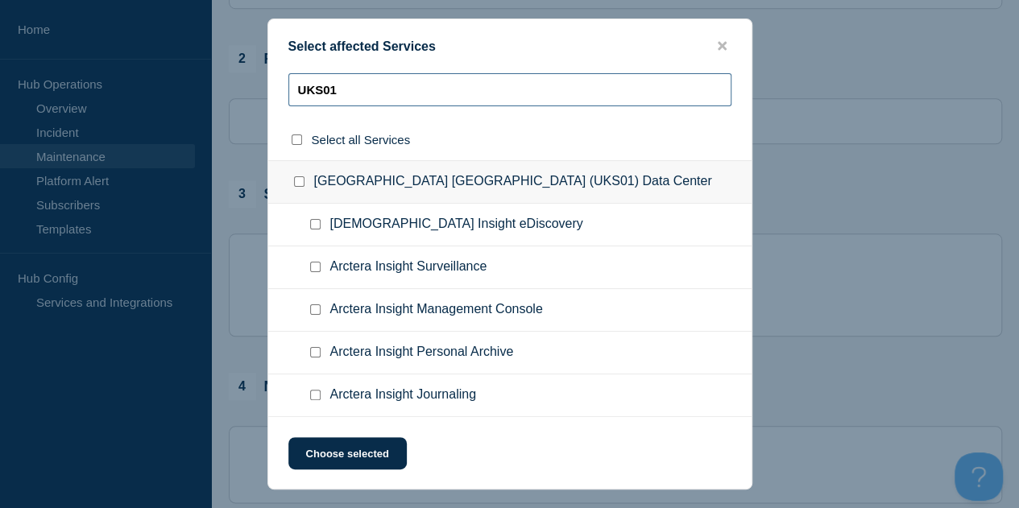
type input "UKS01"
click at [300, 185] on input "United Kingdom South 01 (UKS01) Data Center checkbox" at bounding box center [299, 181] width 10 height 10
checkbox input "true"
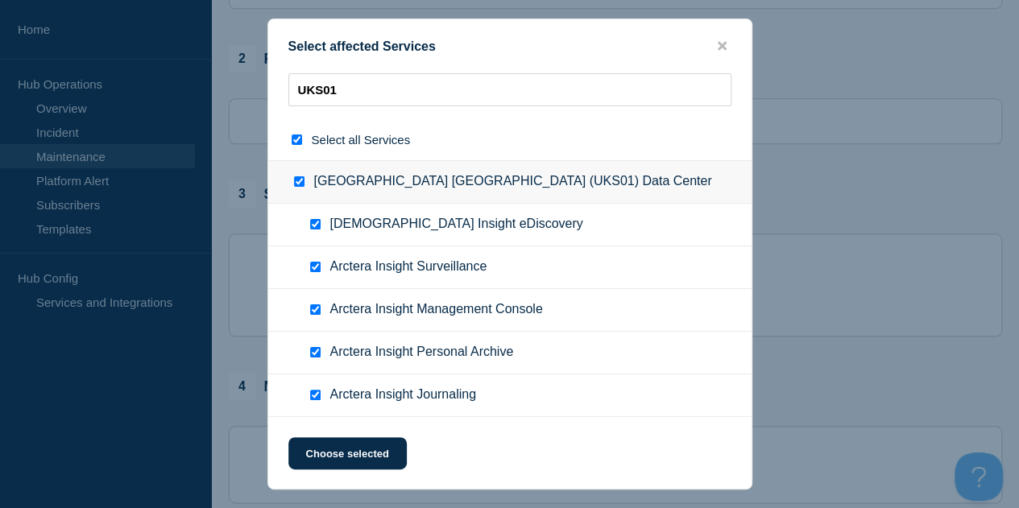
checkbox input "true"
click at [314, 395] on input "Arctera Insight Journaling checkbox" at bounding box center [315, 395] width 10 height 10
checkbox input "false"
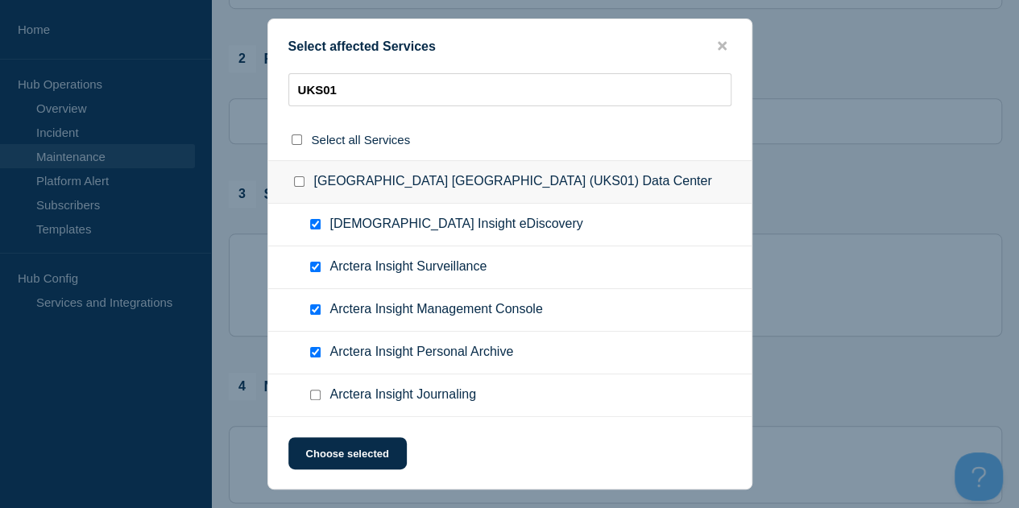
checkbox input "false"
click at [354, 458] on button "Choose selected" at bounding box center [347, 453] width 118 height 32
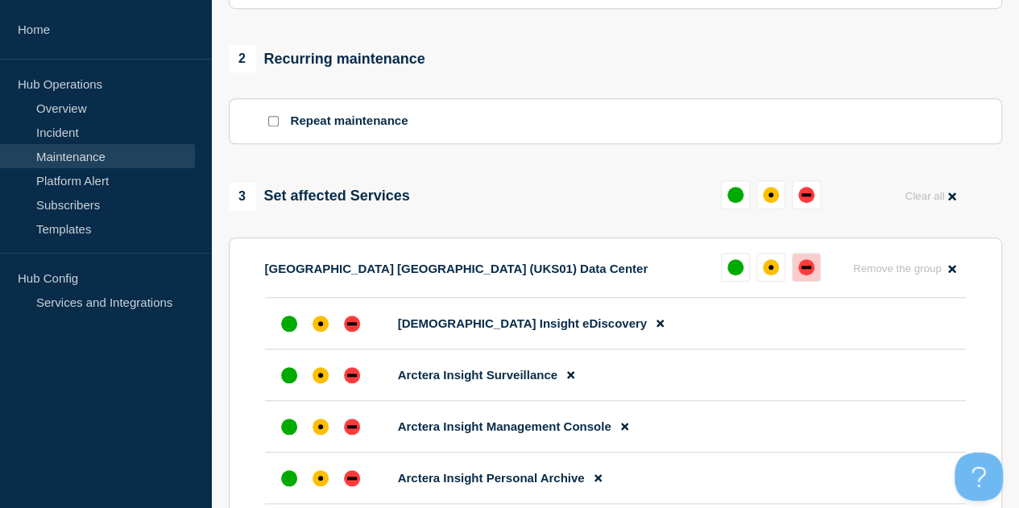
click at [807, 275] on div "down" at bounding box center [806, 267] width 16 height 16
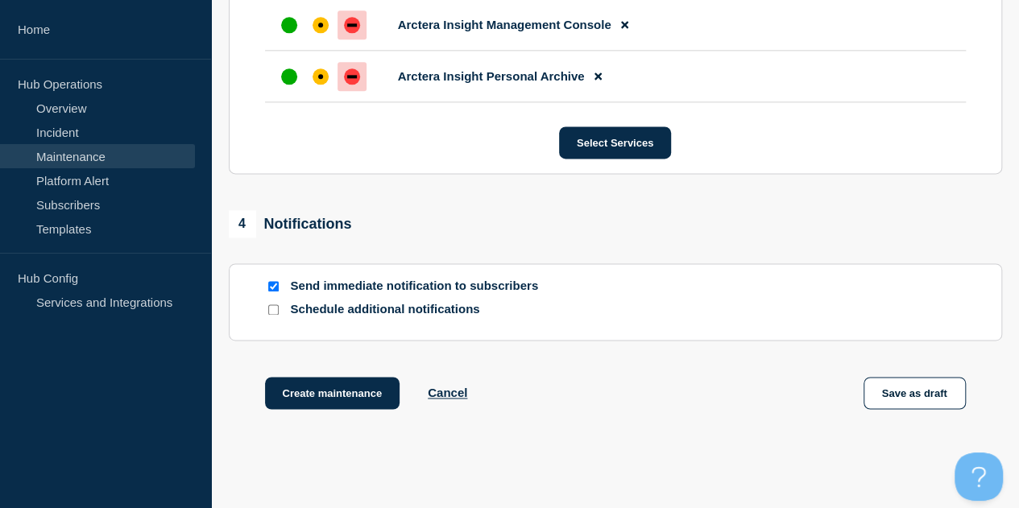
scroll to position [1046, 0]
click at [270, 288] on input "Send immediate notification to subscribers" at bounding box center [273, 285] width 10 height 10
checkbox input "false"
click at [330, 395] on button "Create maintenance" at bounding box center [332, 392] width 135 height 32
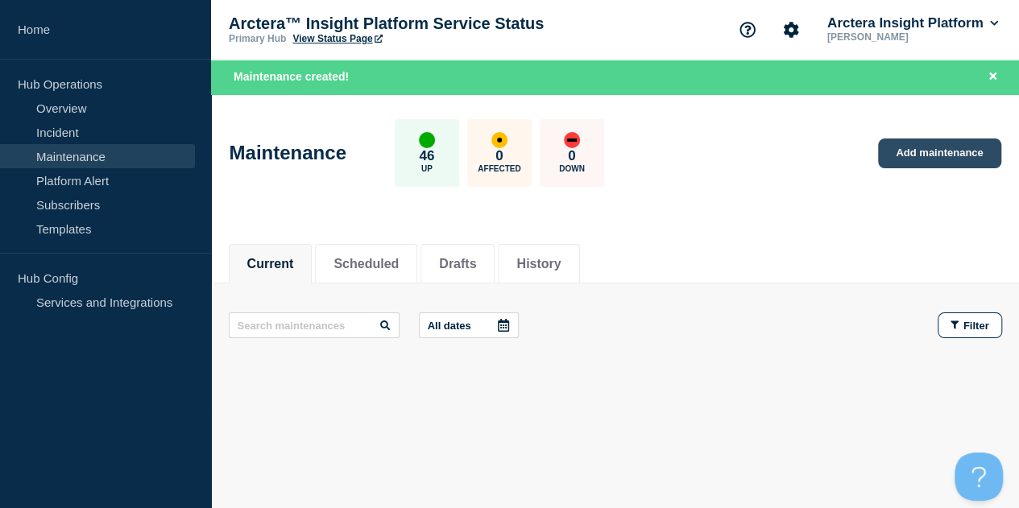
click at [931, 154] on link "Add maintenance" at bounding box center [939, 154] width 122 height 30
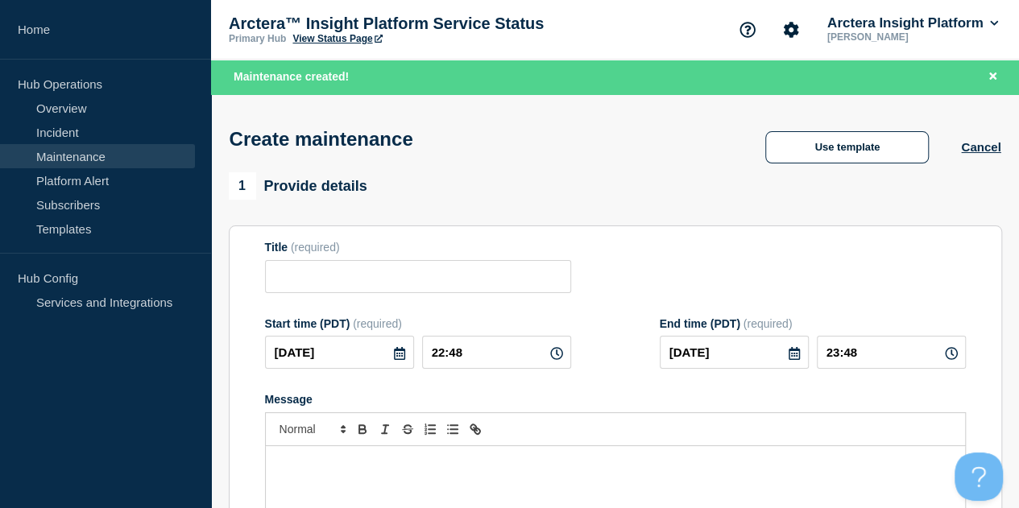
checkbox input "true"
click at [384, 283] on input "Title" at bounding box center [418, 276] width 306 height 33
paste input "QAC[DATE] Release deployment"
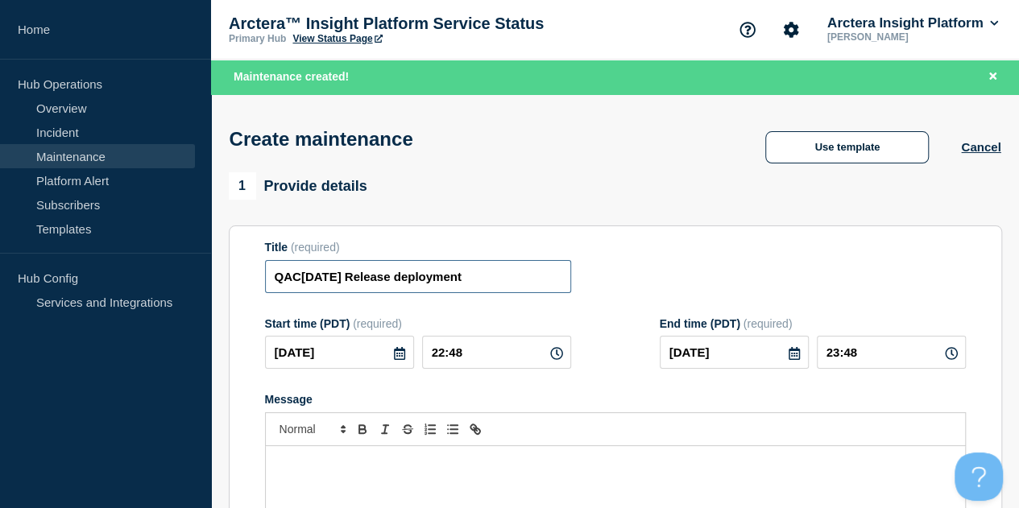
click at [285, 277] on input "QAC[DATE] Release deployment" at bounding box center [418, 276] width 306 height 33
type input "EUW[DATE] Release deployment"
click at [394, 355] on icon at bounding box center [399, 353] width 11 height 13
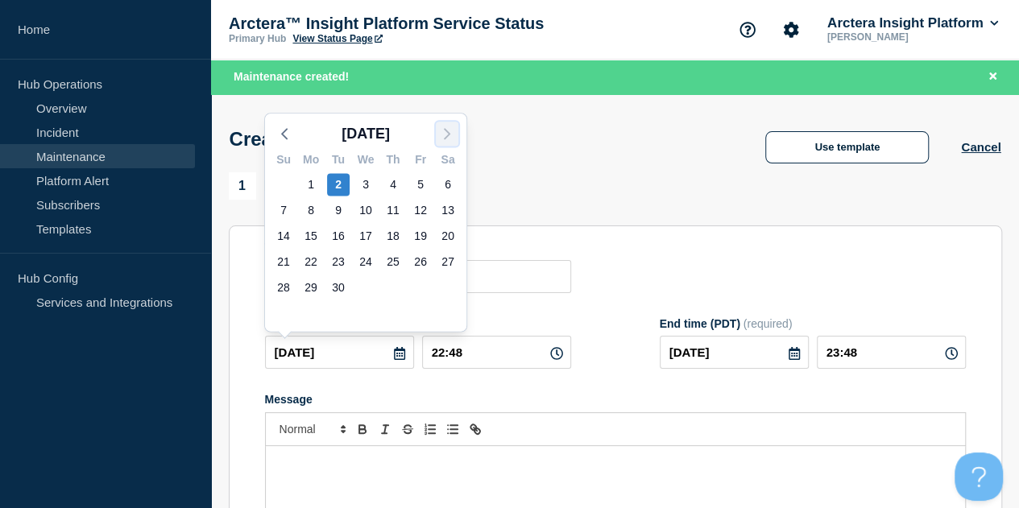
click at [443, 139] on icon "button" at bounding box center [446, 133] width 19 height 19
click at [367, 205] on div "8" at bounding box center [365, 210] width 23 height 23
type input "[DATE]"
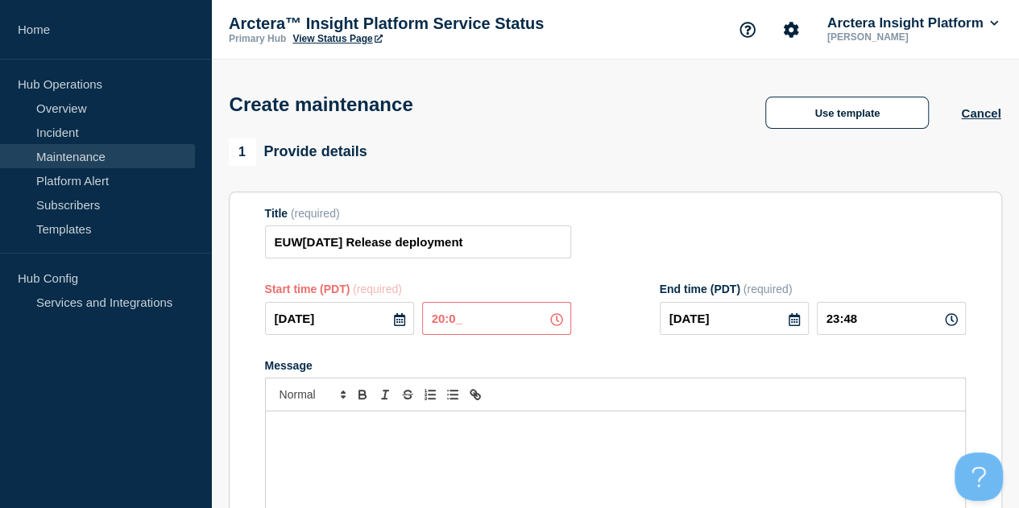
type input "20:00"
type input "22:00"
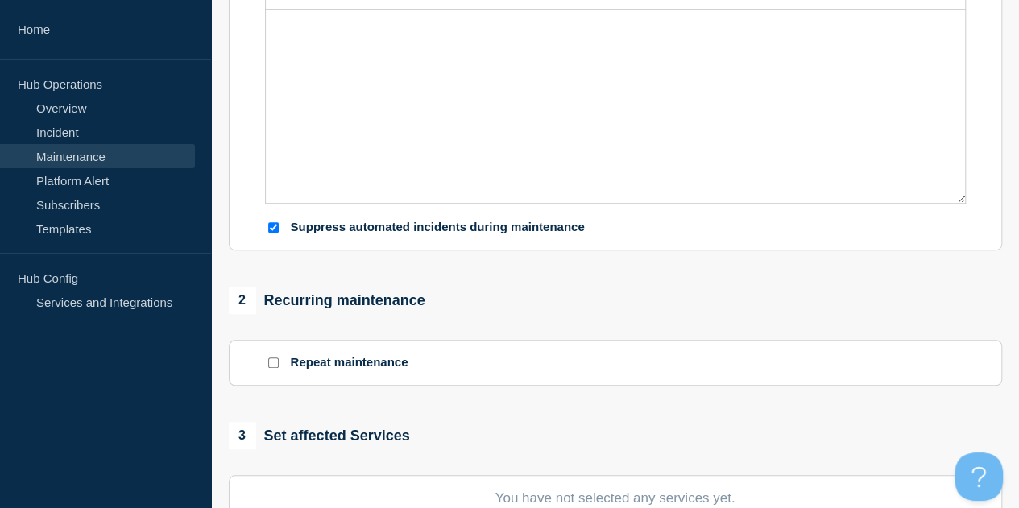
click at [274, 229] on input "Suppress automated incidents during maintenance" at bounding box center [273, 227] width 10 height 10
checkbox input "false"
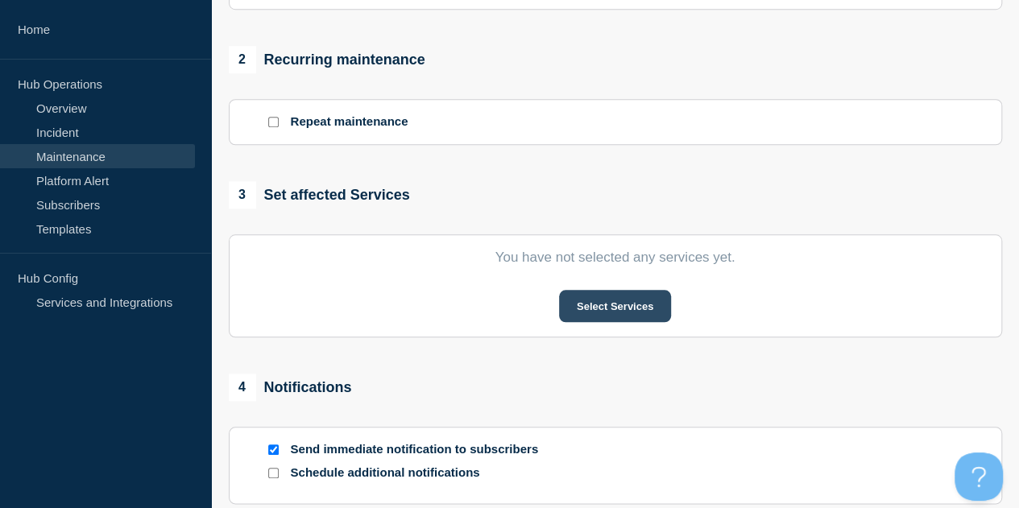
scroll to position [644, 0]
click at [601, 310] on button "Select Services" at bounding box center [615, 305] width 112 height 32
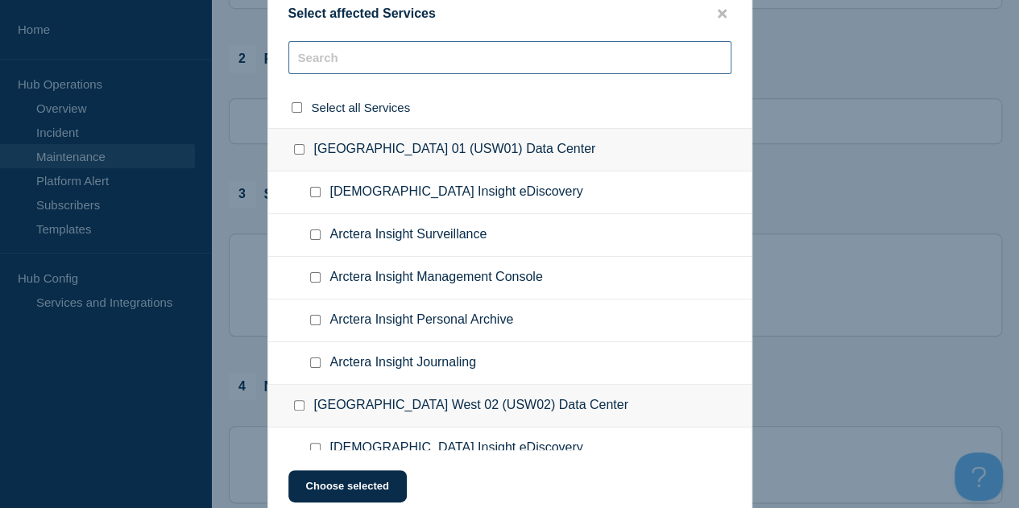
click at [412, 69] on input "text" at bounding box center [509, 57] width 443 height 33
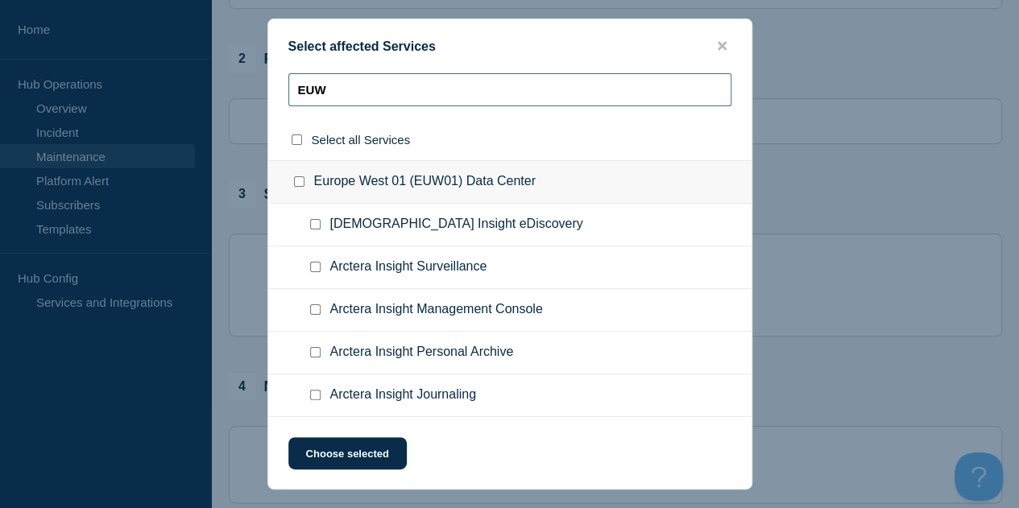
type input "EUW"
click at [300, 185] on input "Europe West 01 (EUW01) Data Center checkbox" at bounding box center [299, 181] width 10 height 10
checkbox input "true"
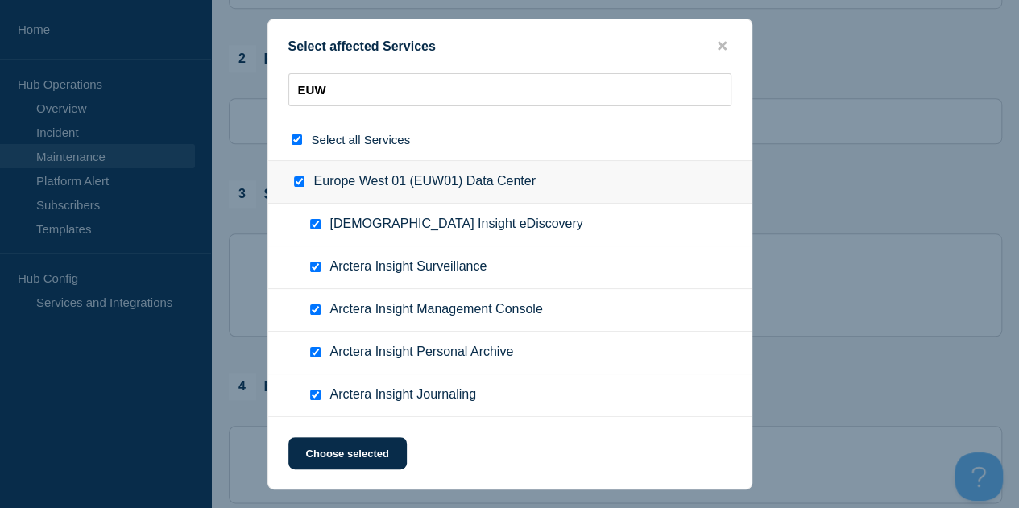
checkbox input "true"
click at [317, 395] on input "Arctera Insight Journaling checkbox" at bounding box center [315, 395] width 10 height 10
checkbox input "false"
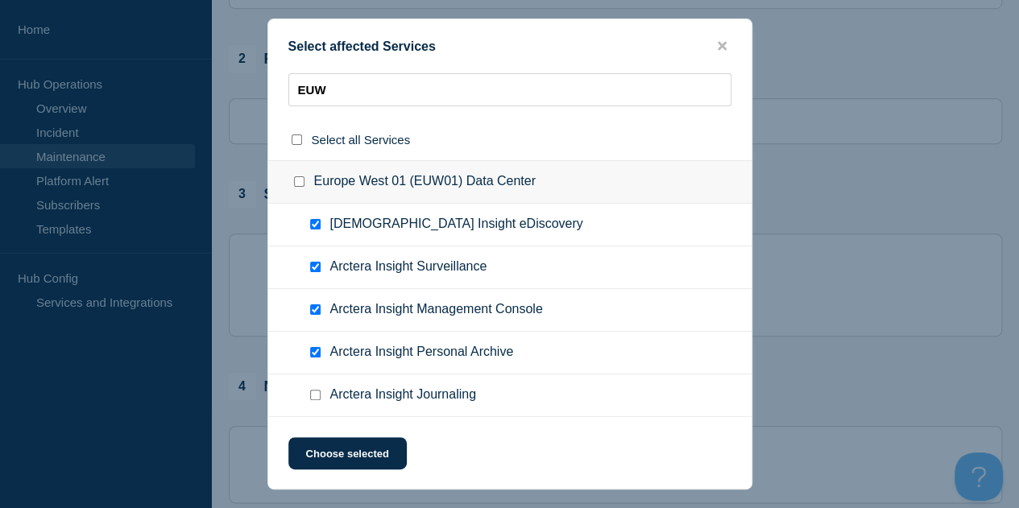
checkbox input "false"
click at [353, 449] on button "Choose selected" at bounding box center [347, 453] width 118 height 32
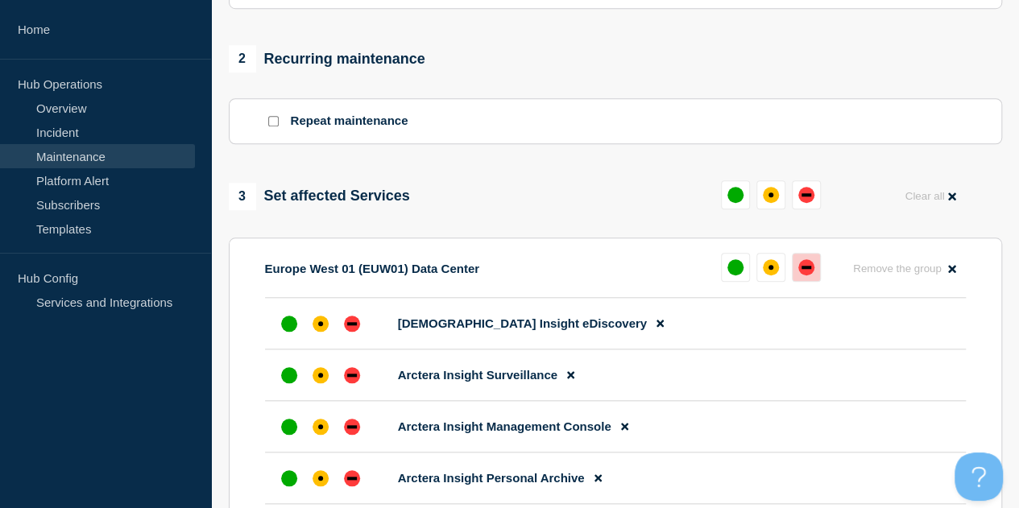
click at [812, 271] on div "down" at bounding box center [806, 267] width 16 height 16
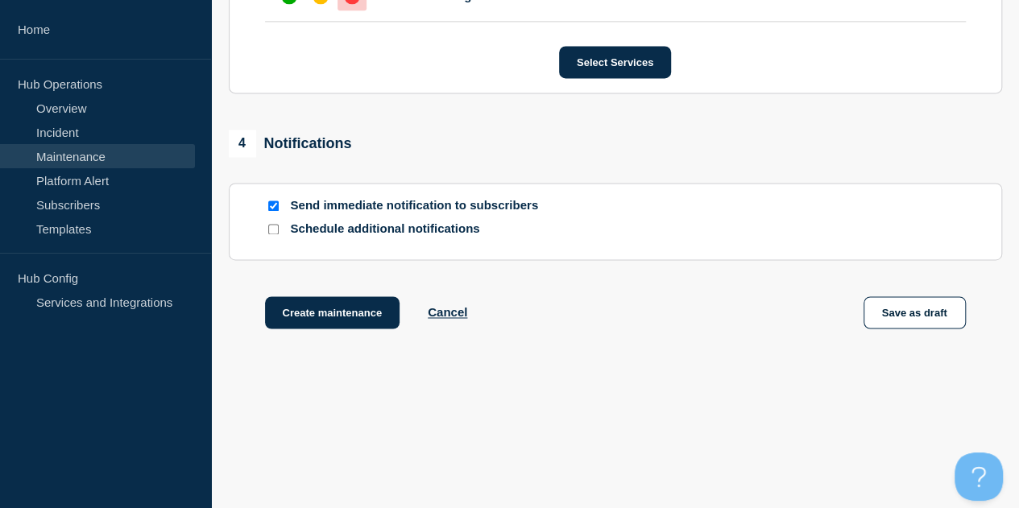
scroll to position [1127, 0]
click at [274, 204] on input "Send immediate notification to subscribers" at bounding box center [273, 205] width 10 height 10
checkbox input "false"
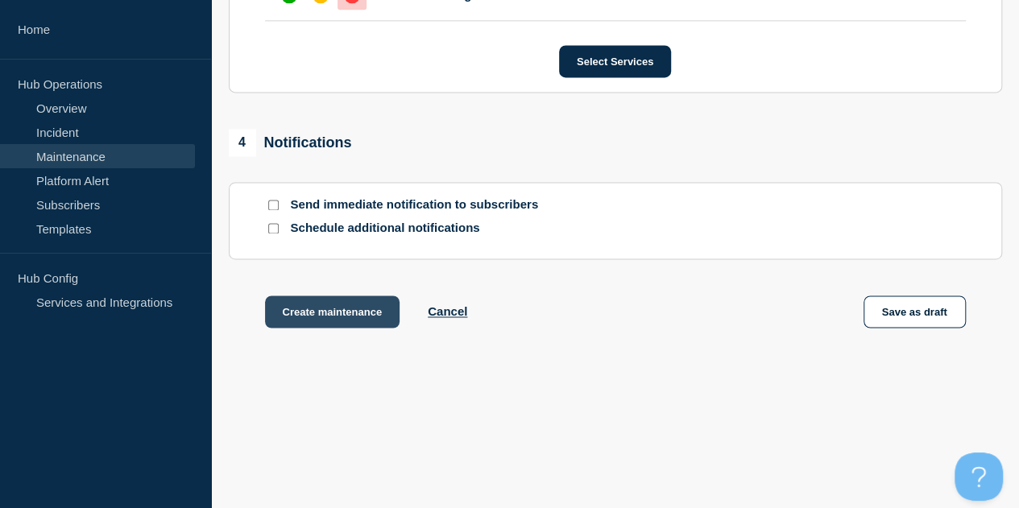
click at [326, 311] on button "Create maintenance" at bounding box center [332, 312] width 135 height 32
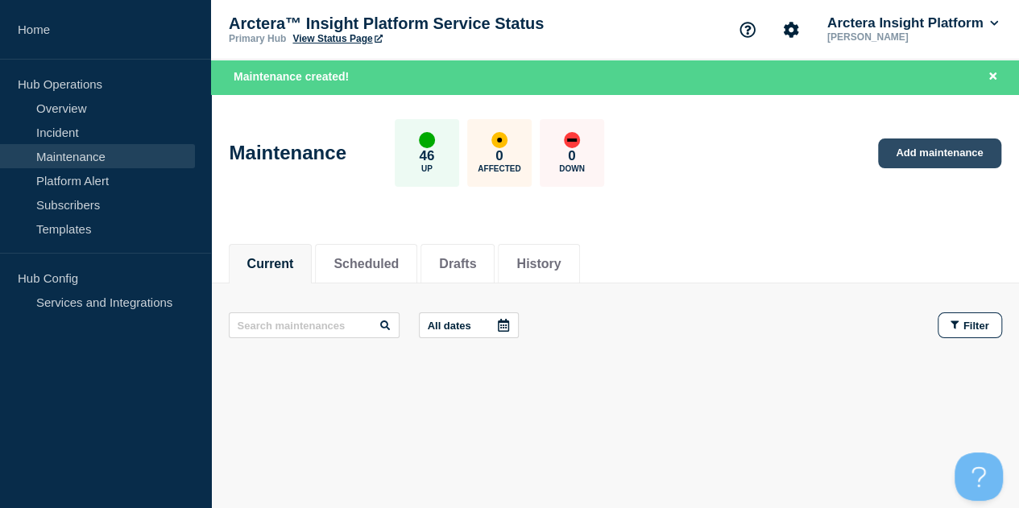
click at [939, 152] on link "Add maintenance" at bounding box center [939, 154] width 122 height 30
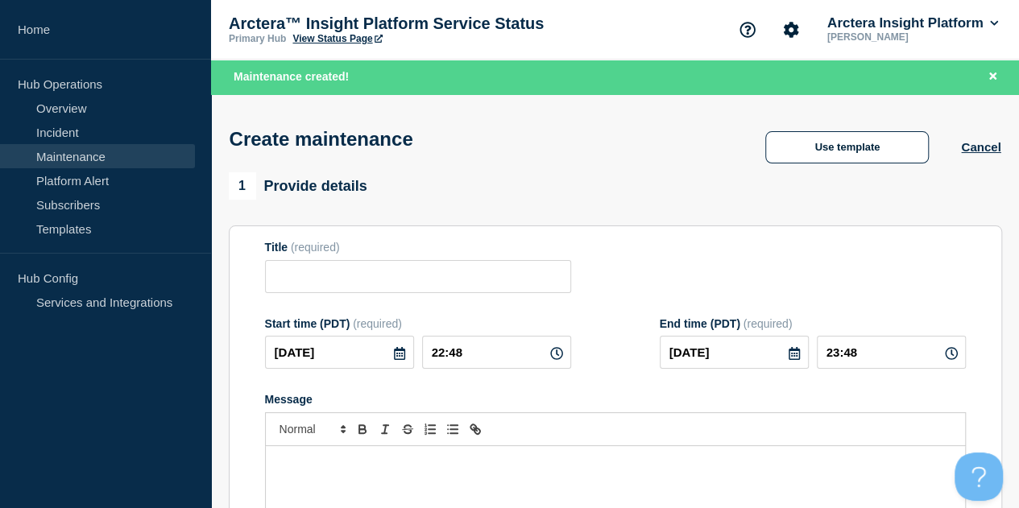
checkbox input "true"
click at [367, 285] on input "Title" at bounding box center [418, 276] width 306 height 33
paste input "QAC[DATE] Release deployment"
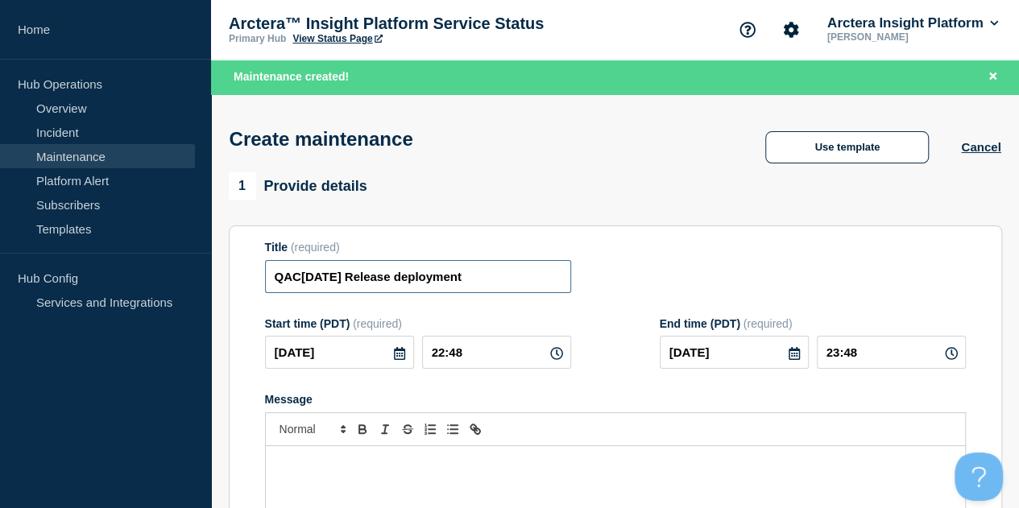
click at [287, 276] on input "QAC[DATE] Release deployment" at bounding box center [418, 276] width 306 height 33
type input "CAC[DATE] Release deployment"
click at [393, 356] on icon at bounding box center [399, 353] width 13 height 13
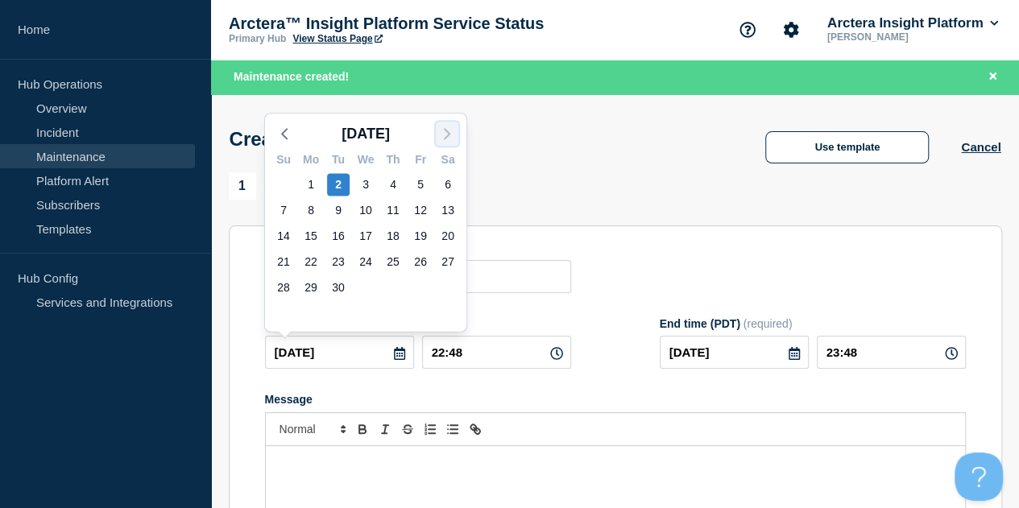
click at [449, 126] on icon "button" at bounding box center [446, 133] width 19 height 19
click at [419, 207] on div "10" at bounding box center [420, 210] width 23 height 23
type input "[DATE]"
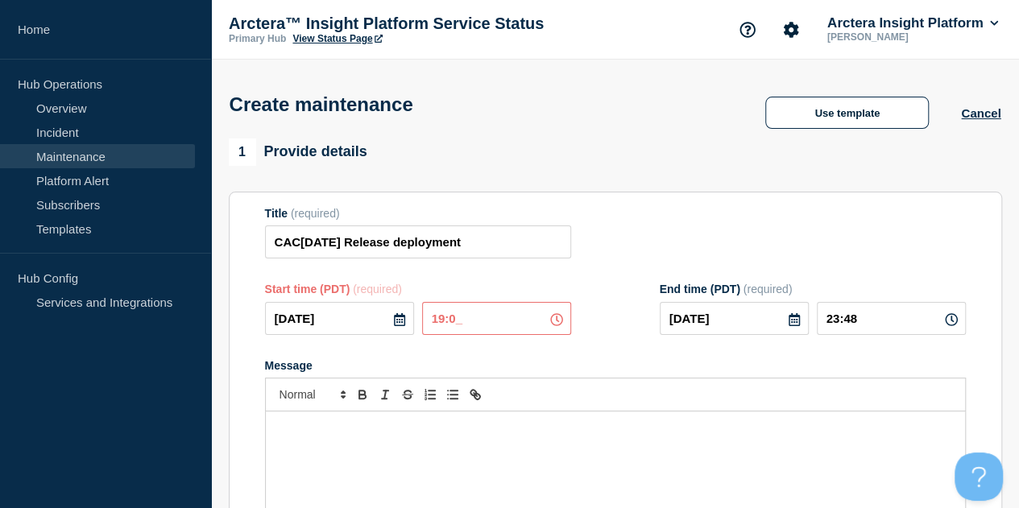
type input "19:00"
type input "21:00"
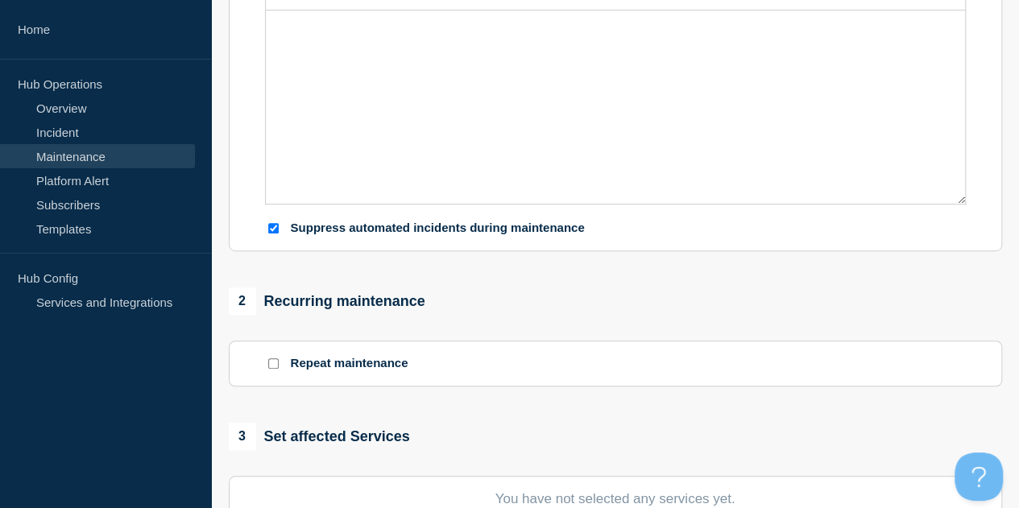
scroll to position [402, 0]
click at [275, 233] on input "Suppress automated incidents during maintenance" at bounding box center [273, 227] width 10 height 10
checkbox input "false"
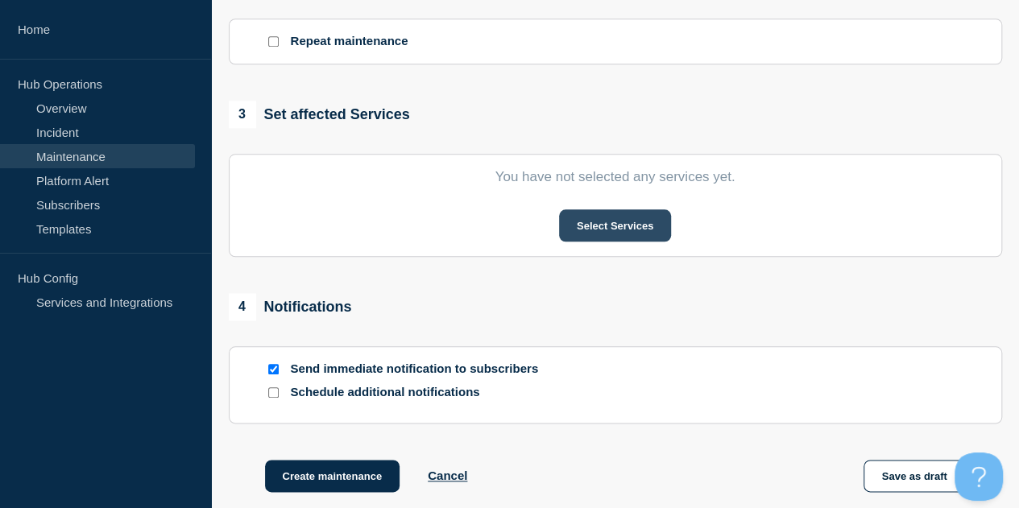
click at [609, 225] on button "Select Services" at bounding box center [615, 225] width 112 height 32
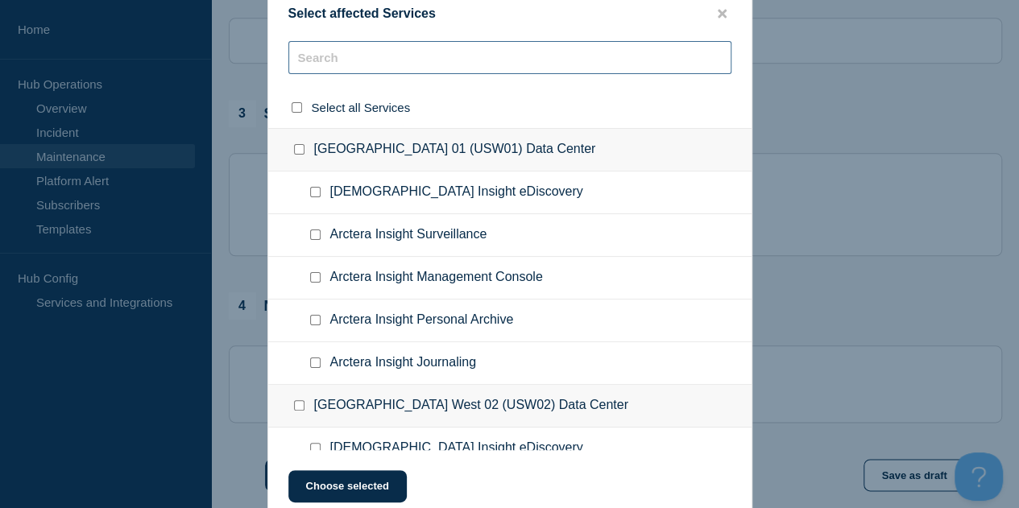
click at [373, 60] on input "text" at bounding box center [509, 57] width 443 height 33
type input "ACA"
checkbox input "true"
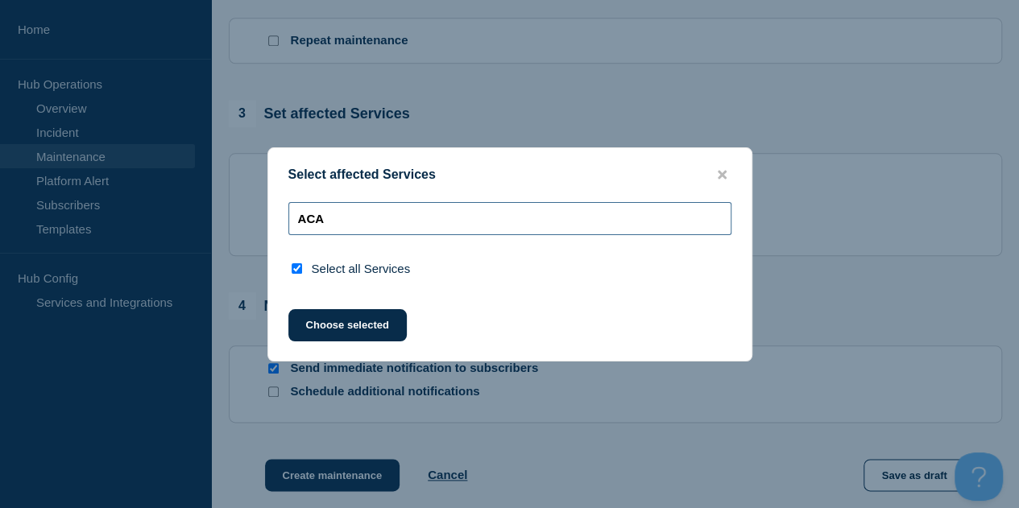
type input "AC"
checkbox input "false"
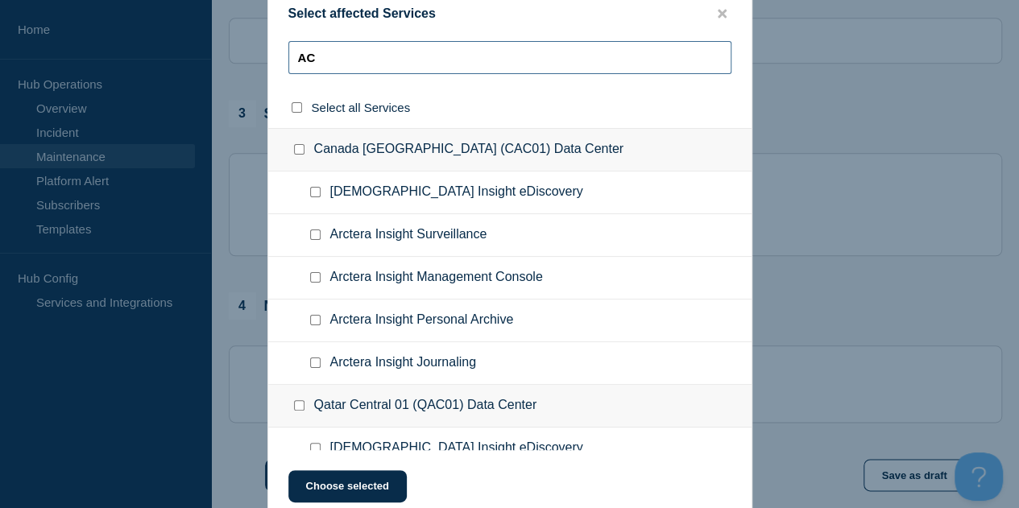
type input "A"
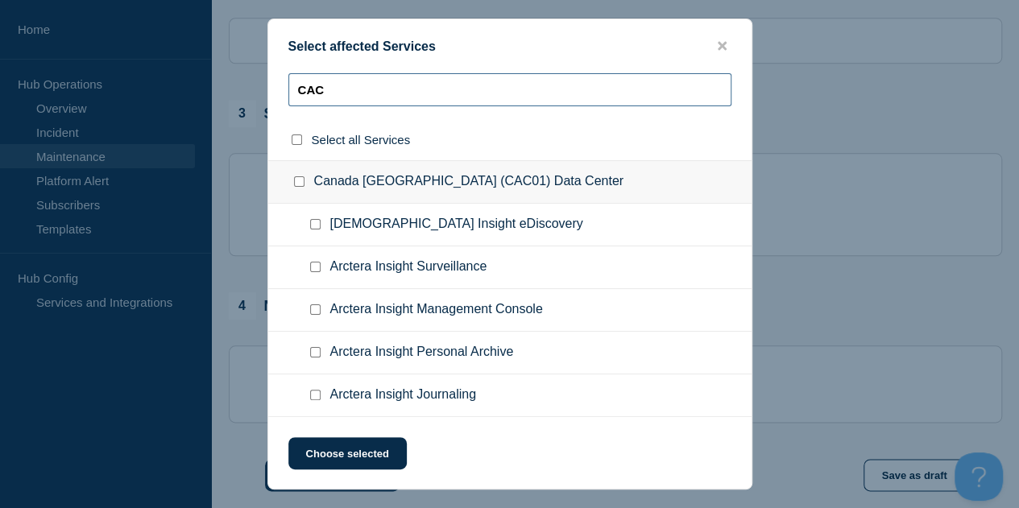
type input "CAC"
click at [300, 184] on input "Canada Central 01 (CAC01) Data Center checkbox" at bounding box center [299, 181] width 10 height 10
checkbox input "true"
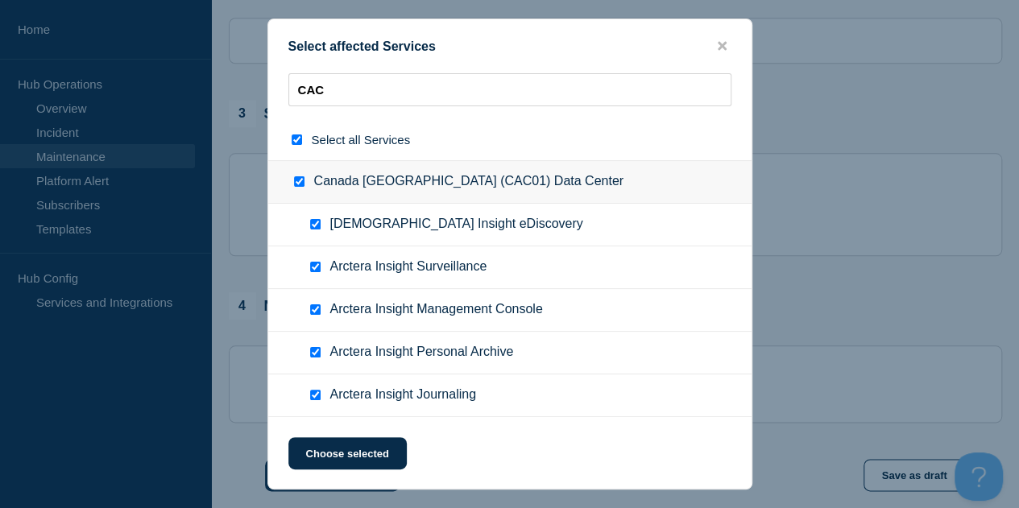
checkbox input "true"
drag, startPoint x: 316, startPoint y: 394, endPoint x: 325, endPoint y: 399, distance: 10.1
click at [317, 394] on input "Arctera Insight Journaling checkbox" at bounding box center [315, 395] width 10 height 10
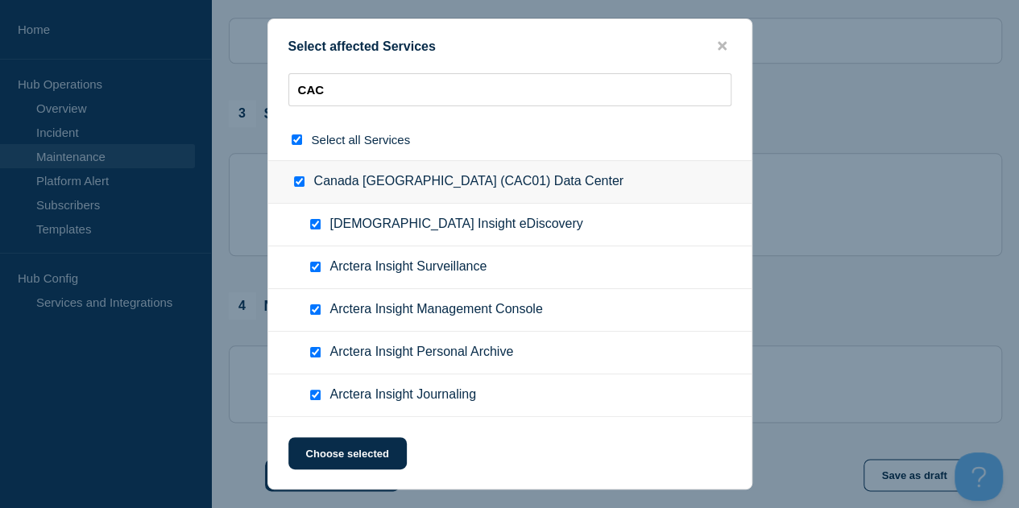
checkbox input "false"
click at [345, 451] on button "Choose selected" at bounding box center [347, 453] width 118 height 32
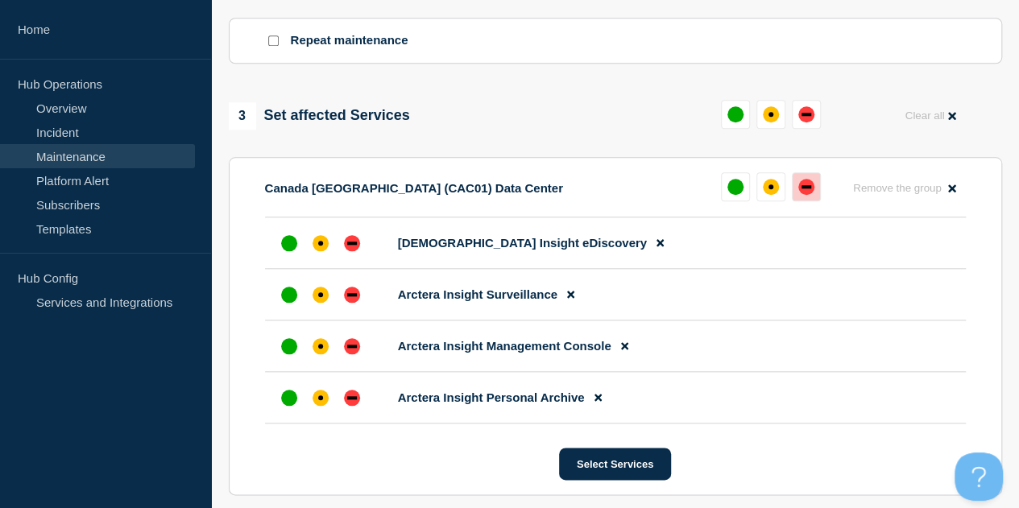
click at [799, 189] on div "down" at bounding box center [806, 187] width 16 height 16
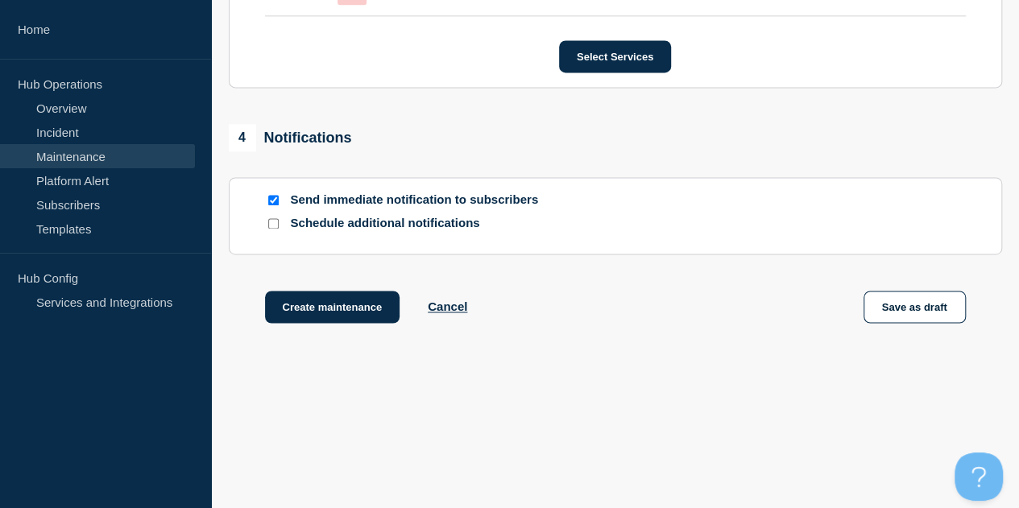
scroll to position [1134, 0]
click at [271, 201] on input "Send immediate notification to subscribers" at bounding box center [273, 200] width 10 height 10
checkbox input "false"
click at [353, 299] on button "Create maintenance" at bounding box center [332, 307] width 135 height 32
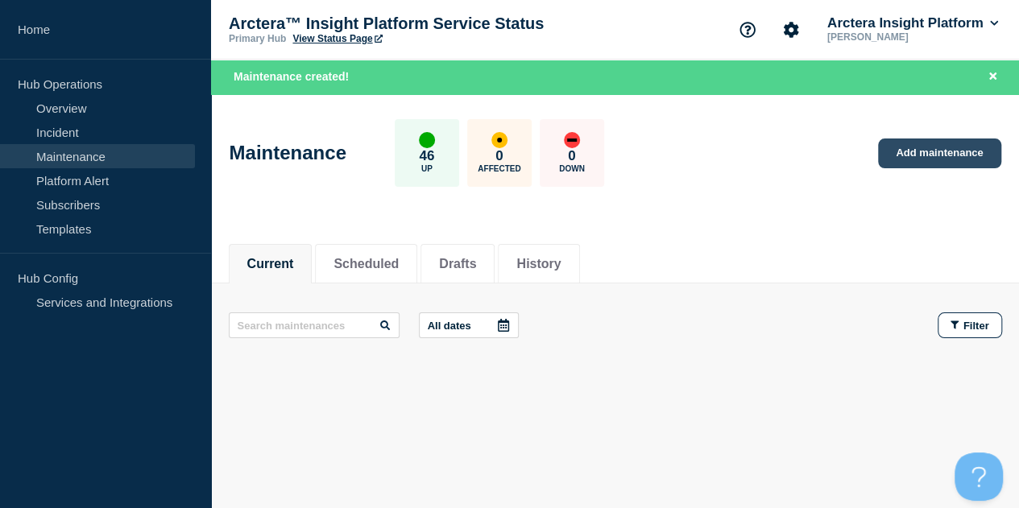
click at [934, 151] on link "Add maintenance" at bounding box center [939, 154] width 122 height 30
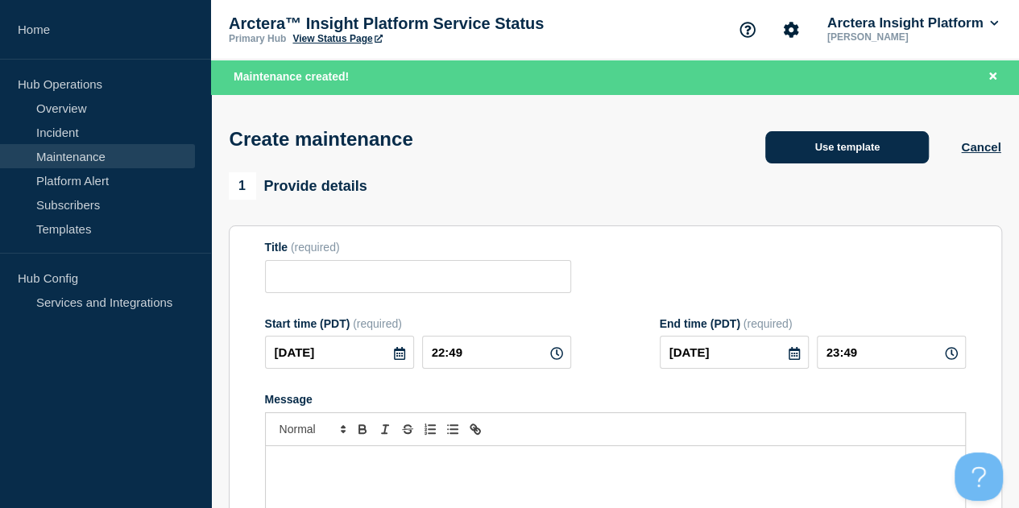
checkbox input "true"
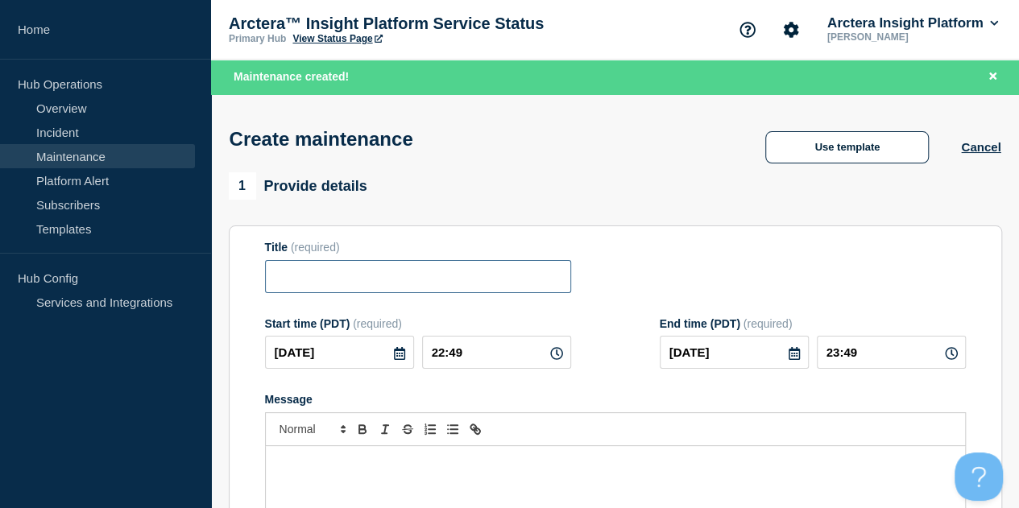
click at [395, 284] on input "Title" at bounding box center [418, 276] width 306 height 33
paste input "QAC[DATE] Release deployment"
drag, startPoint x: 278, startPoint y: 276, endPoint x: 385, endPoint y: 294, distance: 108.6
click at [278, 276] on input "QAC[DATE] Release deployment" at bounding box center [418, 276] width 306 height 33
type input "USW[DATE] Release deployment"
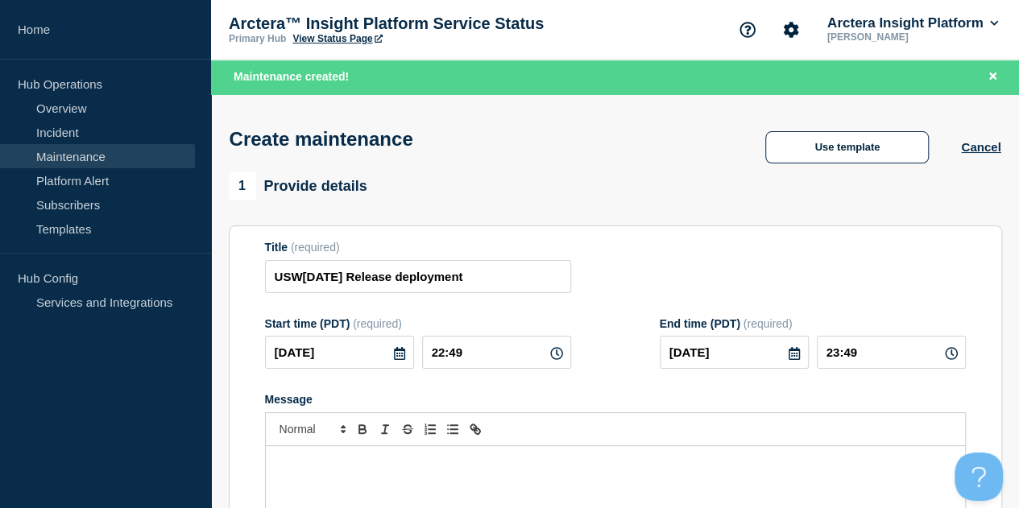
click at [770, 227] on div "1 Provide details Title (required) USW[DATE] Release deployment Start time (PDT…" at bounding box center [615, 429] width 773 height 515
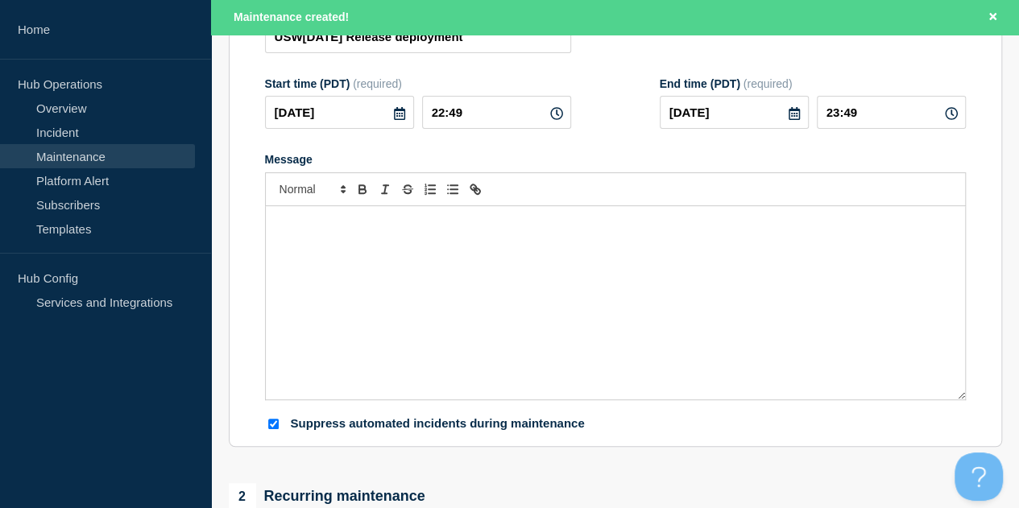
scroll to position [241, 0]
click at [394, 118] on icon at bounding box center [399, 112] width 11 height 13
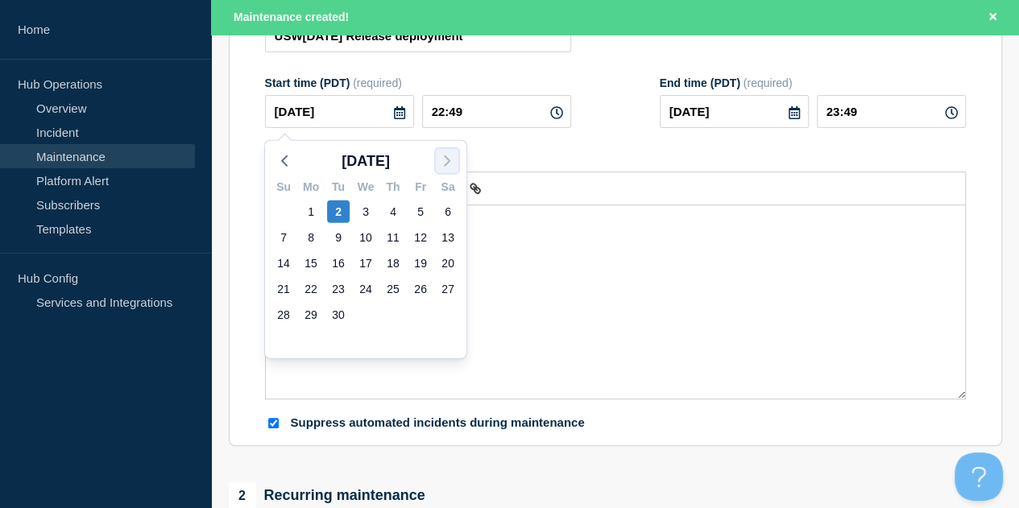
click at [445, 162] on icon "button" at bounding box center [446, 160] width 19 height 19
click at [420, 237] on div "10" at bounding box center [420, 237] width 23 height 23
type input "[DATE]"
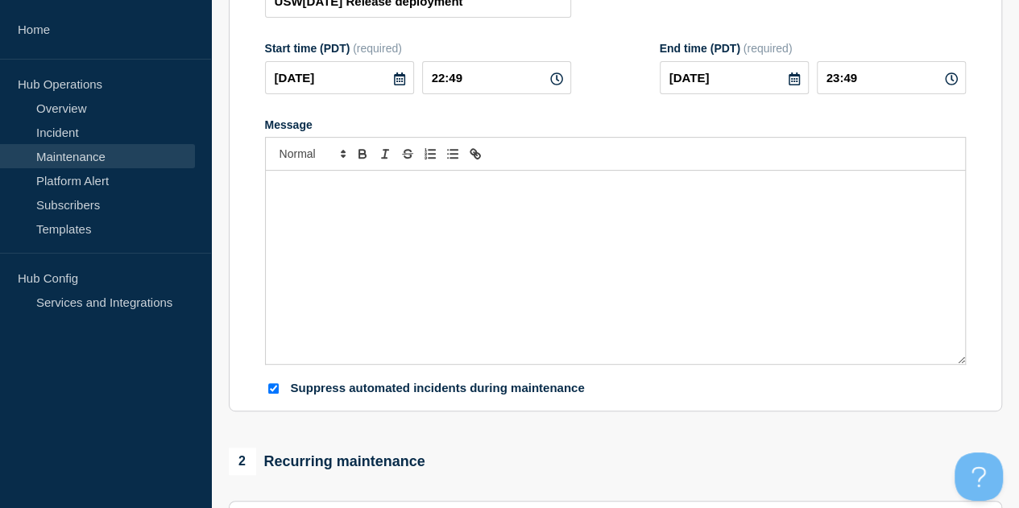
scroll to position [206, 0]
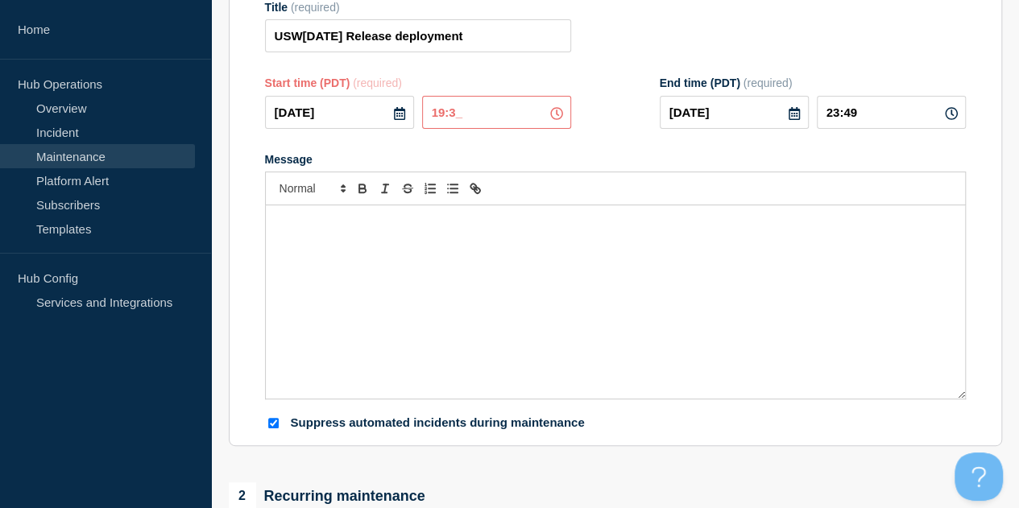
type input "19:30"
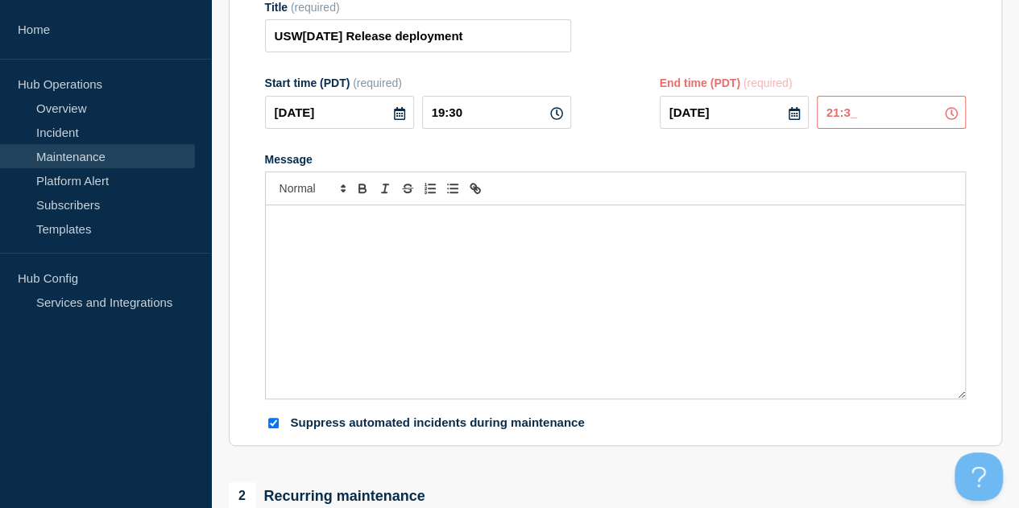
type input "21:30"
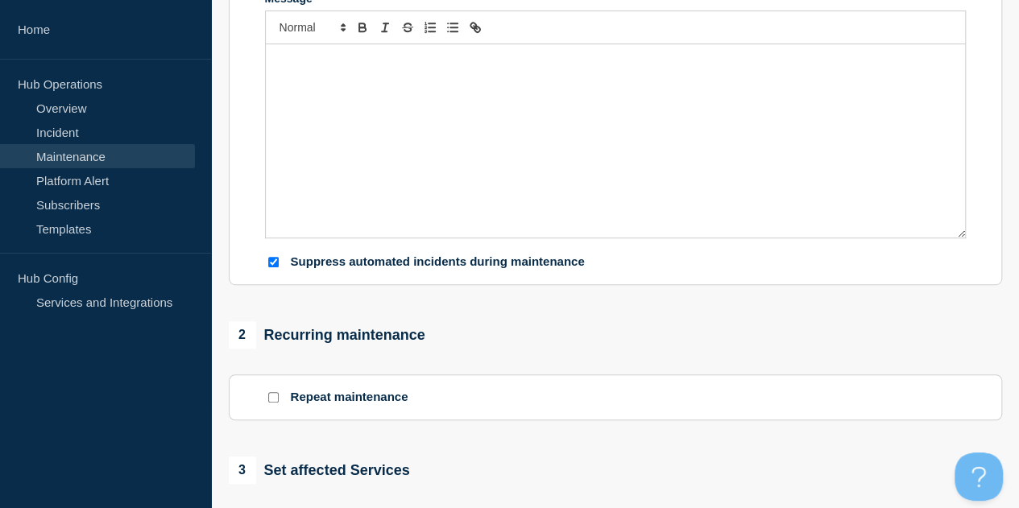
click at [274, 263] on input "Suppress automated incidents during maintenance" at bounding box center [273, 262] width 10 height 10
checkbox input "false"
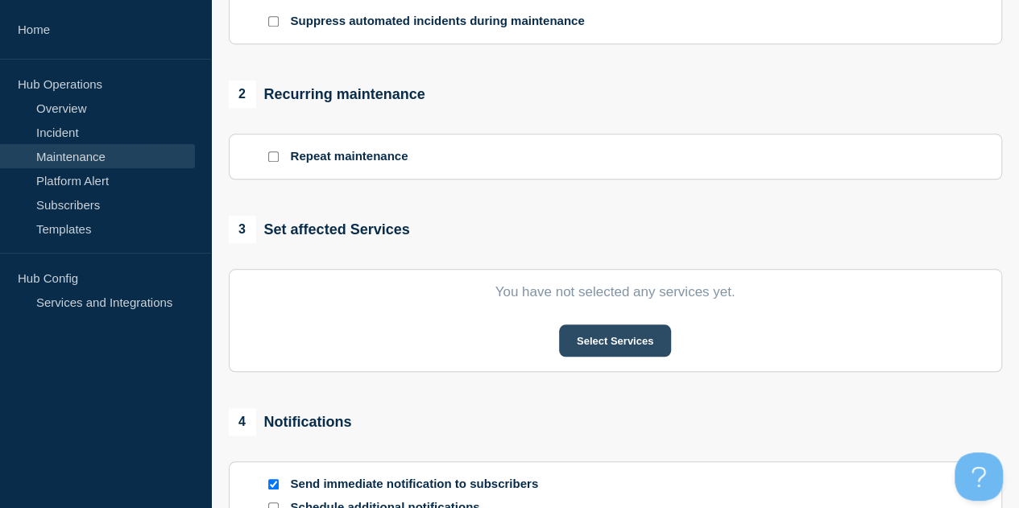
scroll to position [609, 0]
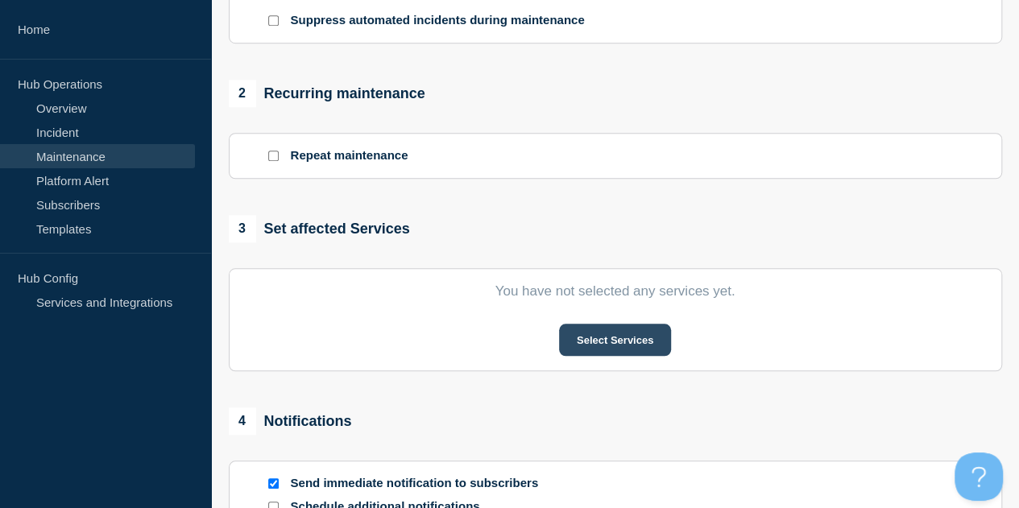
click at [630, 341] on button "Select Services" at bounding box center [615, 340] width 112 height 32
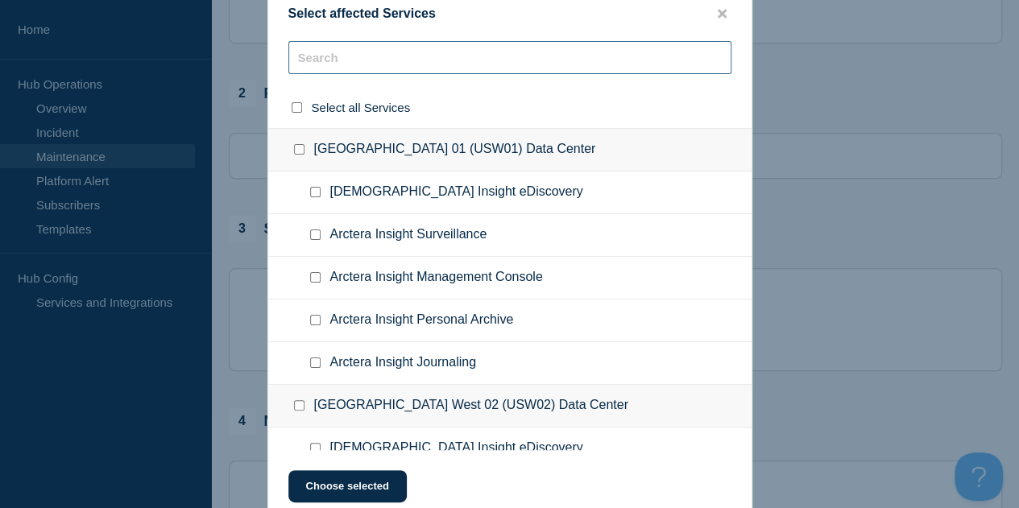
click at [424, 56] on input "text" at bounding box center [509, 57] width 443 height 33
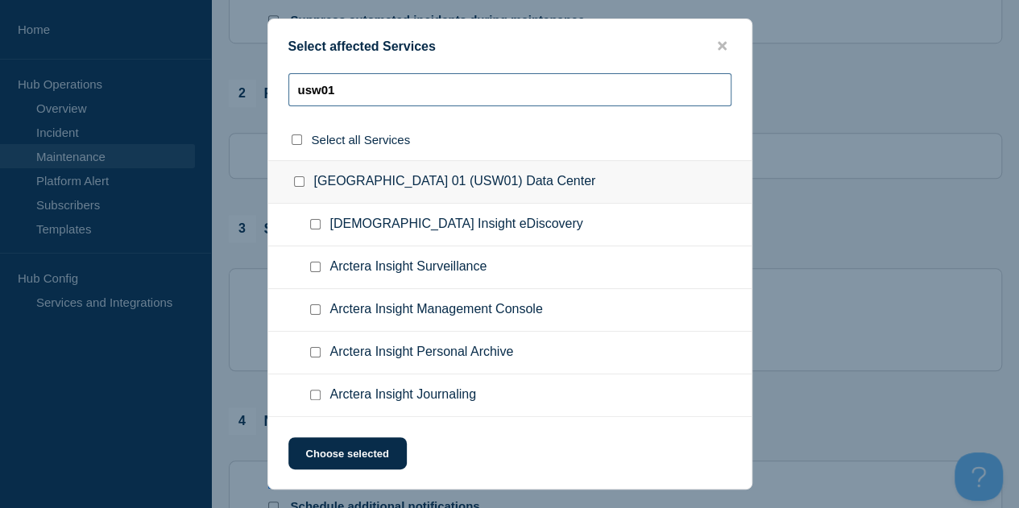
type input "usw01"
click at [295, 183] on input "United States West 01 (USW01) Data Center checkbox" at bounding box center [299, 181] width 10 height 10
checkbox input "true"
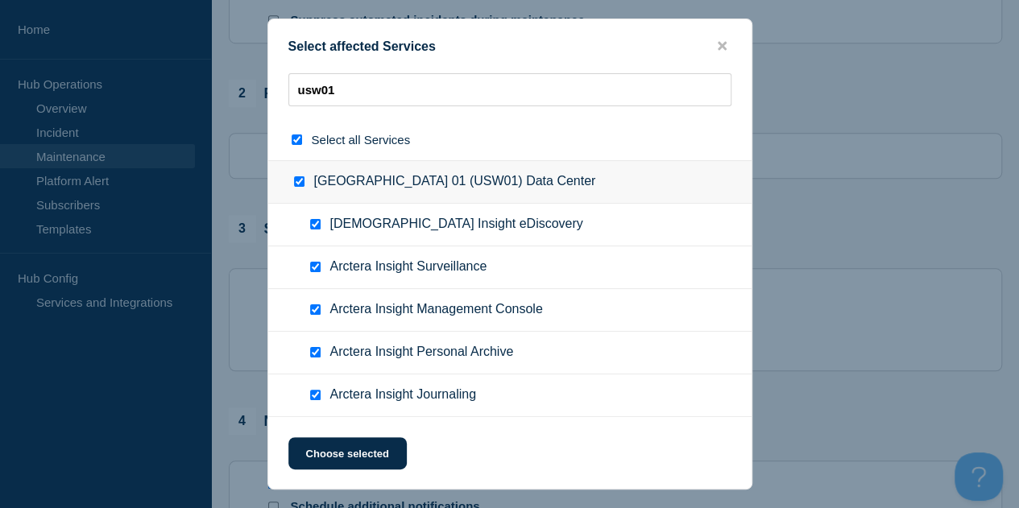
checkbox input "true"
click at [314, 398] on input "Arctera Insight Journaling checkbox" at bounding box center [315, 395] width 10 height 10
checkbox input "false"
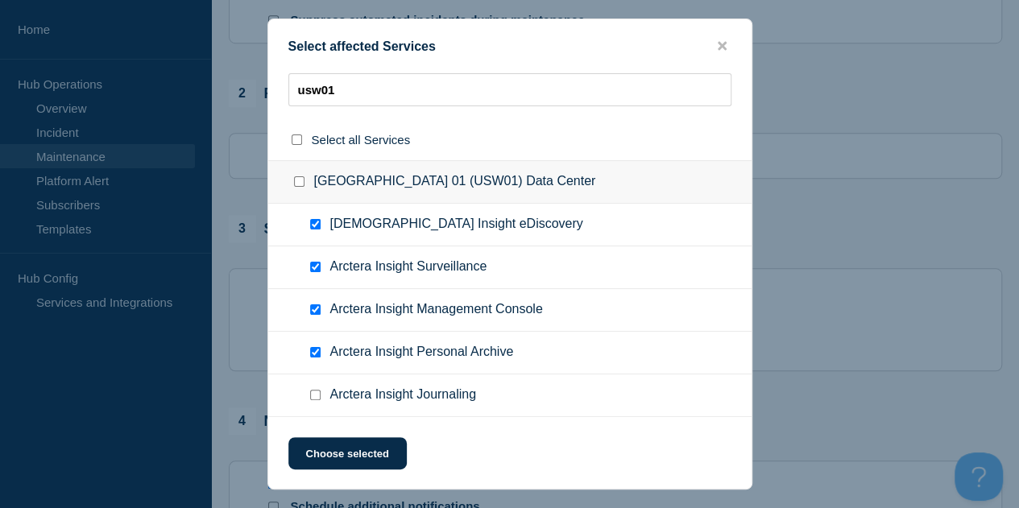
checkbox input "false"
click at [348, 452] on button "Choose selected" at bounding box center [347, 453] width 118 height 32
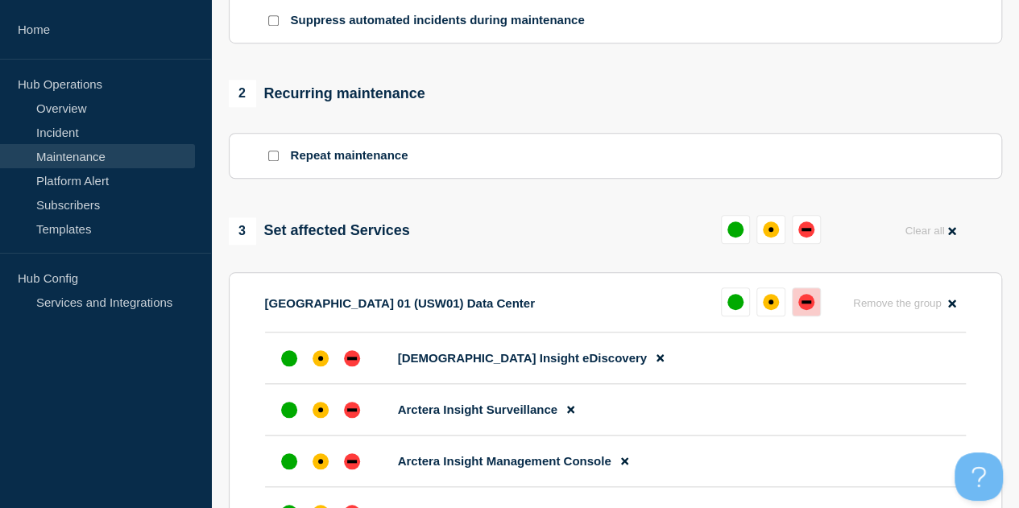
click at [805, 302] on div "down" at bounding box center [806, 302] width 16 height 16
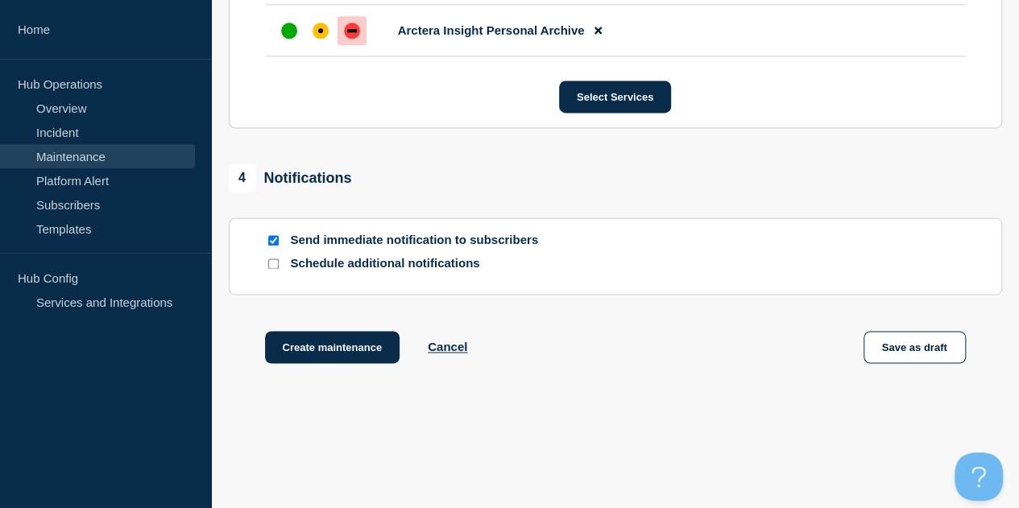
scroll to position [1092, 0]
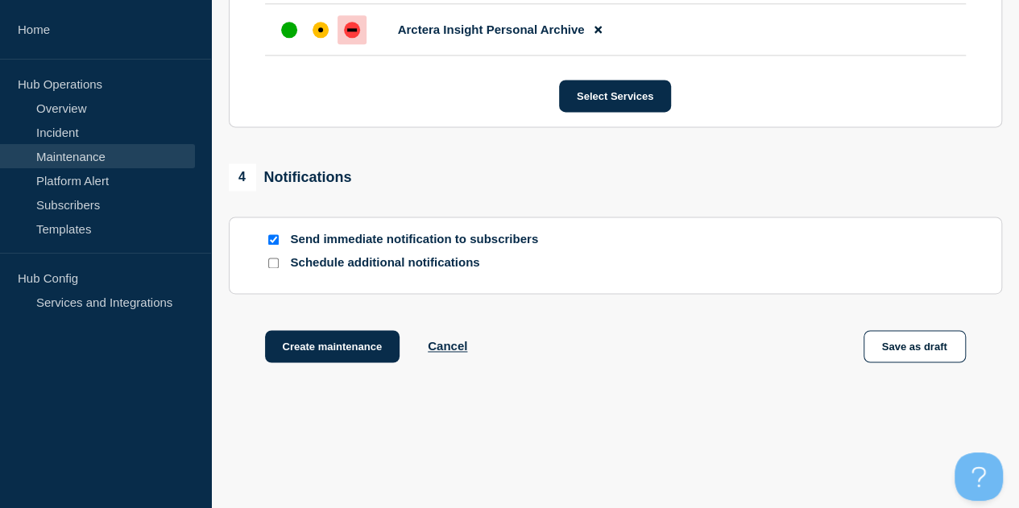
click at [272, 242] on input "Send immediate notification to subscribers" at bounding box center [273, 239] width 10 height 10
checkbox input "false"
click at [327, 349] on button "Create maintenance" at bounding box center [332, 346] width 135 height 32
